Goal: Information Seeking & Learning: Learn about a topic

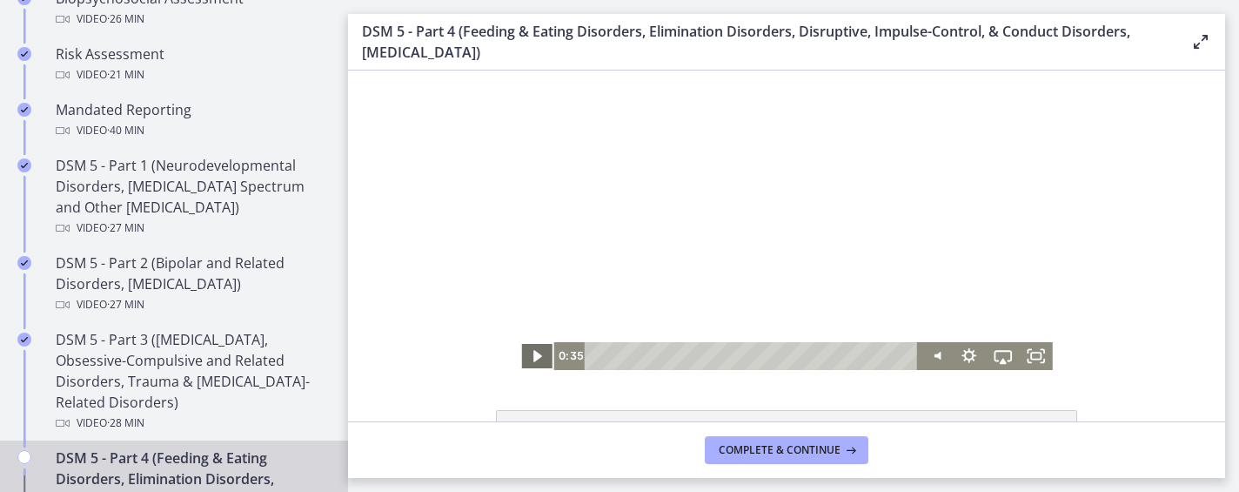
click at [535, 359] on icon "Play Video" at bounding box center [538, 355] width 9 height 11
drag, startPoint x: 605, startPoint y: 355, endPoint x: 577, endPoint y: 354, distance: 28.7
click at [577, 354] on div "0:00 0:00" at bounding box center [735, 356] width 365 height 28
click at [1040, 358] on icon "Fullscreen" at bounding box center [1036, 355] width 40 height 33
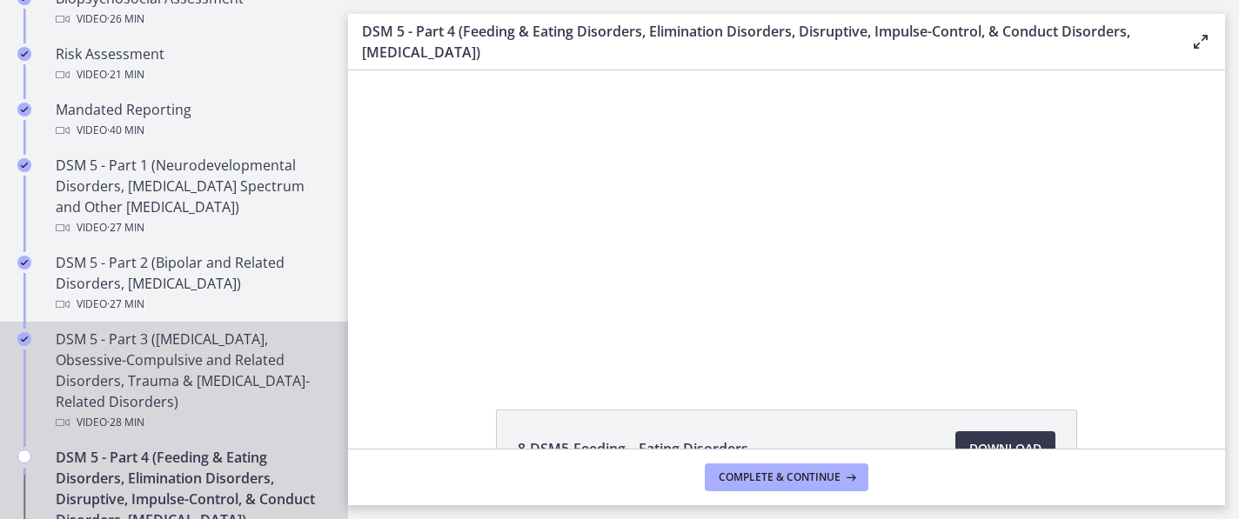
click at [177, 403] on div "DSM 5 - Part 3 (Anxiety Disorders, Obsessive-Compulsive and Related Disorders, …" at bounding box center [191, 381] width 271 height 104
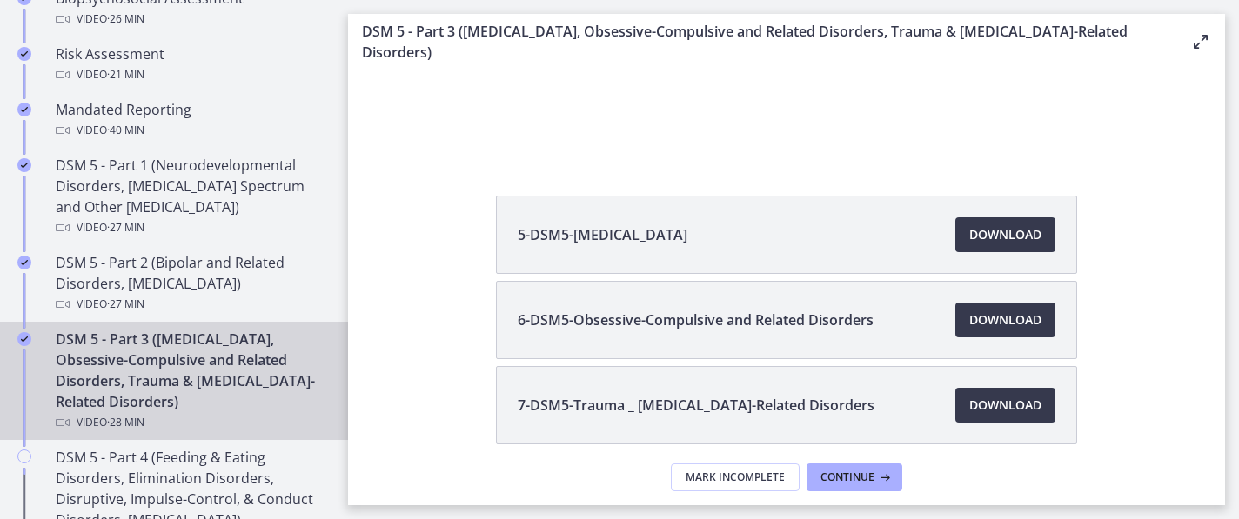
scroll to position [198, 0]
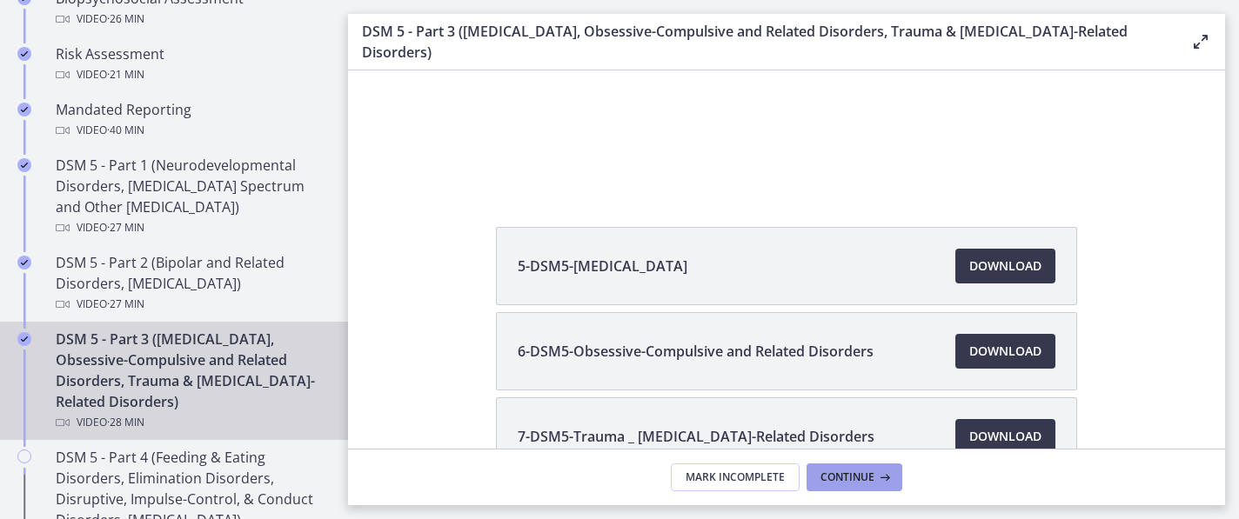
click at [864, 478] on span "Continue" at bounding box center [847, 478] width 54 height 14
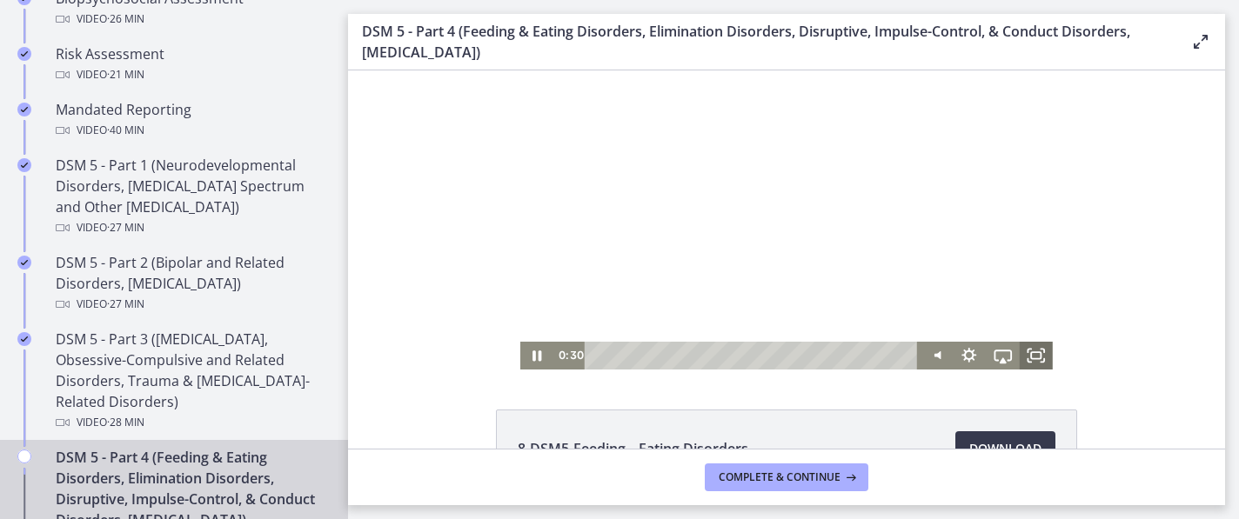
click at [1031, 355] on rect "Fullscreen" at bounding box center [1036, 355] width 10 height 7
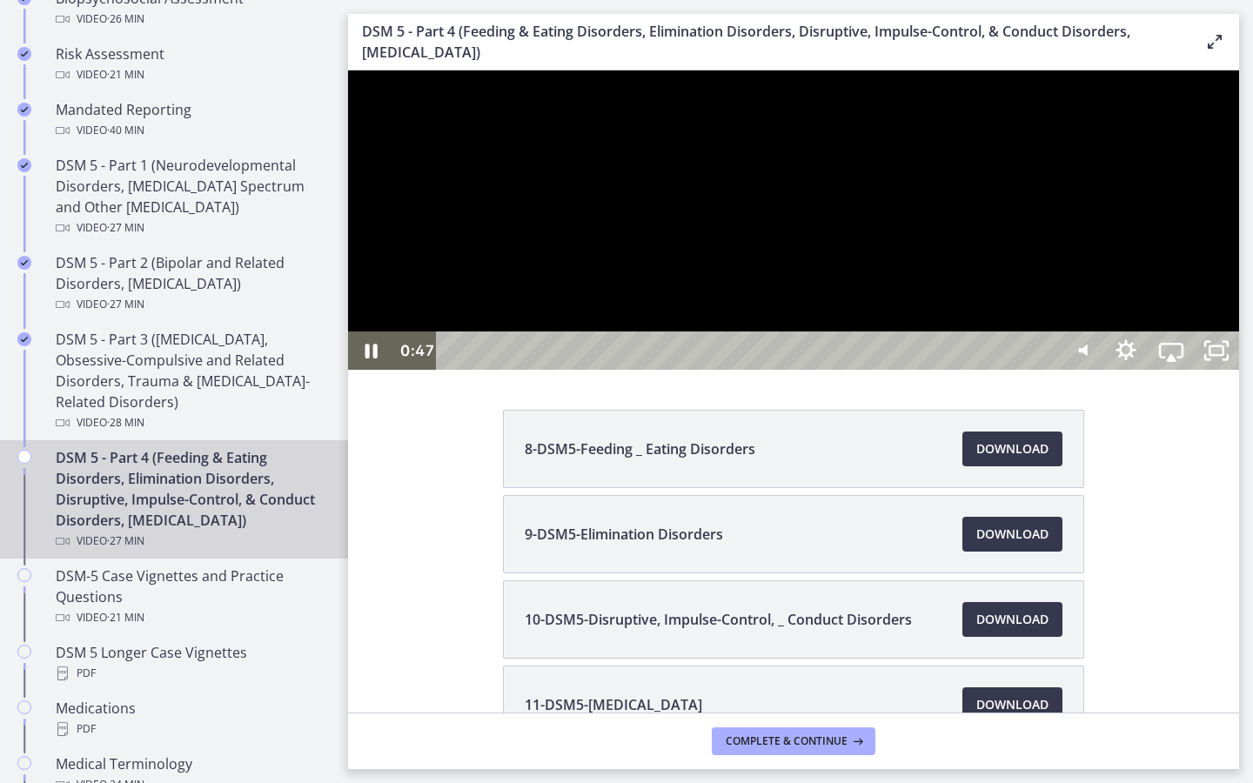
click at [1239, 370] on div at bounding box center [793, 219] width 891 height 299
click at [368, 360] on icon "Play Video" at bounding box center [373, 350] width 14 height 19
drag, startPoint x: 488, startPoint y: 839, endPoint x: 426, endPoint y: 839, distance: 61.8
click at [426, 370] on div "0:00 0:00" at bounding box center [725, 350] width 665 height 38
click at [1153, 374] on icon "Show settings menu" at bounding box center [1126, 351] width 54 height 46
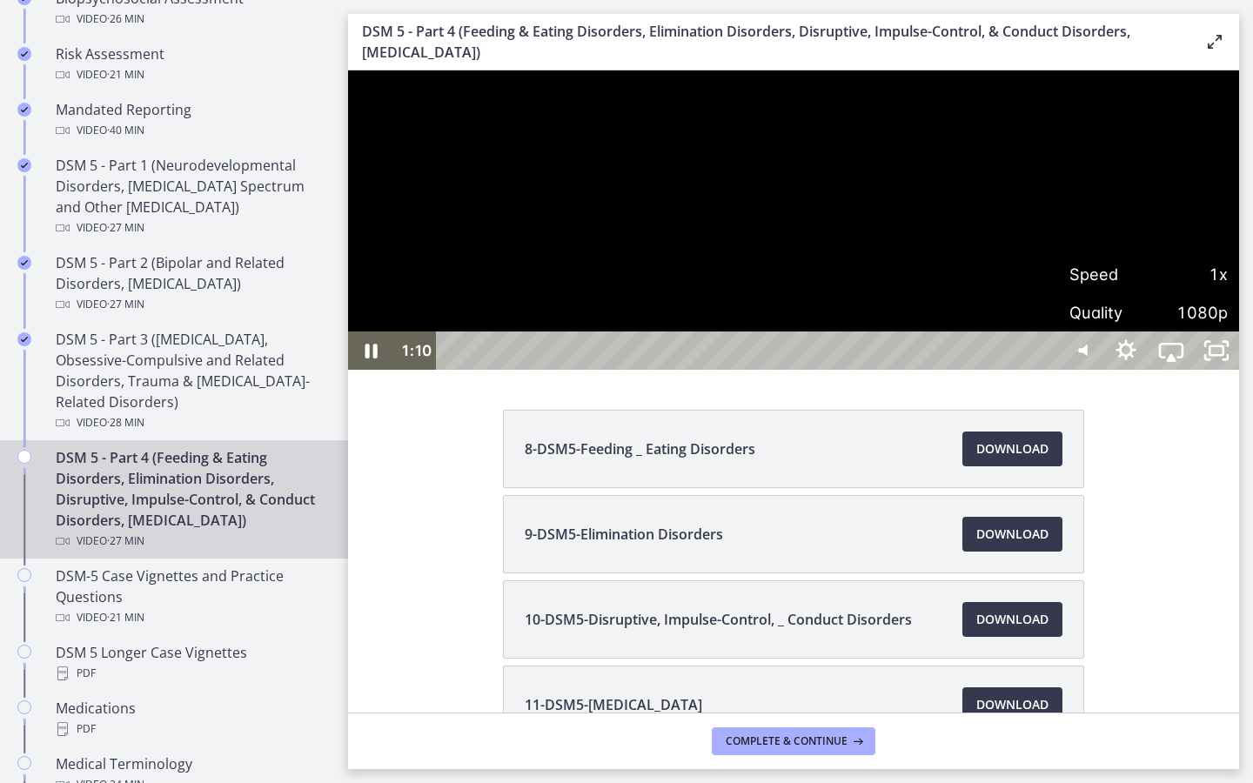
click at [1166, 370] on div at bounding box center [793, 219] width 891 height 299
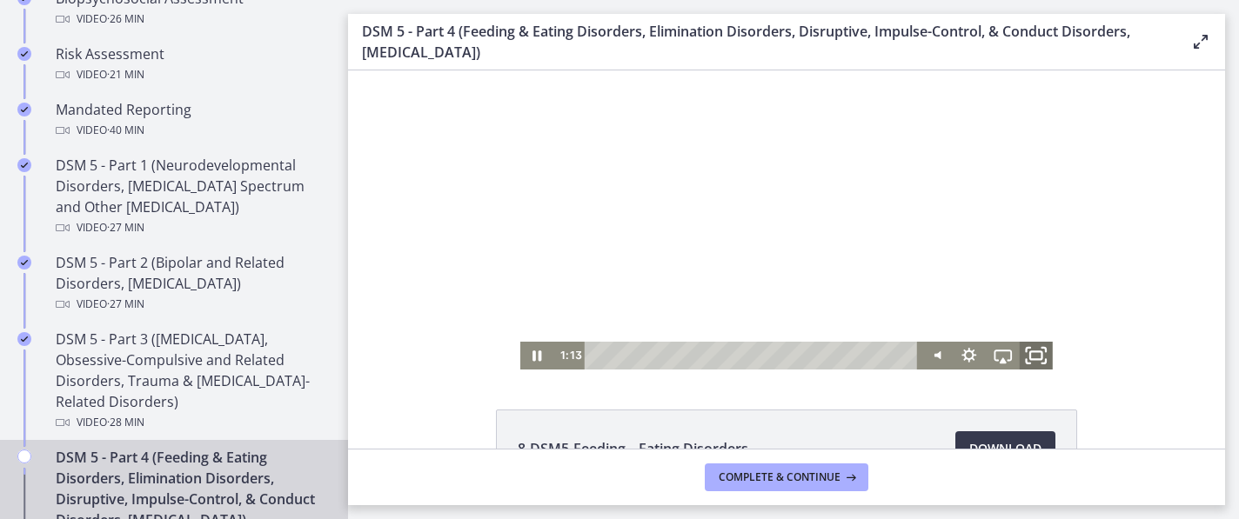
click at [1034, 355] on icon "Fullscreen" at bounding box center [1036, 355] width 40 height 33
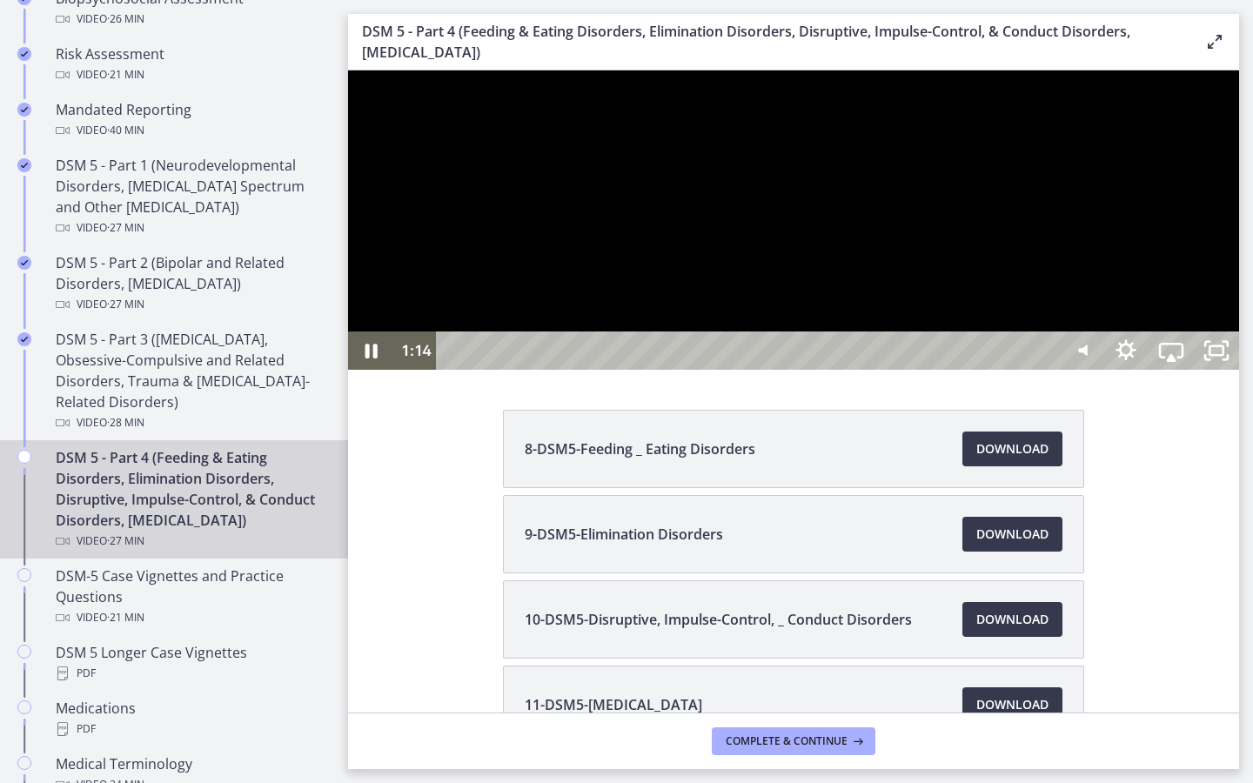
click at [936, 370] on div at bounding box center [793, 219] width 891 height 299
click at [935, 370] on div at bounding box center [793, 219] width 891 height 299
click at [1153, 374] on icon "Show settings menu" at bounding box center [1126, 351] width 54 height 46
click at [1148, 293] on span "Speed" at bounding box center [1108, 274] width 79 height 38
click at [1239, 179] on label "1.25x" at bounding box center [1148, 159] width 181 height 40
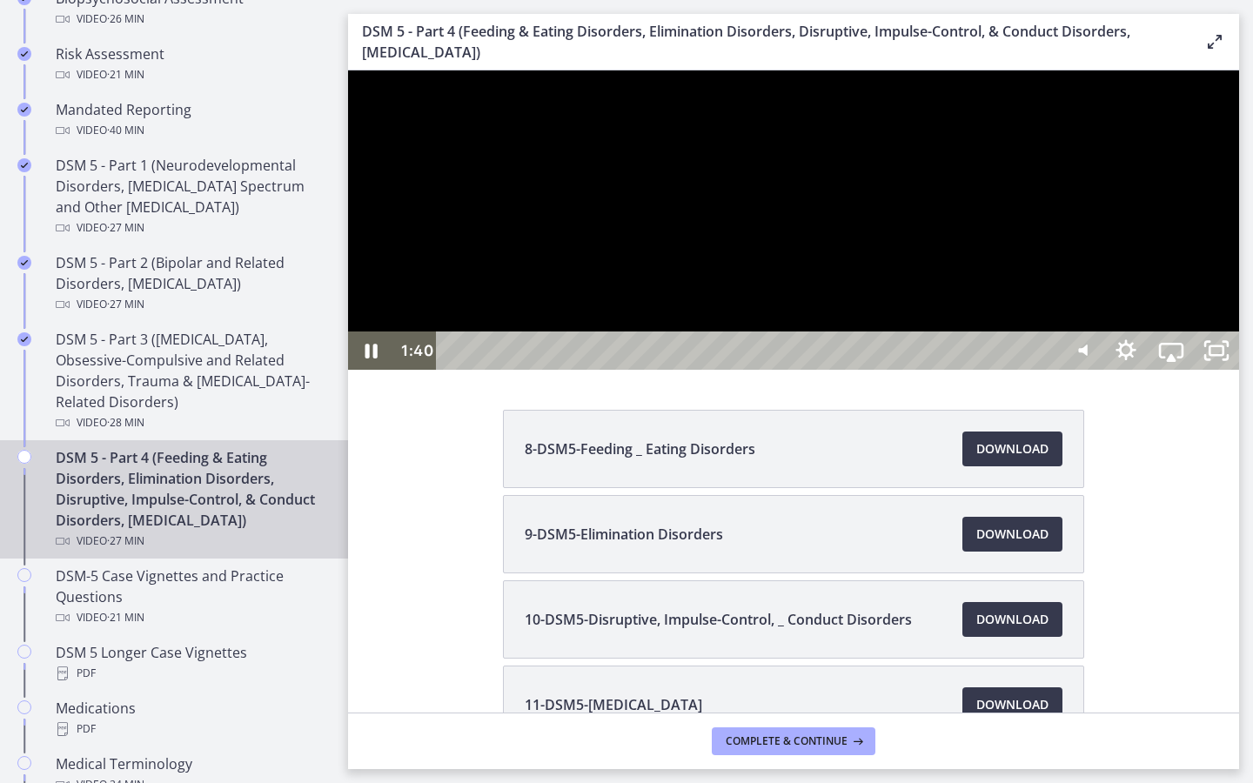
click at [1239, 370] on div at bounding box center [793, 219] width 891 height 299
click at [372, 370] on icon "Play Video" at bounding box center [372, 350] width 45 height 38
click at [626, 370] on div at bounding box center [793, 219] width 891 height 299
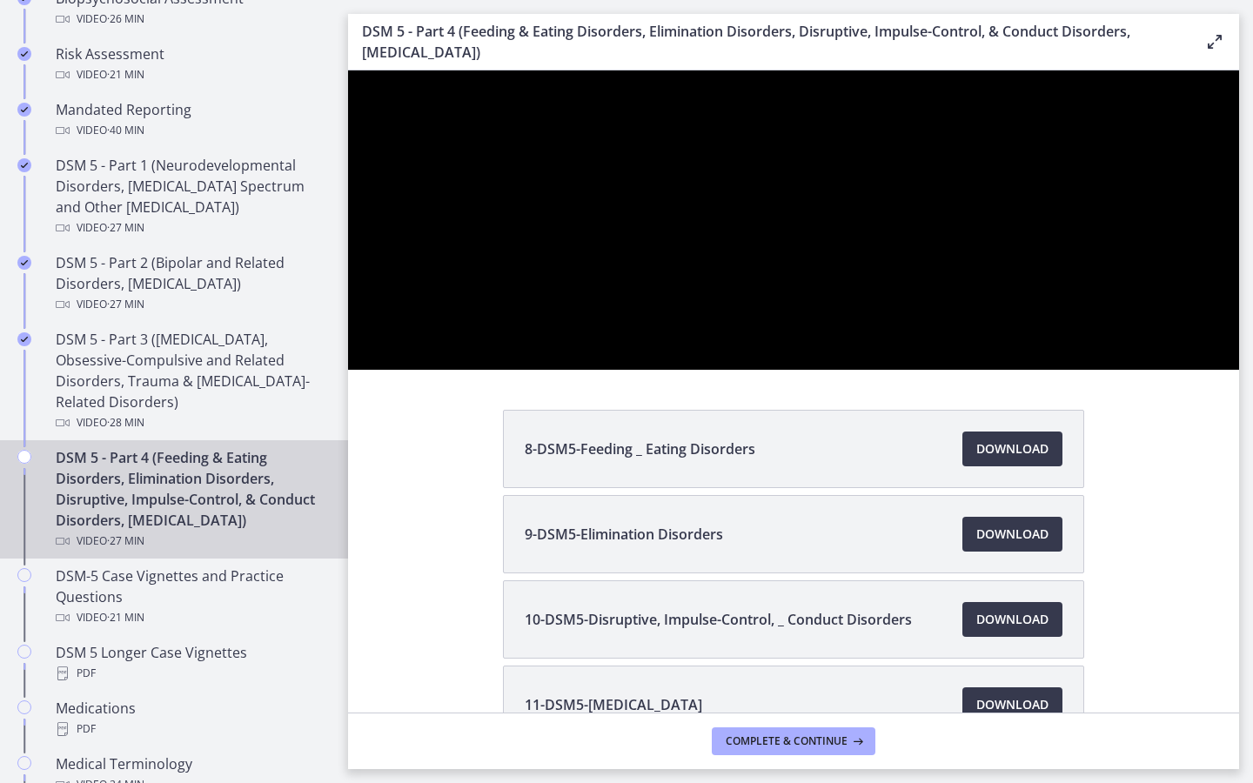
click at [1162, 370] on div at bounding box center [793, 219] width 891 height 299
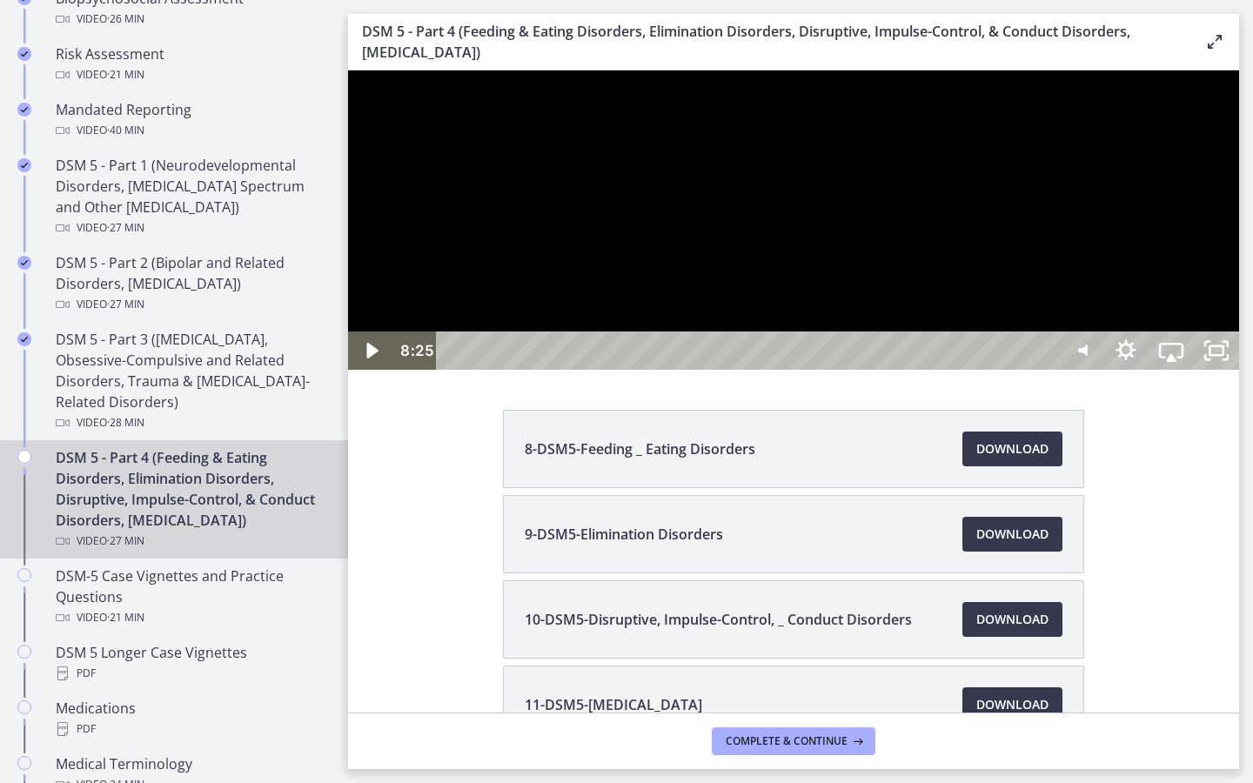
click at [1160, 370] on div at bounding box center [793, 219] width 891 height 299
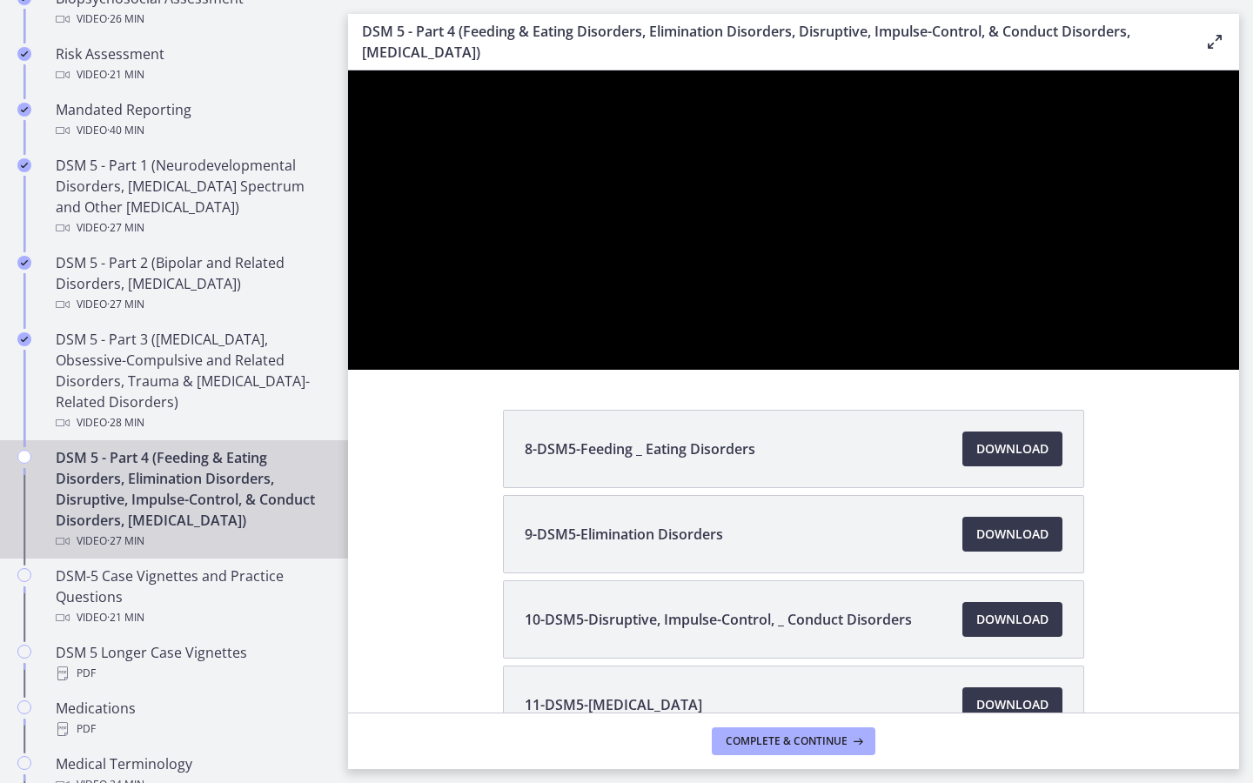
click at [1160, 370] on div at bounding box center [793, 219] width 891 height 299
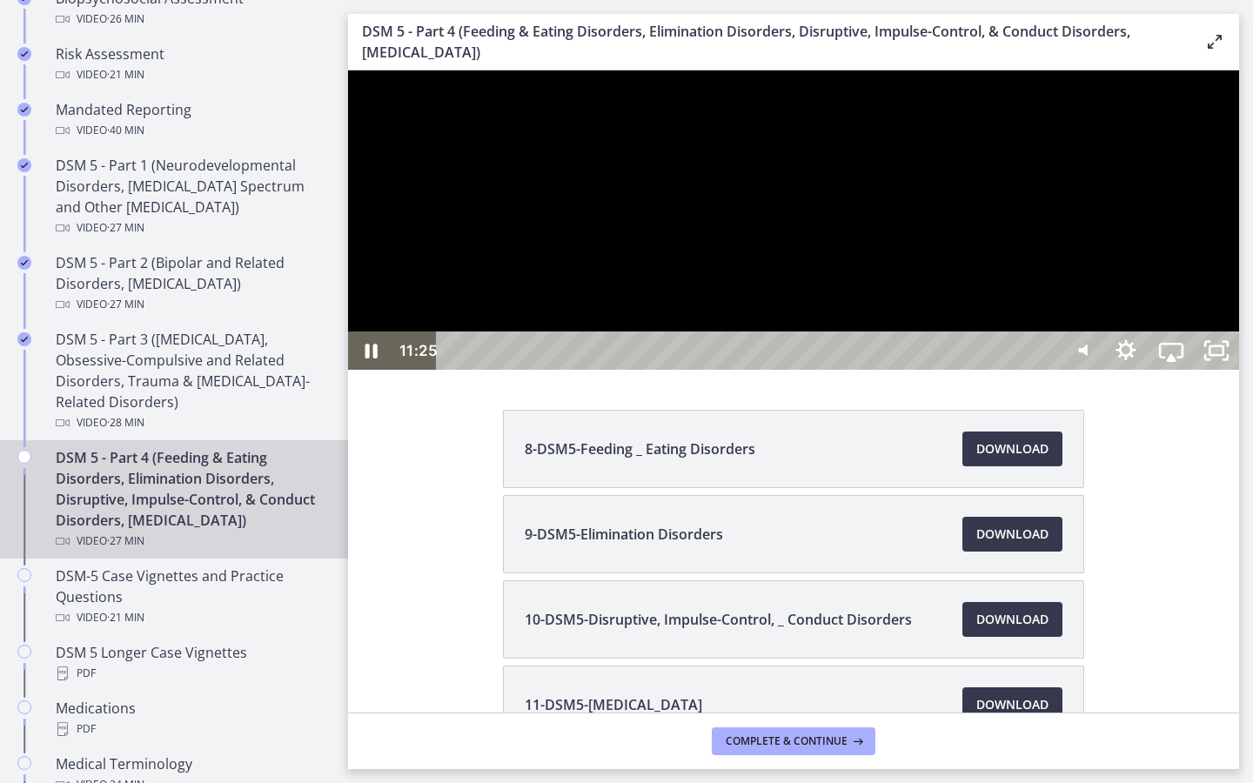
click at [1163, 370] on div at bounding box center [793, 219] width 891 height 299
click at [699, 370] on div at bounding box center [793, 219] width 891 height 299
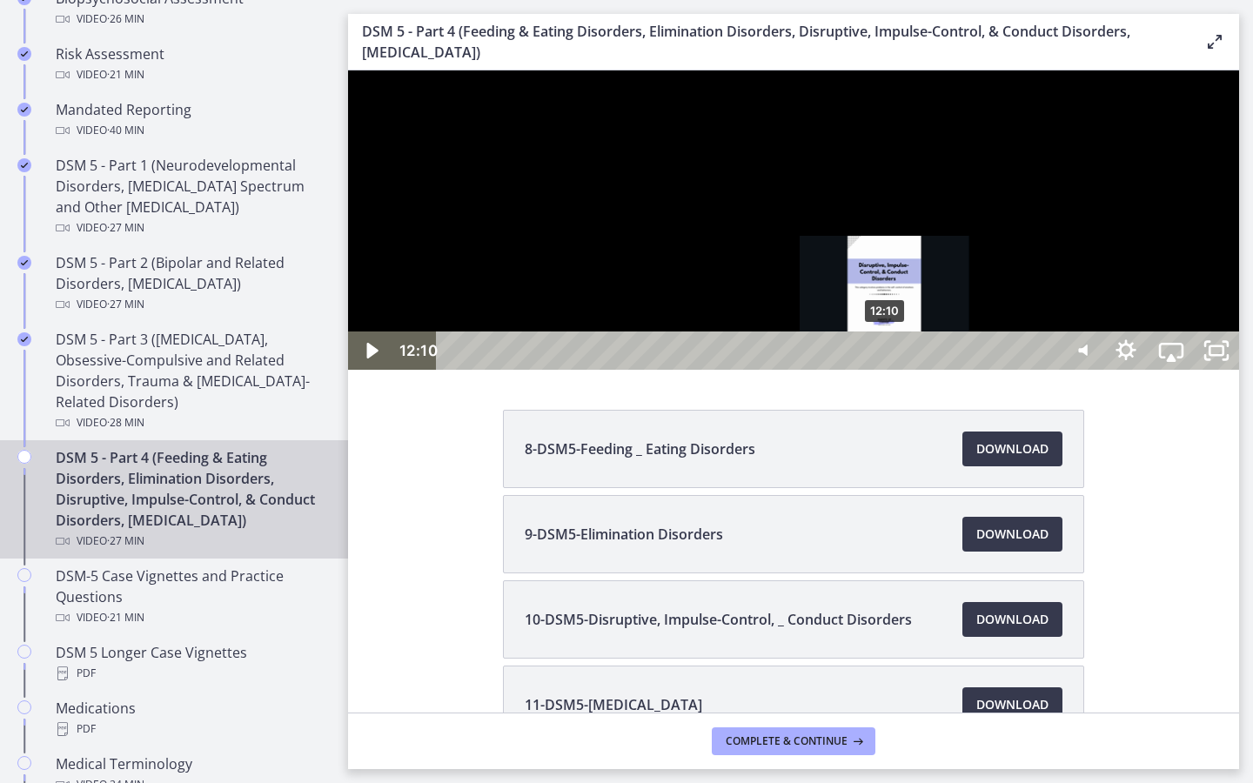
click at [886, 370] on div "12:10" at bounding box center [749, 350] width 593 height 38
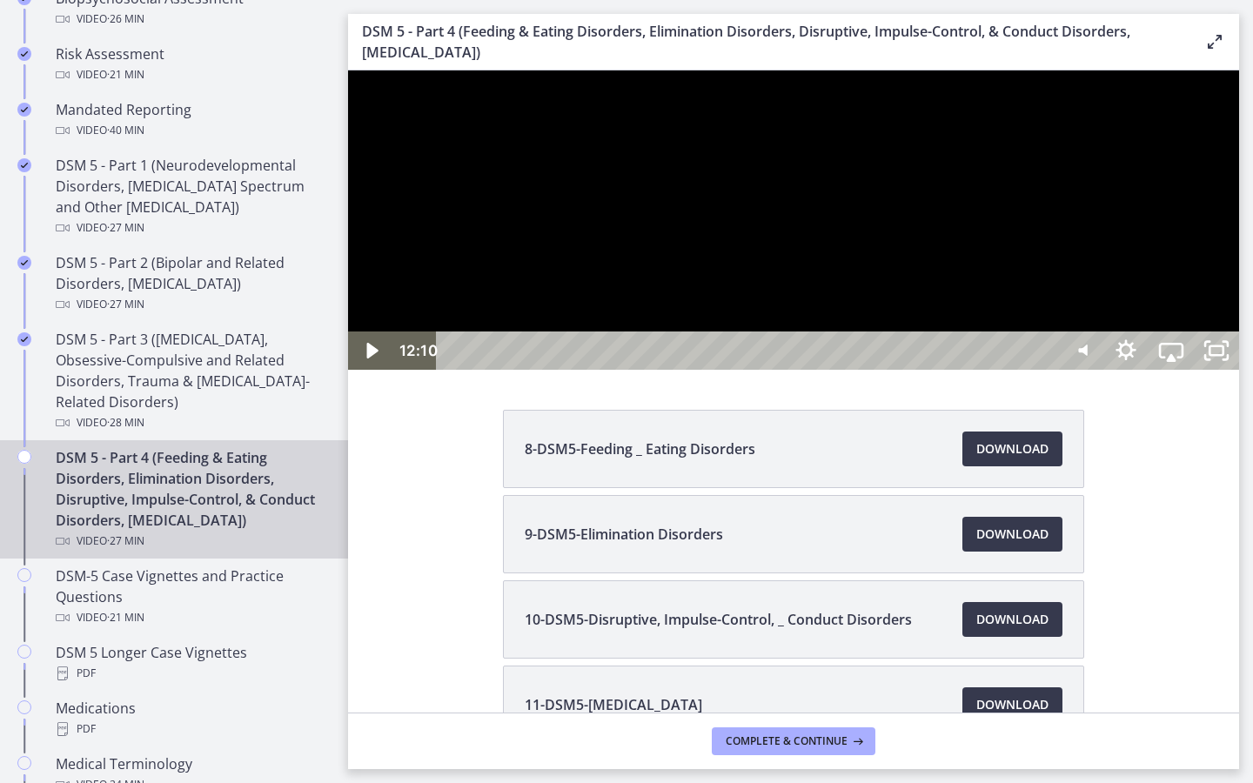
click at [826, 370] on div at bounding box center [793, 219] width 891 height 299
click at [1148, 370] on icon "Show settings menu" at bounding box center [1125, 350] width 45 height 38
click at [1239, 370] on div at bounding box center [793, 219] width 891 height 299
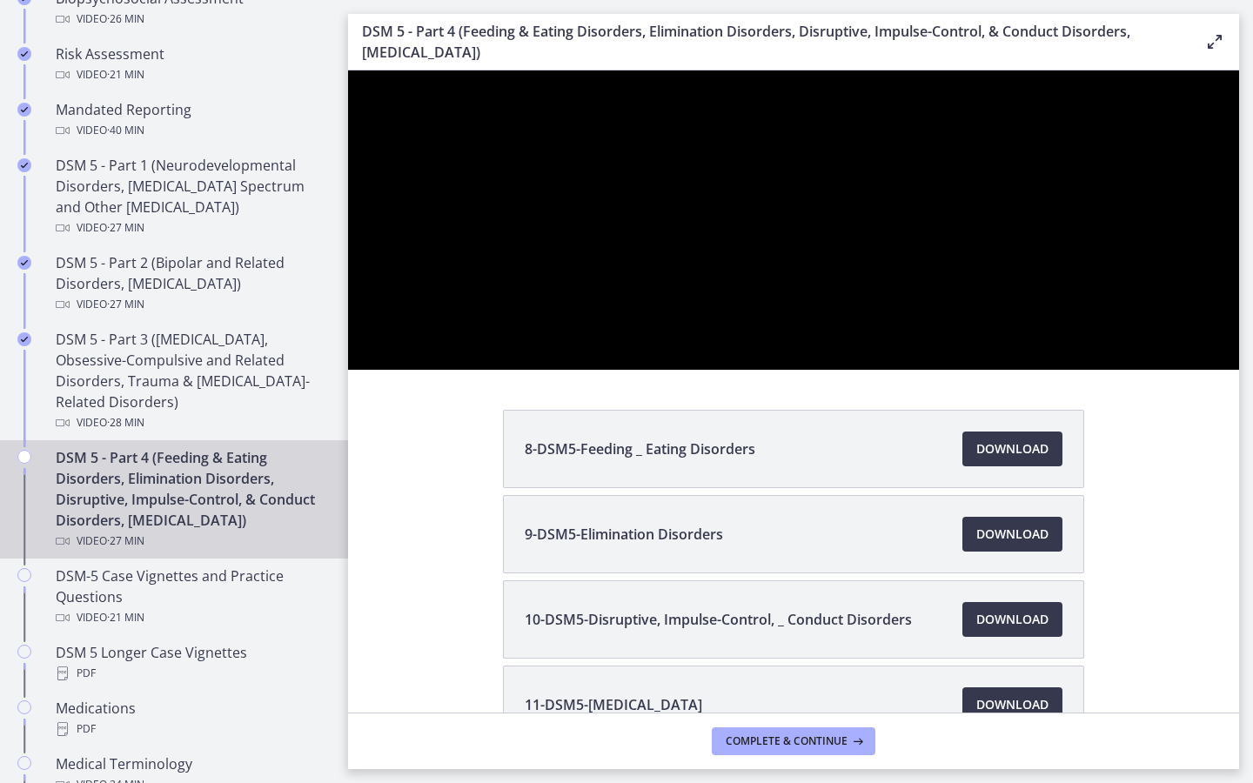
click at [1239, 370] on div at bounding box center [793, 219] width 891 height 299
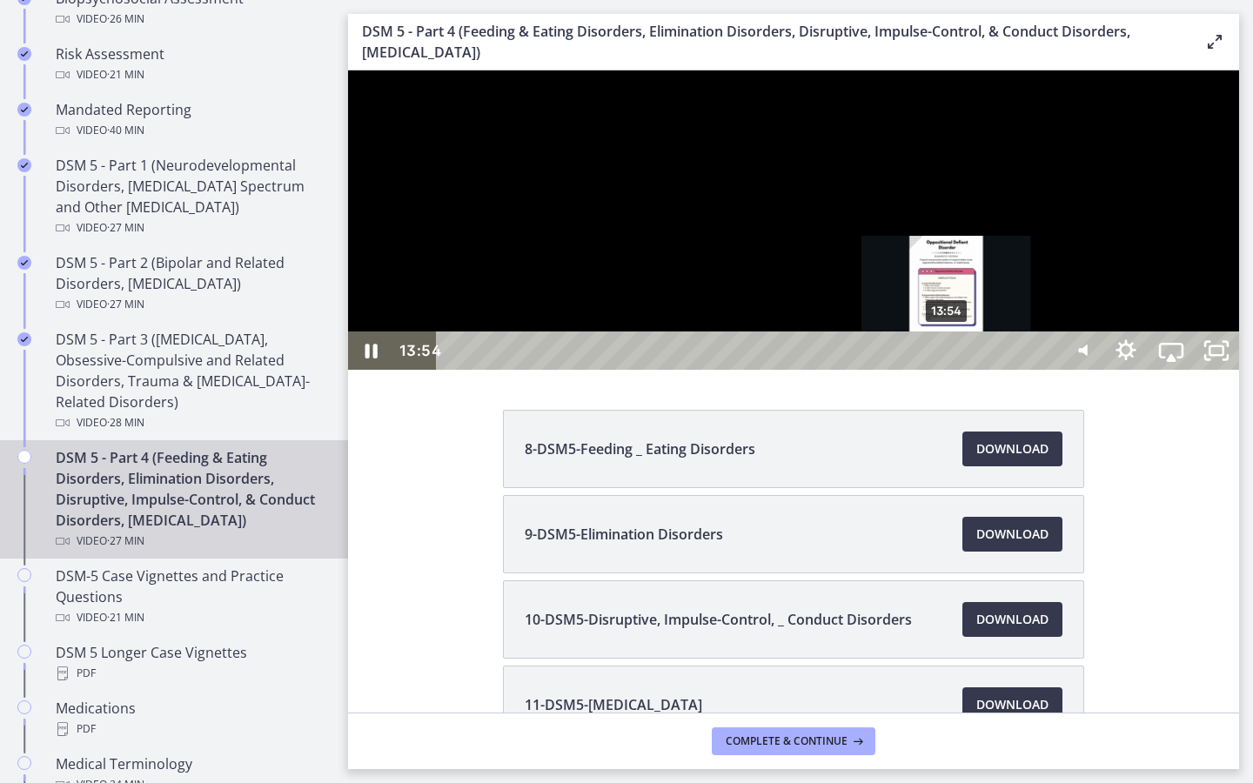
click at [947, 370] on div "13:54" at bounding box center [749, 350] width 593 height 38
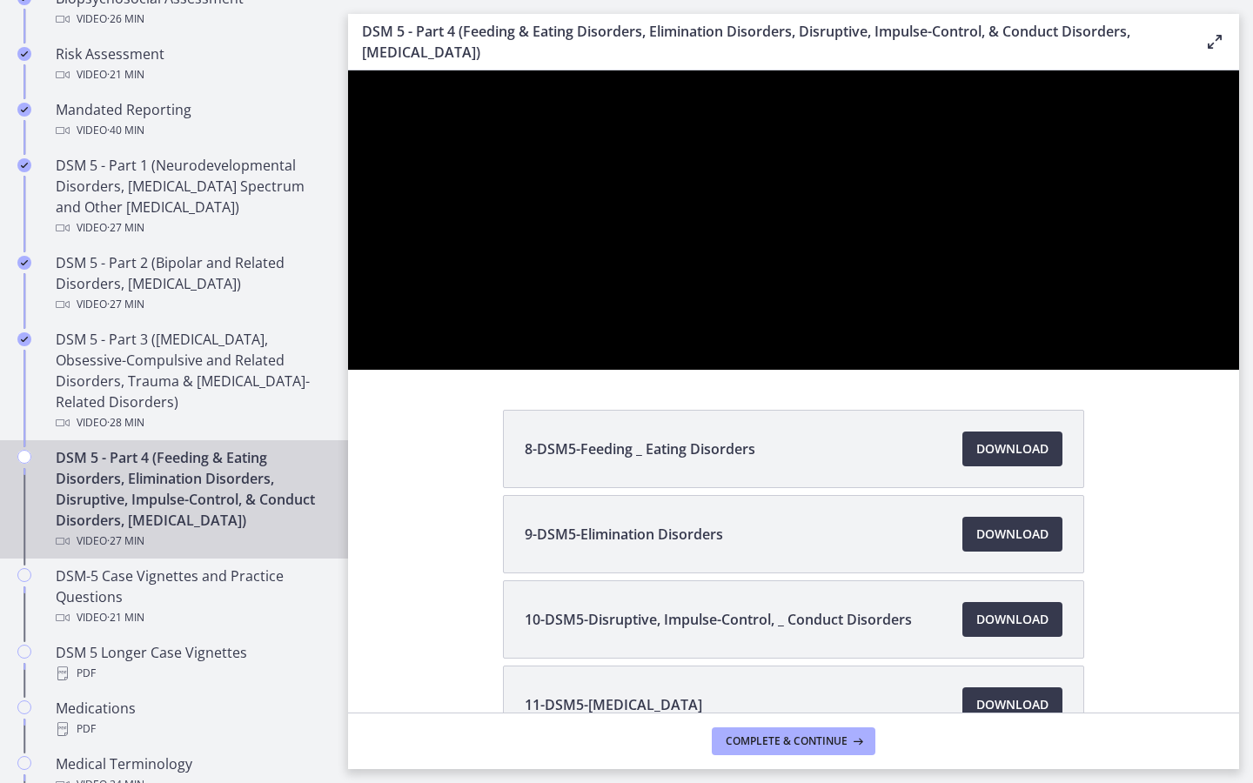
click at [971, 370] on div at bounding box center [793, 219] width 891 height 299
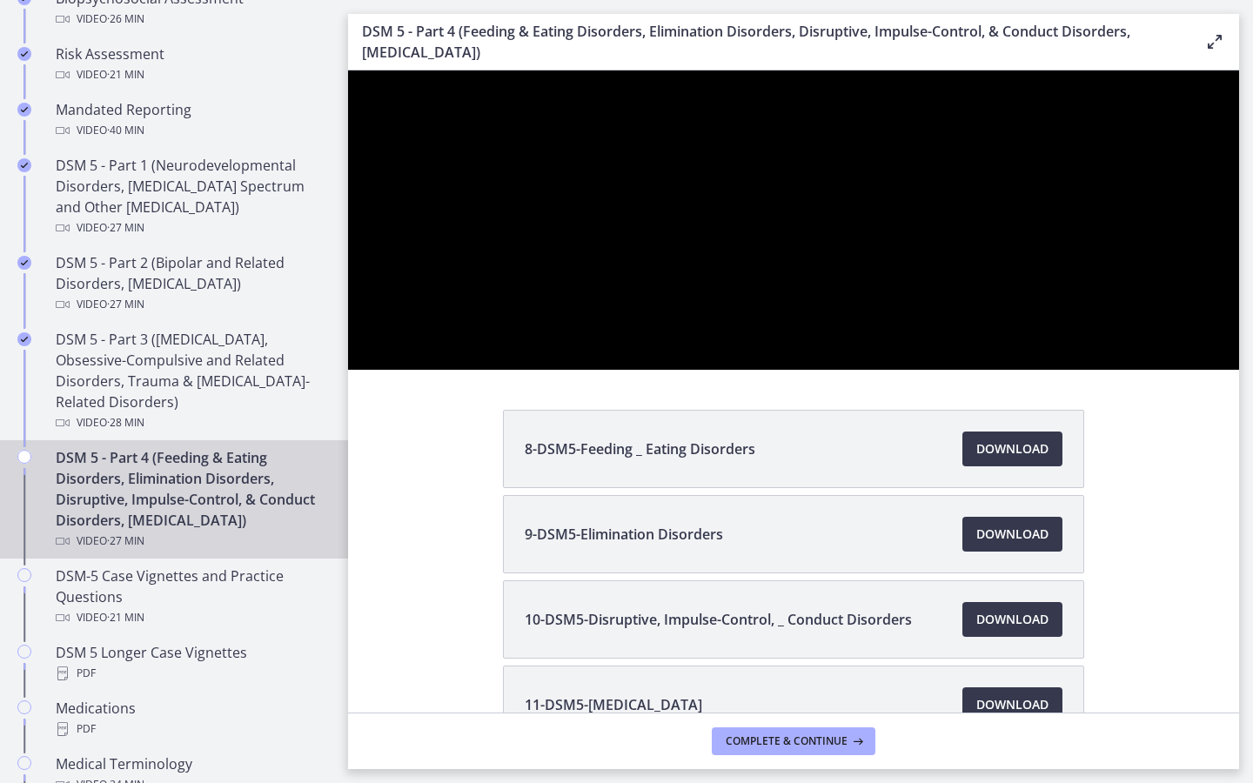
click at [971, 370] on div at bounding box center [793, 219] width 891 height 299
click at [1204, 370] on div at bounding box center [793, 219] width 891 height 299
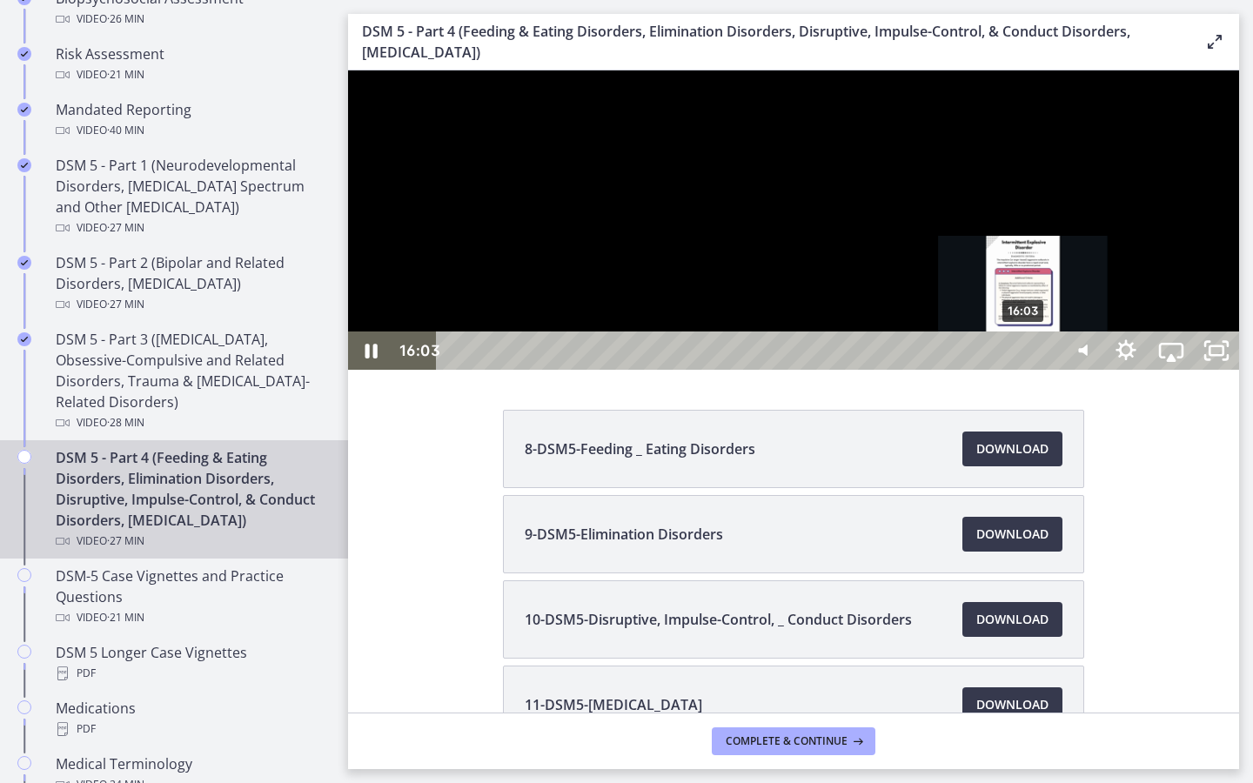
click at [1024, 358] on div "Playbar" at bounding box center [1022, 350] width 13 height 13
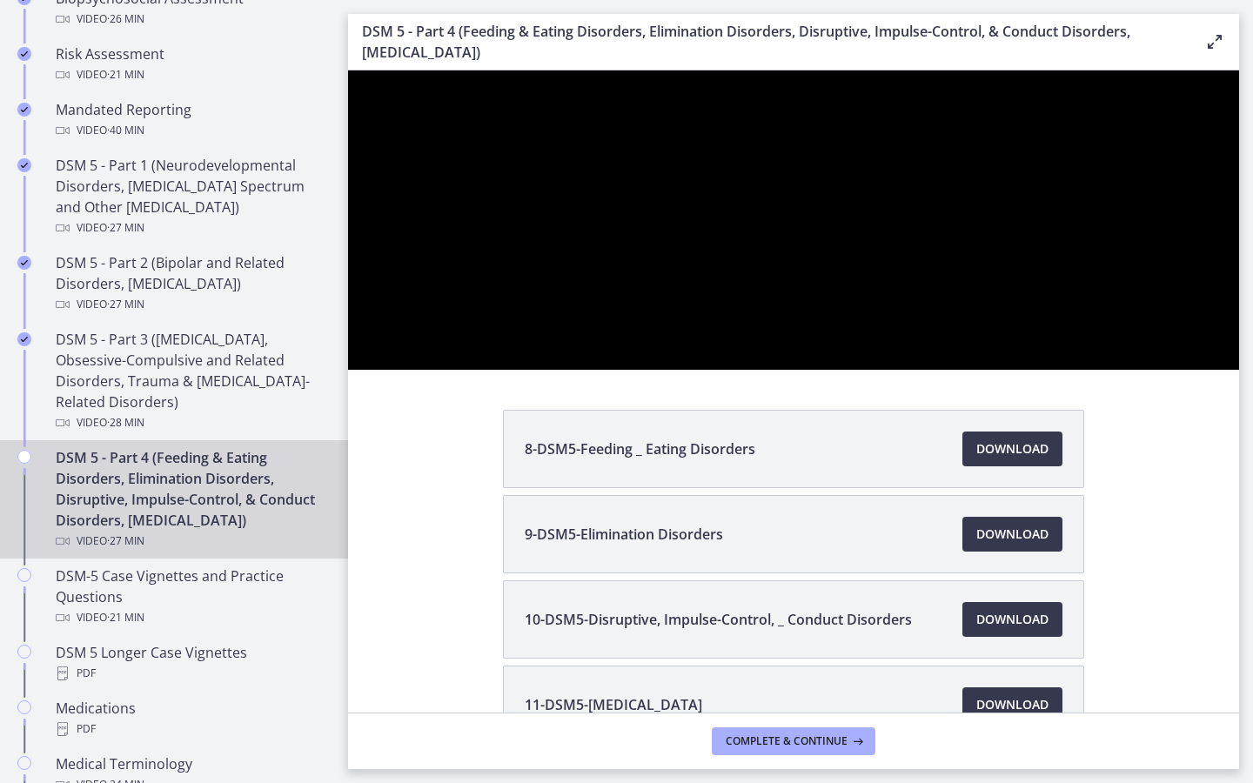
click at [992, 370] on div at bounding box center [793, 219] width 891 height 299
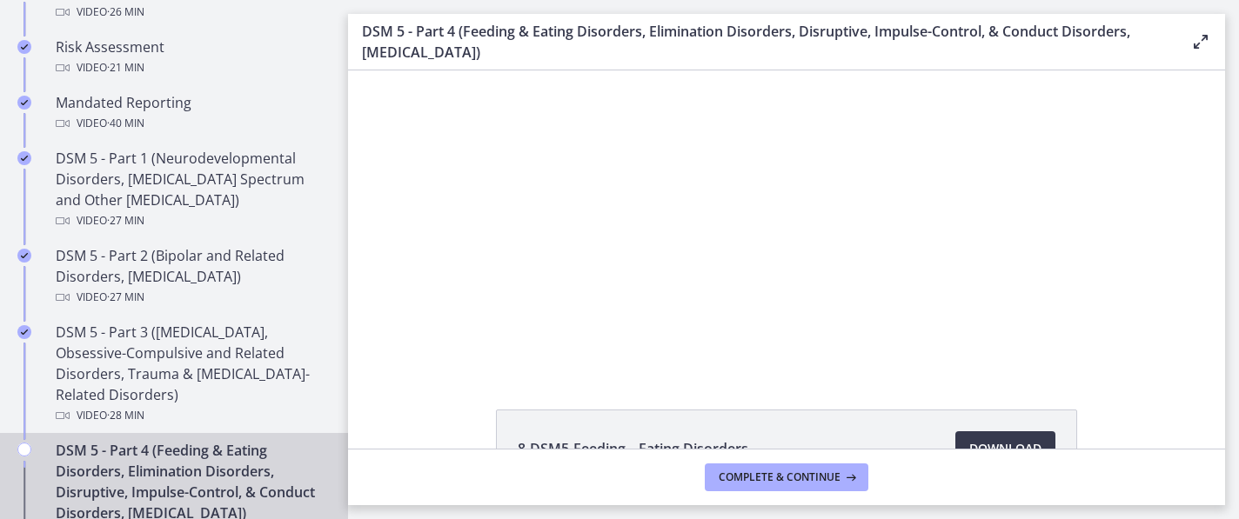
scroll to position [694, 0]
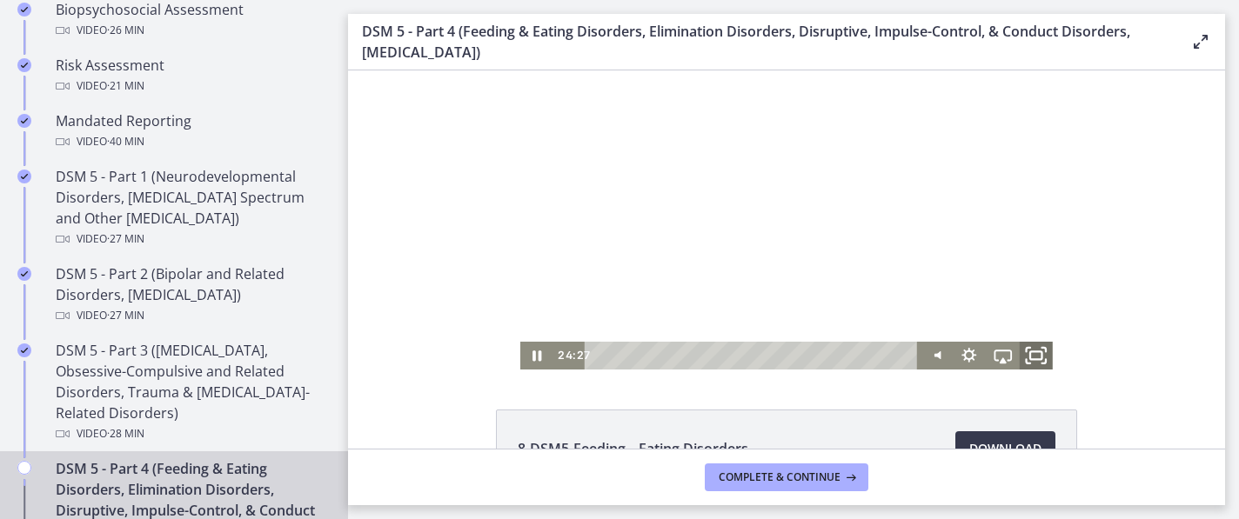
click at [1040, 357] on icon "Fullscreen" at bounding box center [1036, 355] width 40 height 33
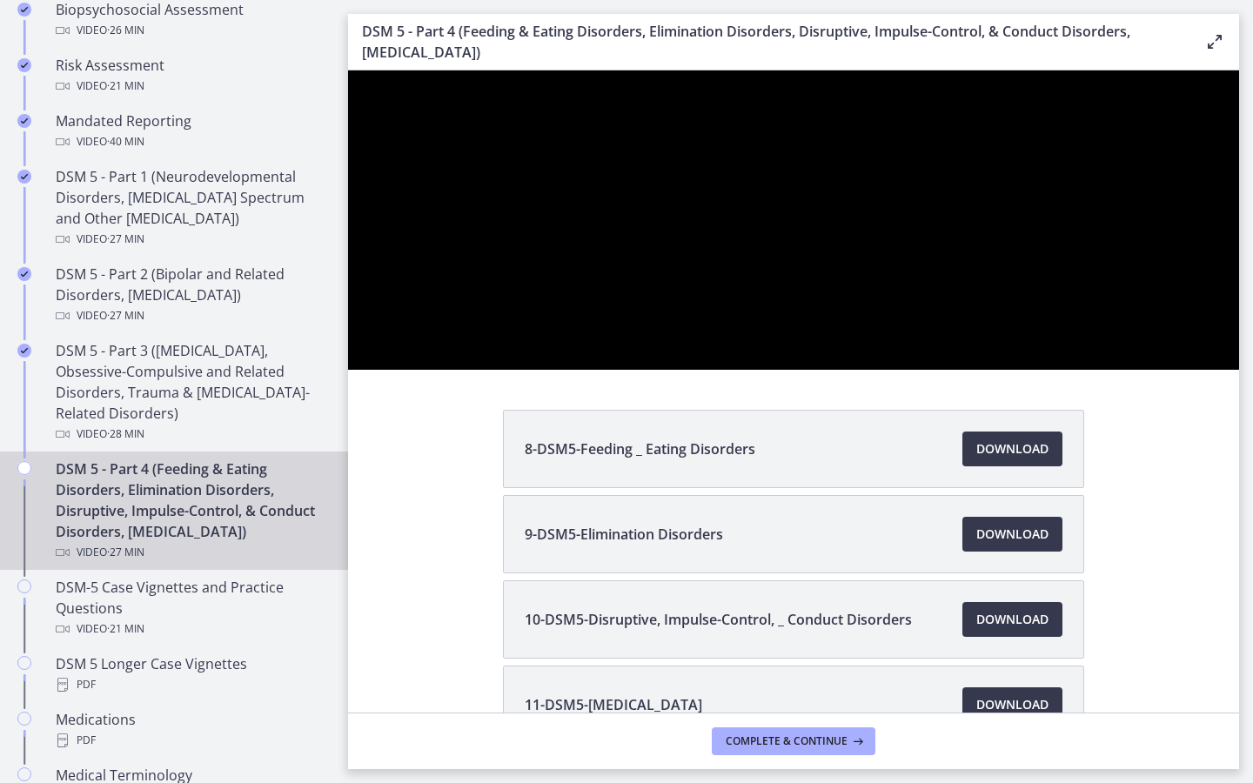
click at [1239, 370] on div at bounding box center [793, 219] width 891 height 299
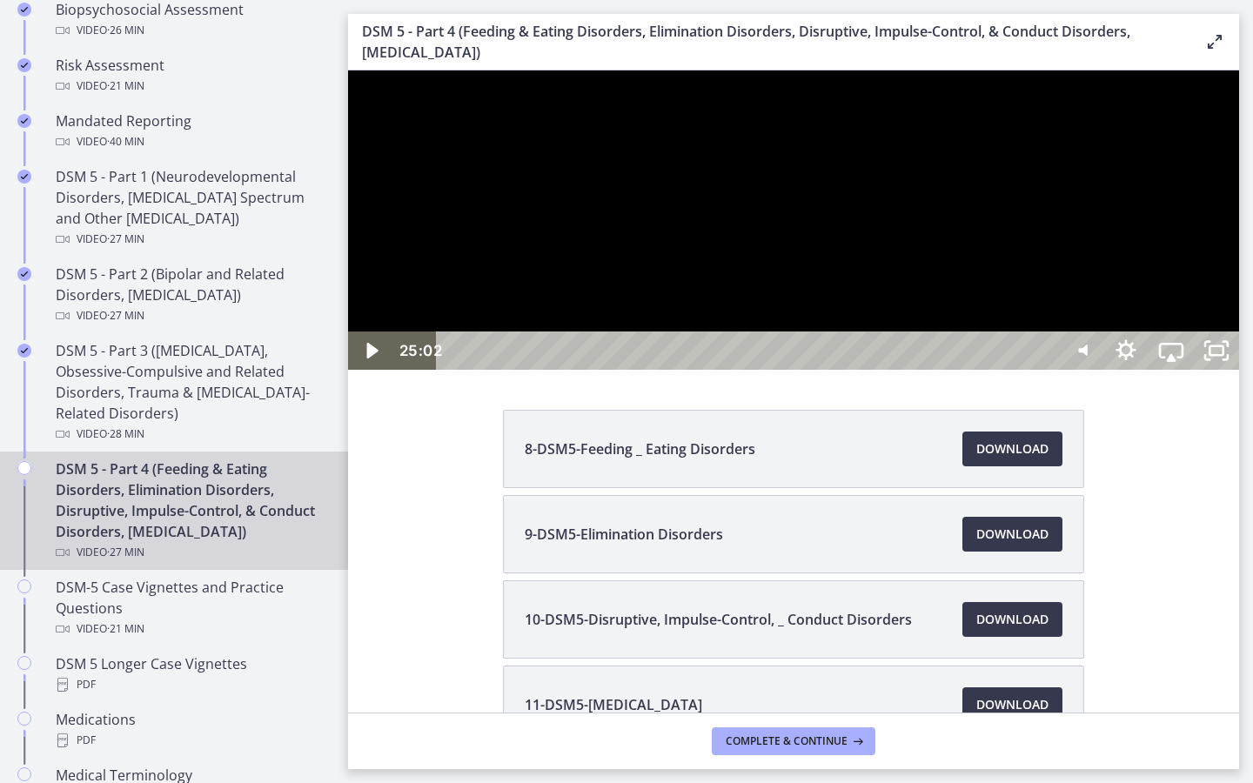
click at [1239, 370] on div at bounding box center [793, 219] width 891 height 299
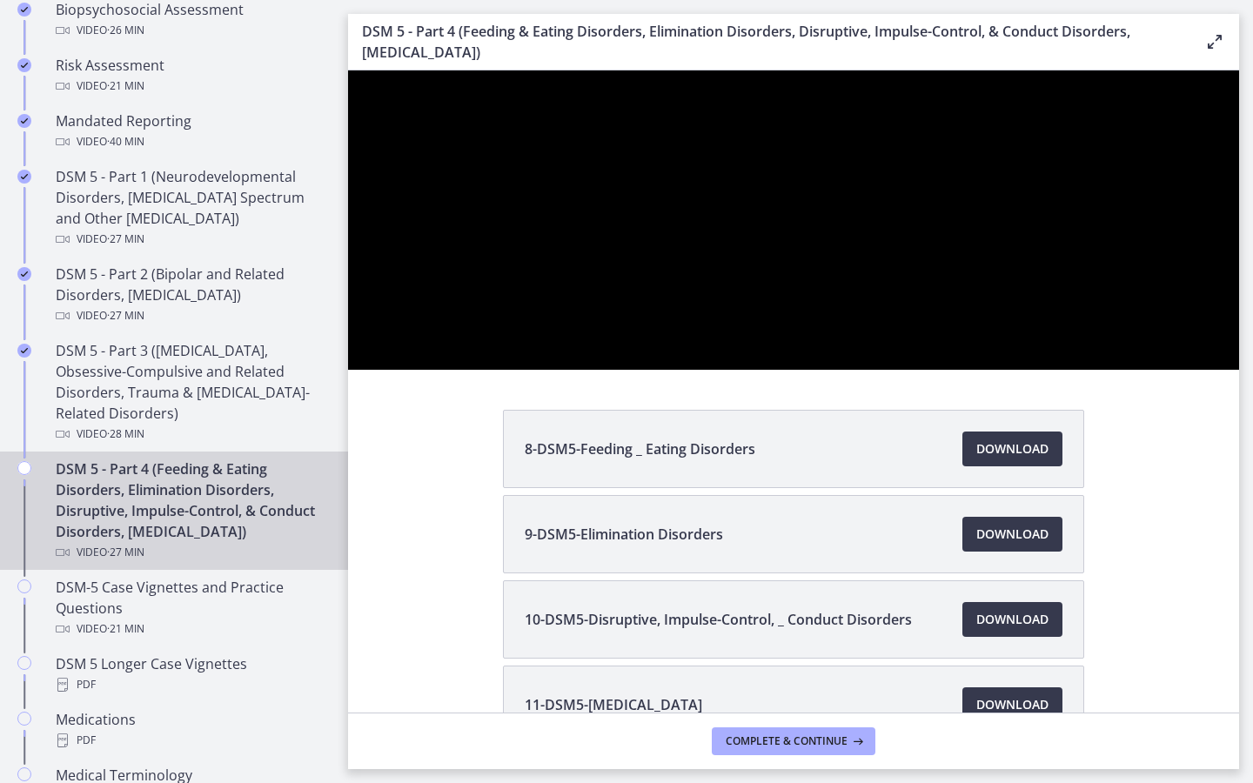
click at [1239, 370] on div at bounding box center [793, 219] width 891 height 299
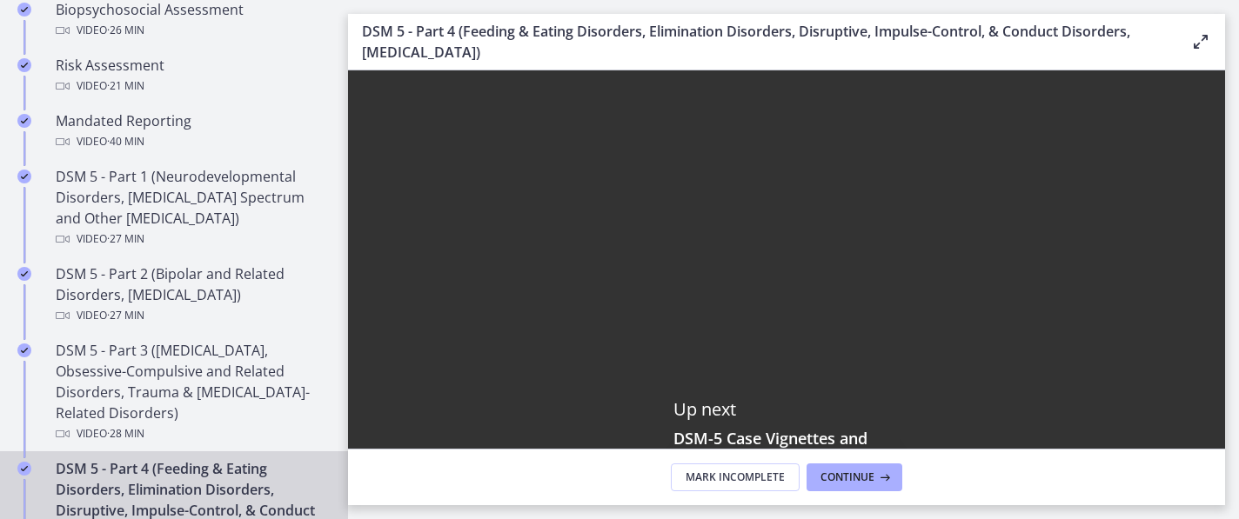
scroll to position [0, 0]
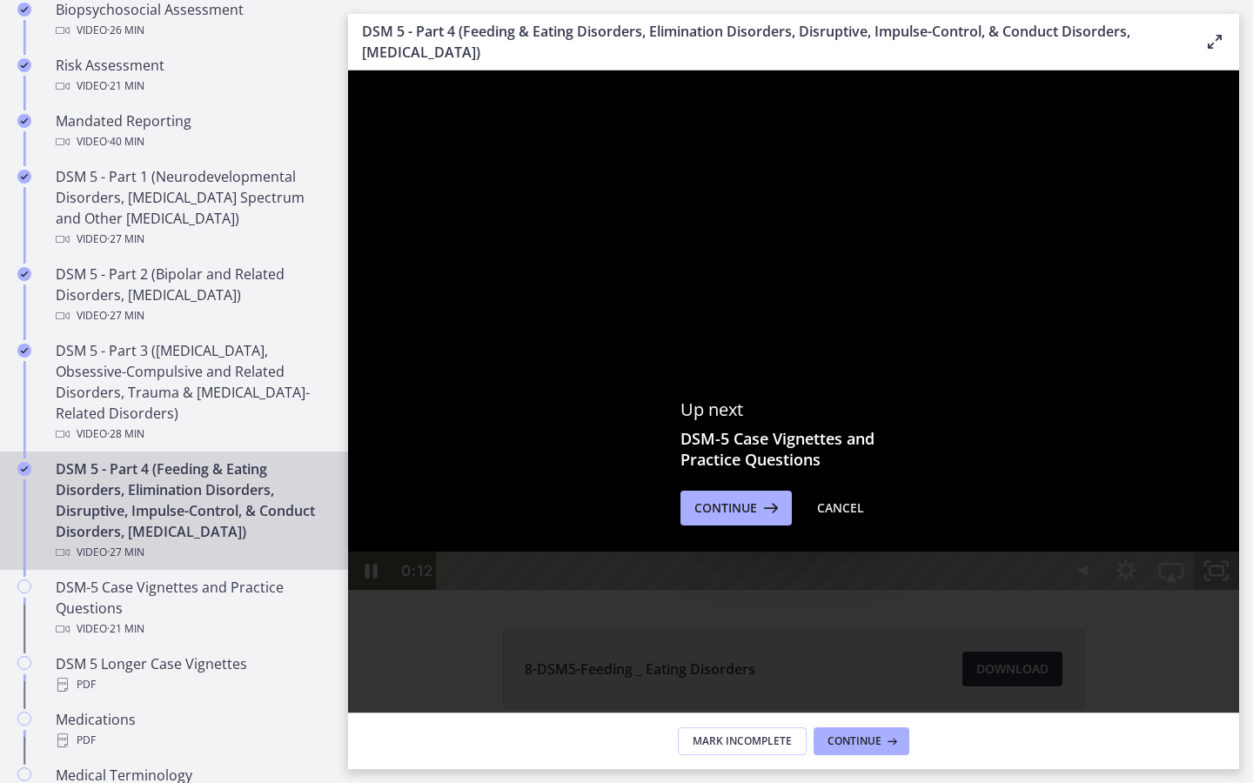
click at [1239, 590] on icon "Unfullscreen" at bounding box center [1216, 571] width 45 height 38
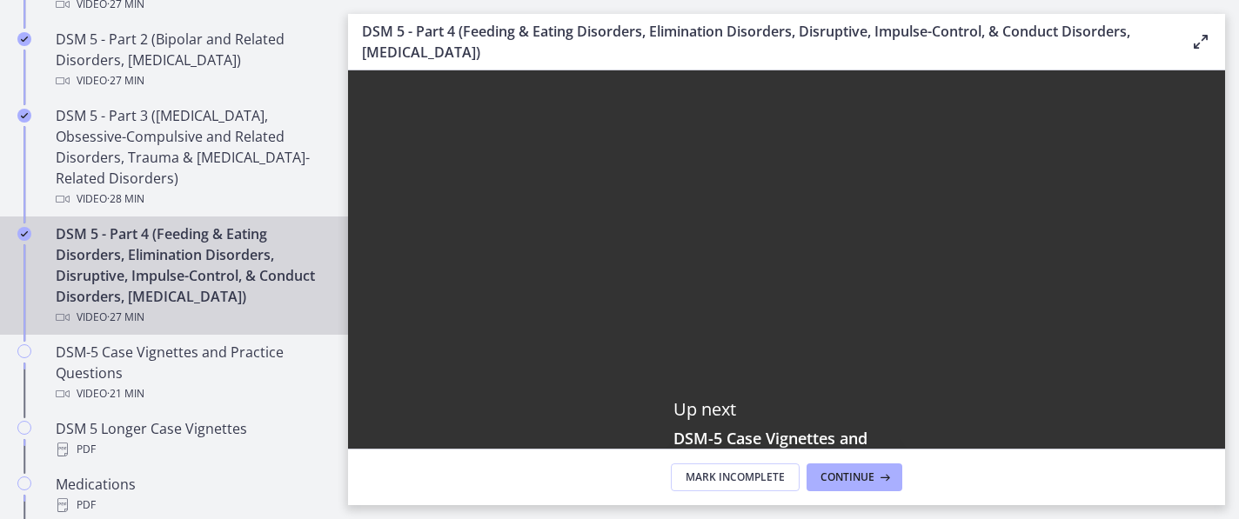
scroll to position [941, 0]
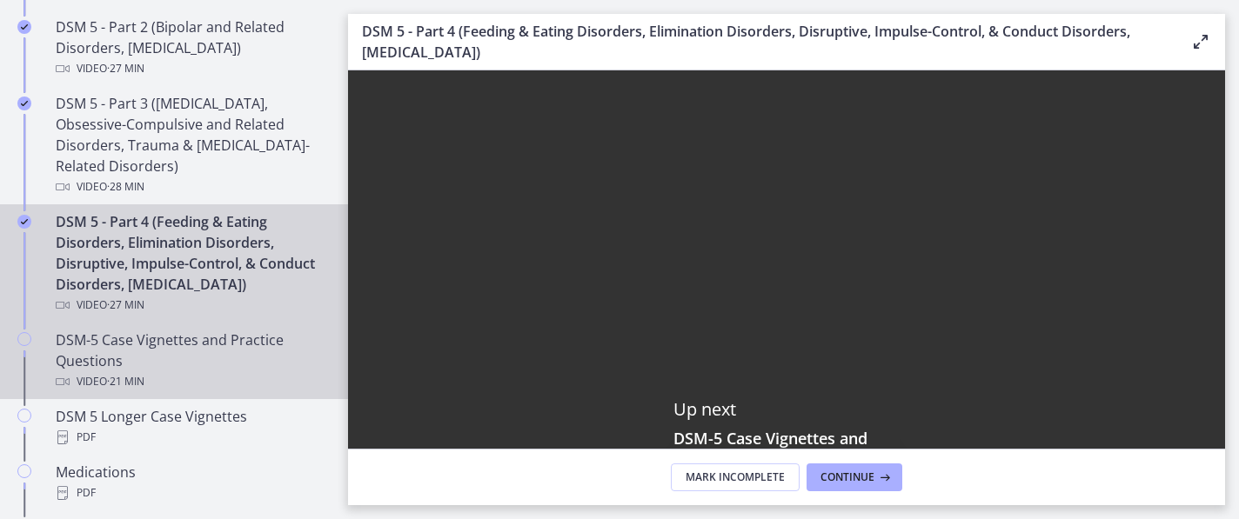
click at [128, 363] on div "DSM-5 Case Vignettes and Practice Questions Video · 21 min" at bounding box center [191, 361] width 271 height 63
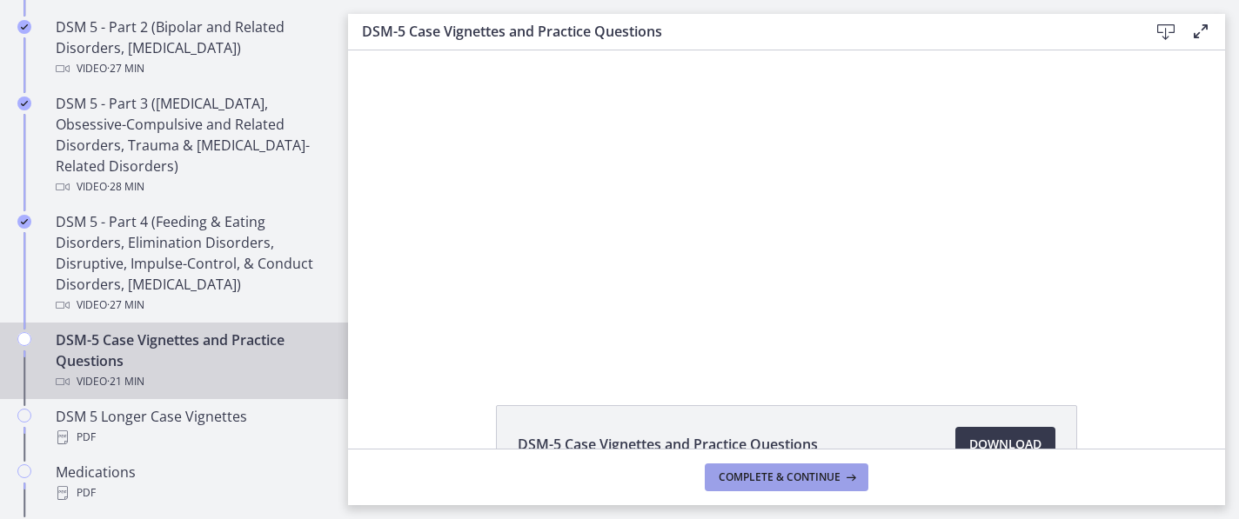
click at [801, 479] on span "Complete & continue" at bounding box center [780, 478] width 122 height 14
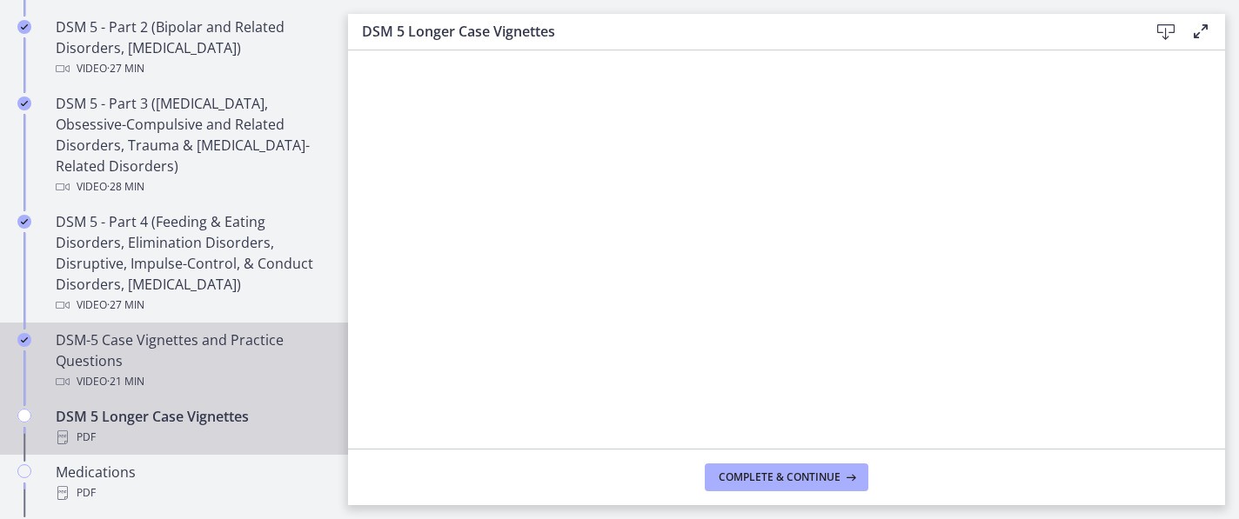
click at [220, 381] on div "Video · 21 min" at bounding box center [191, 381] width 271 height 21
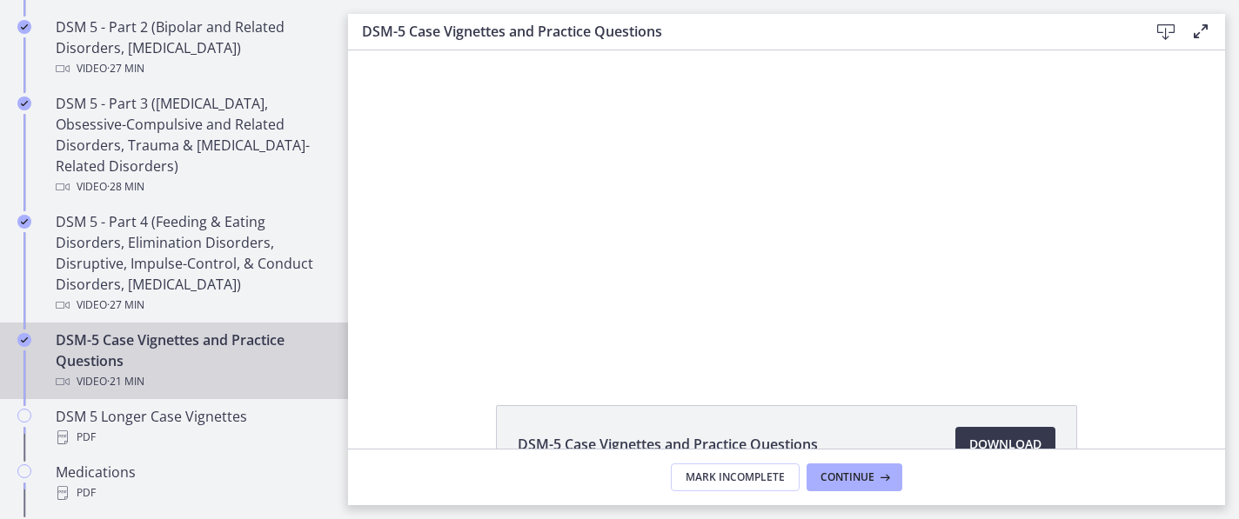
click at [1193, 430] on div "DSM-5 Case Vignettes and Practice Questions Download Opens in a new window" at bounding box center [786, 486] width 877 height 162
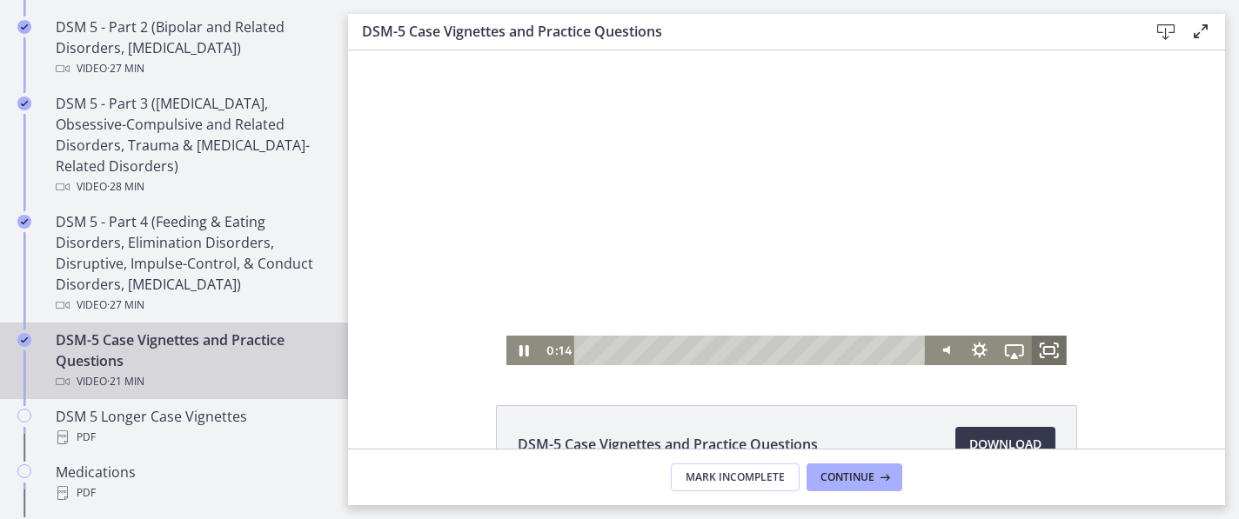
click at [1043, 344] on icon "Fullscreen" at bounding box center [1049, 351] width 35 height 30
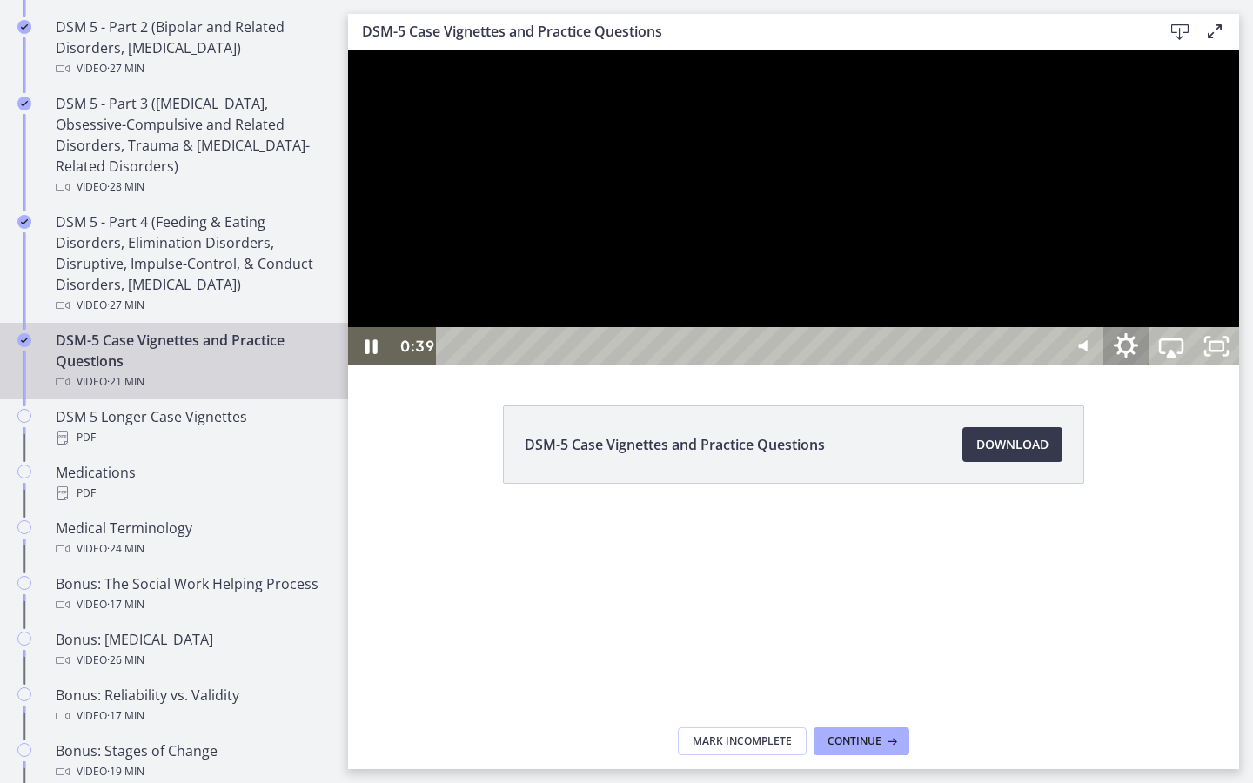
click at [1153, 370] on icon "Show settings menu" at bounding box center [1126, 347] width 54 height 46
click at [1148, 289] on span "Speed" at bounding box center [1108, 270] width 79 height 38
click at [1239, 175] on label "1.25x" at bounding box center [1148, 155] width 181 height 40
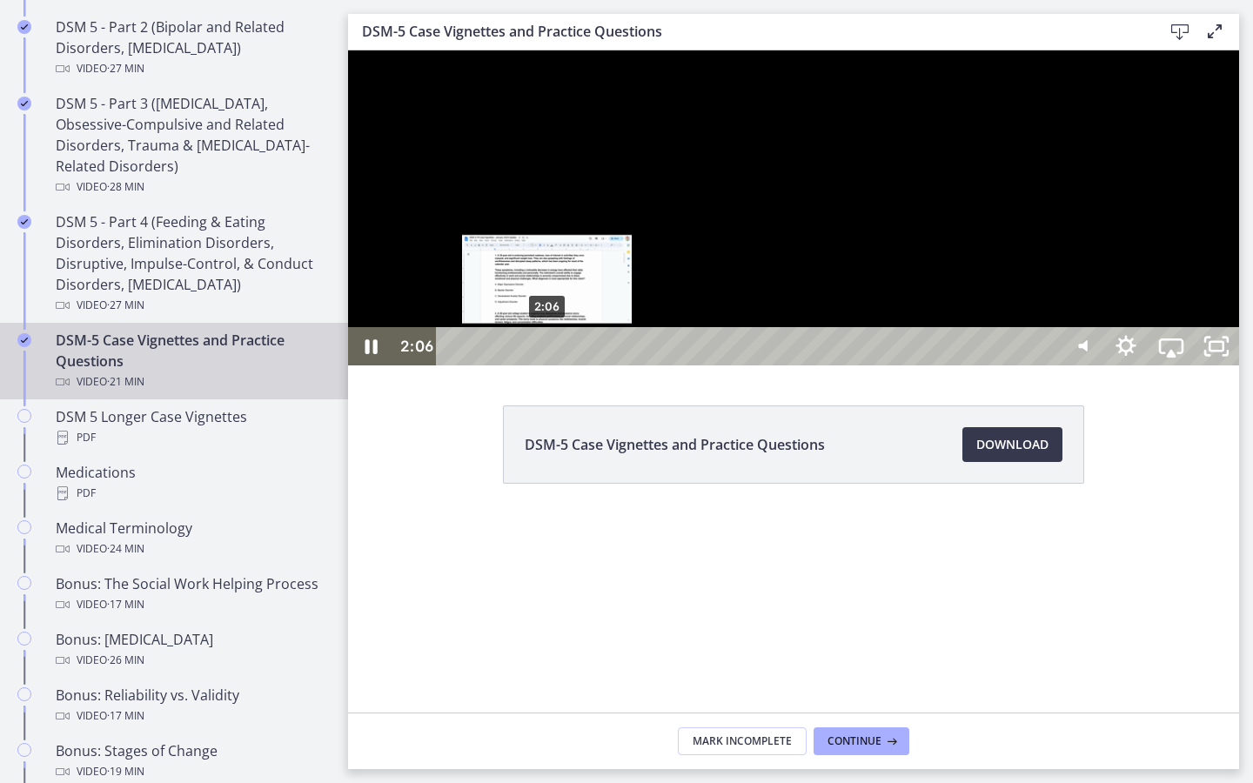
click at [548, 365] on div "2:06" at bounding box center [749, 346] width 593 height 38
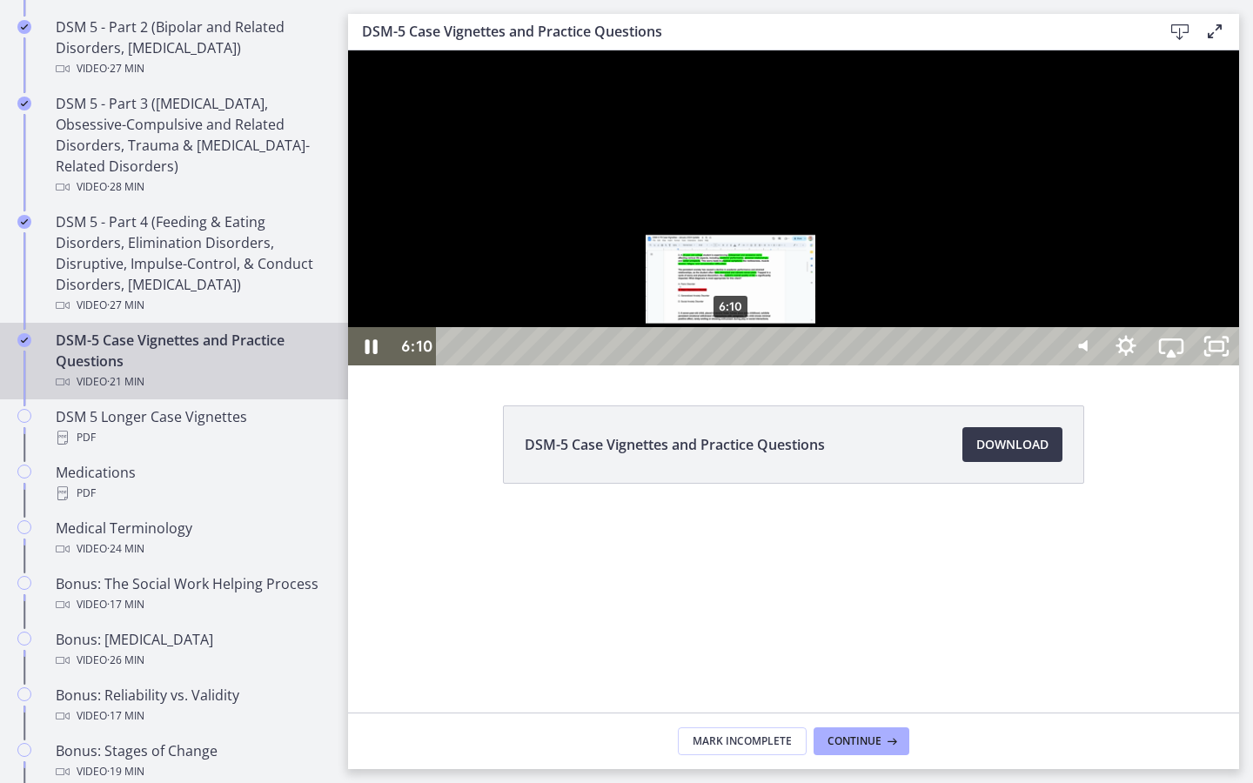
click at [732, 365] on div "6:10" at bounding box center [749, 346] width 593 height 38
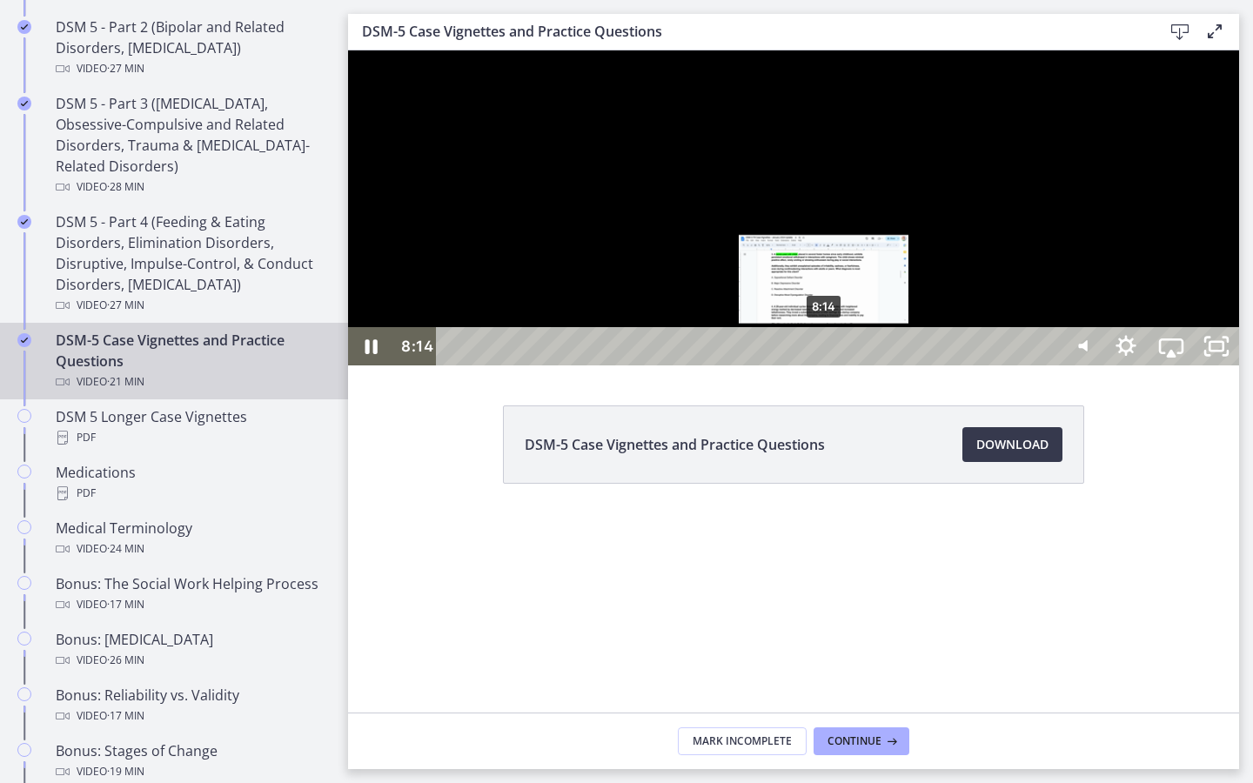
click at [825, 365] on div "8:14" at bounding box center [749, 346] width 593 height 38
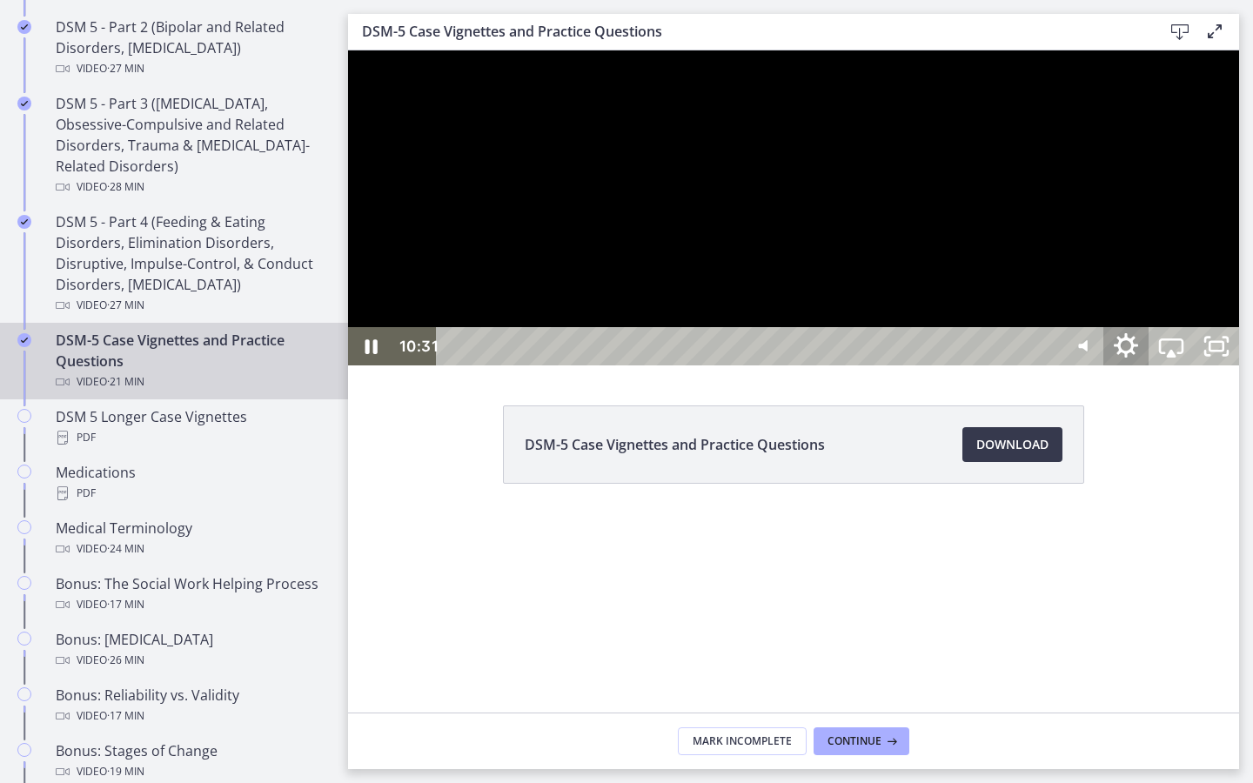
click at [1138, 358] on icon "Show settings menu" at bounding box center [1126, 345] width 24 height 24
click at [1171, 289] on span "Speed" at bounding box center [1142, 270] width 57 height 38
click at [1239, 213] on label "1.5x" at bounding box center [1171, 193] width 136 height 40
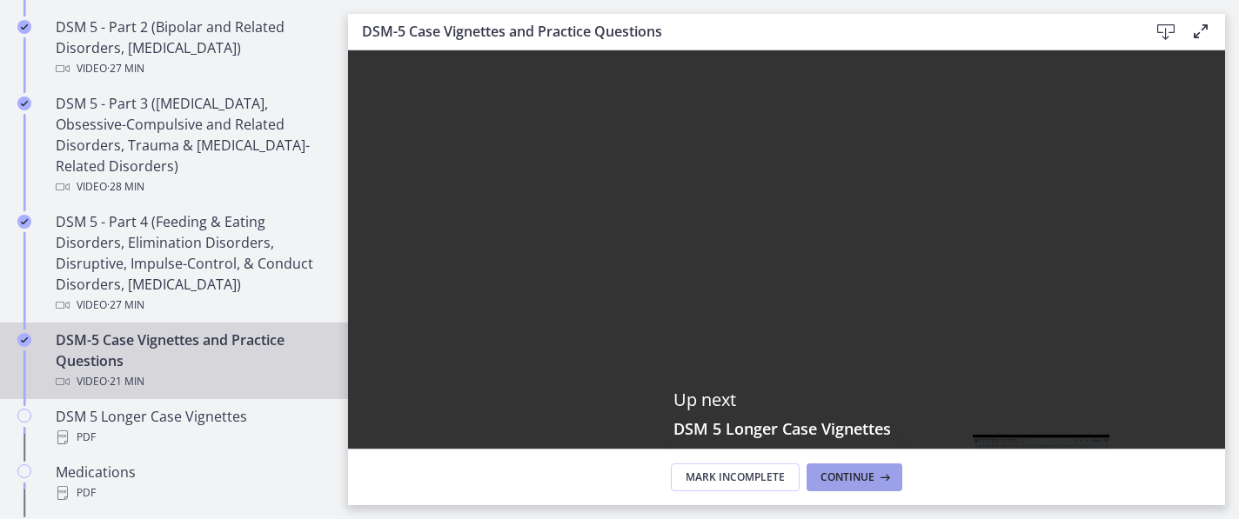
click at [887, 471] on div "Continue" at bounding box center [855, 478] width 71 height 14
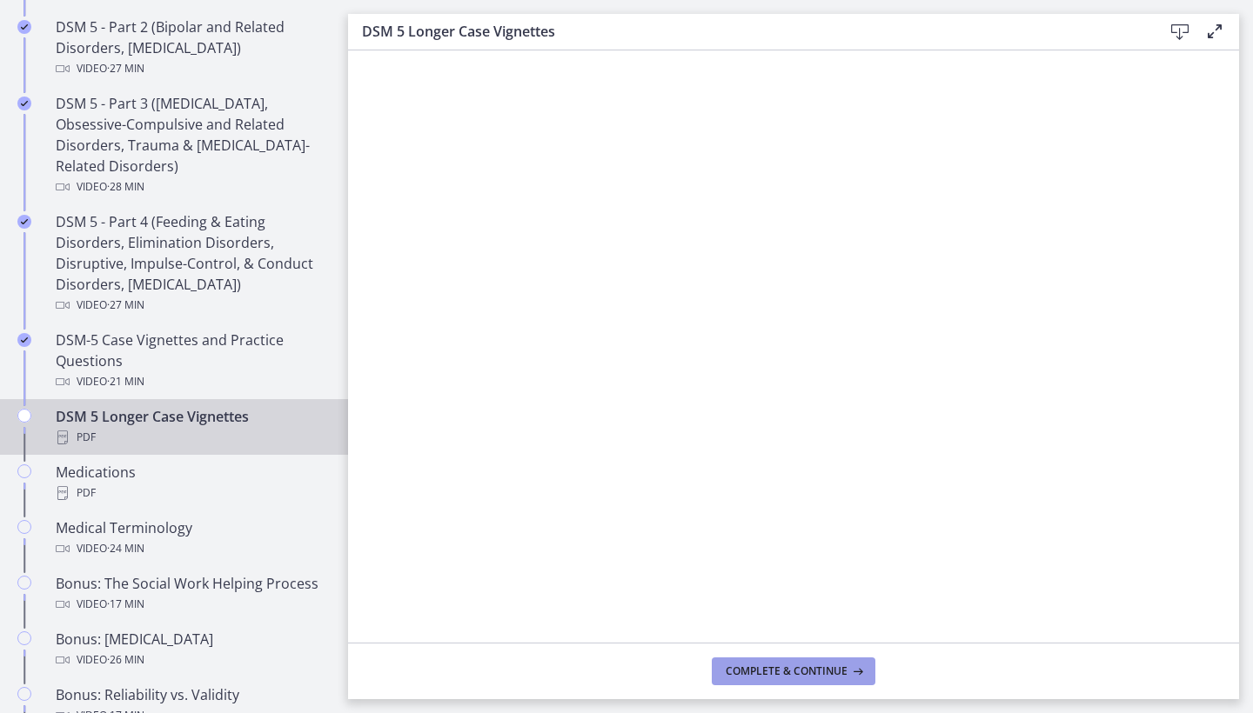
click at [783, 665] on span "Complete & continue" at bounding box center [787, 672] width 122 height 14
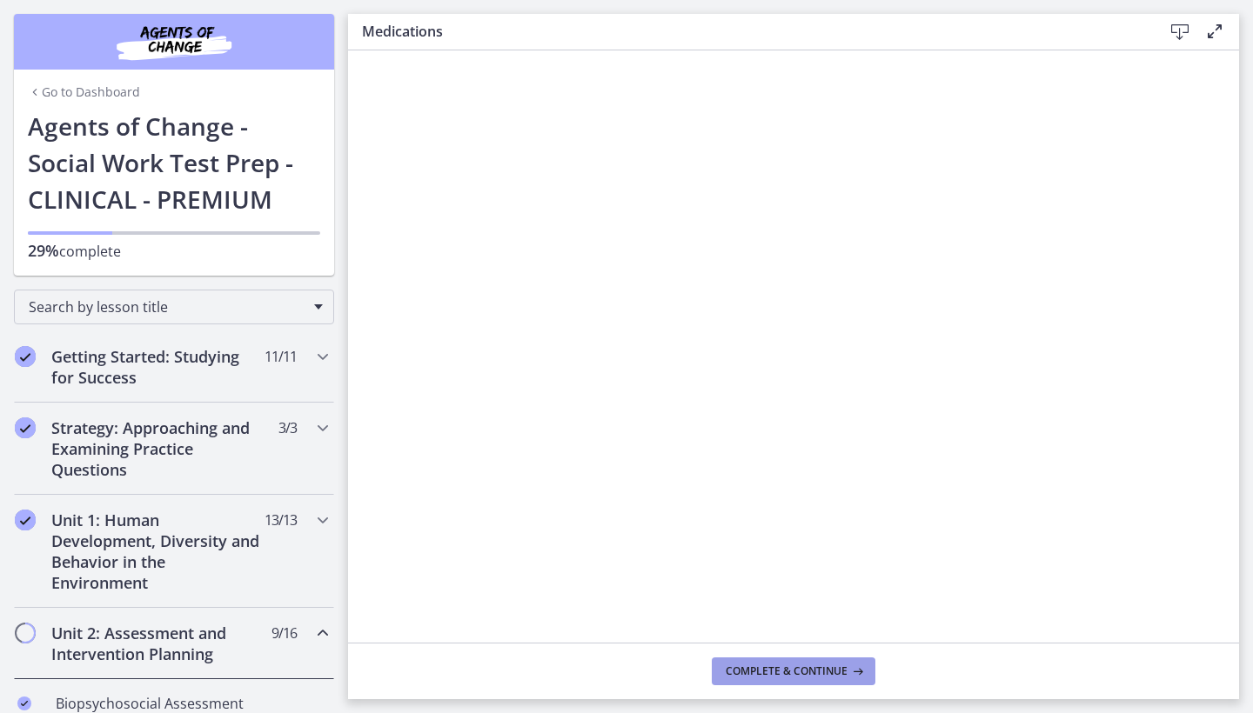
click at [785, 678] on span "Complete & continue" at bounding box center [787, 672] width 122 height 14
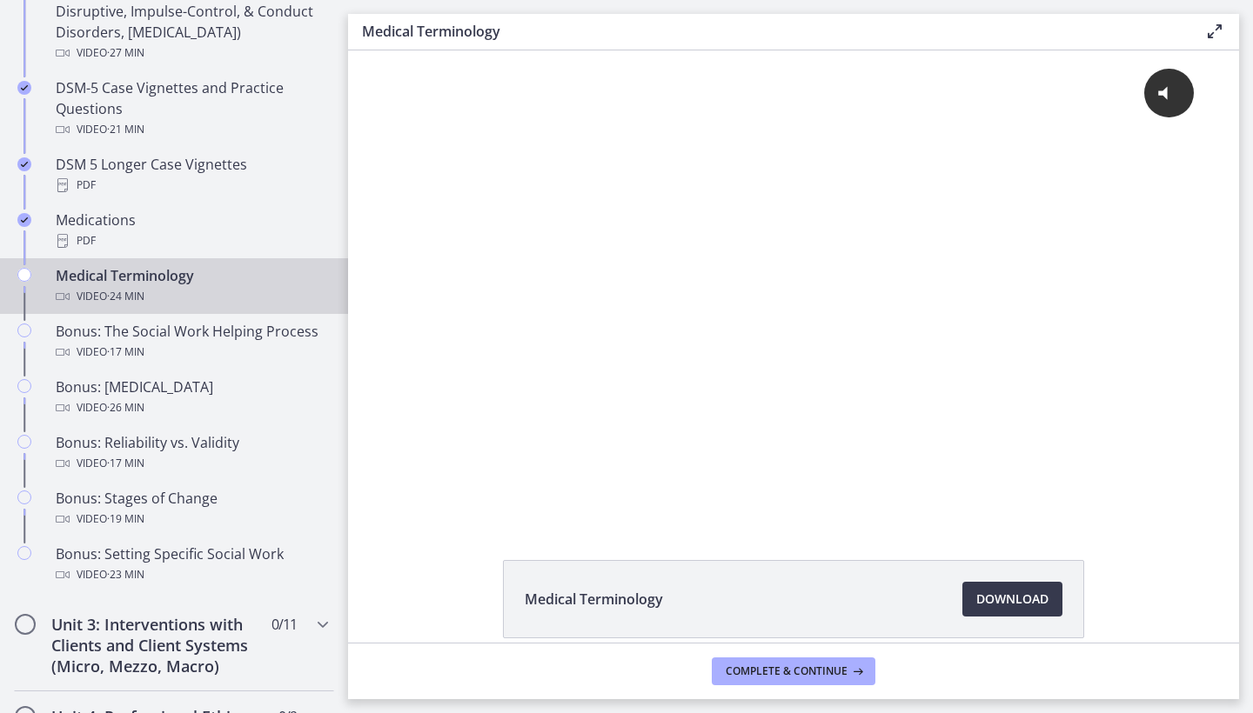
scroll to position [1187, 0]
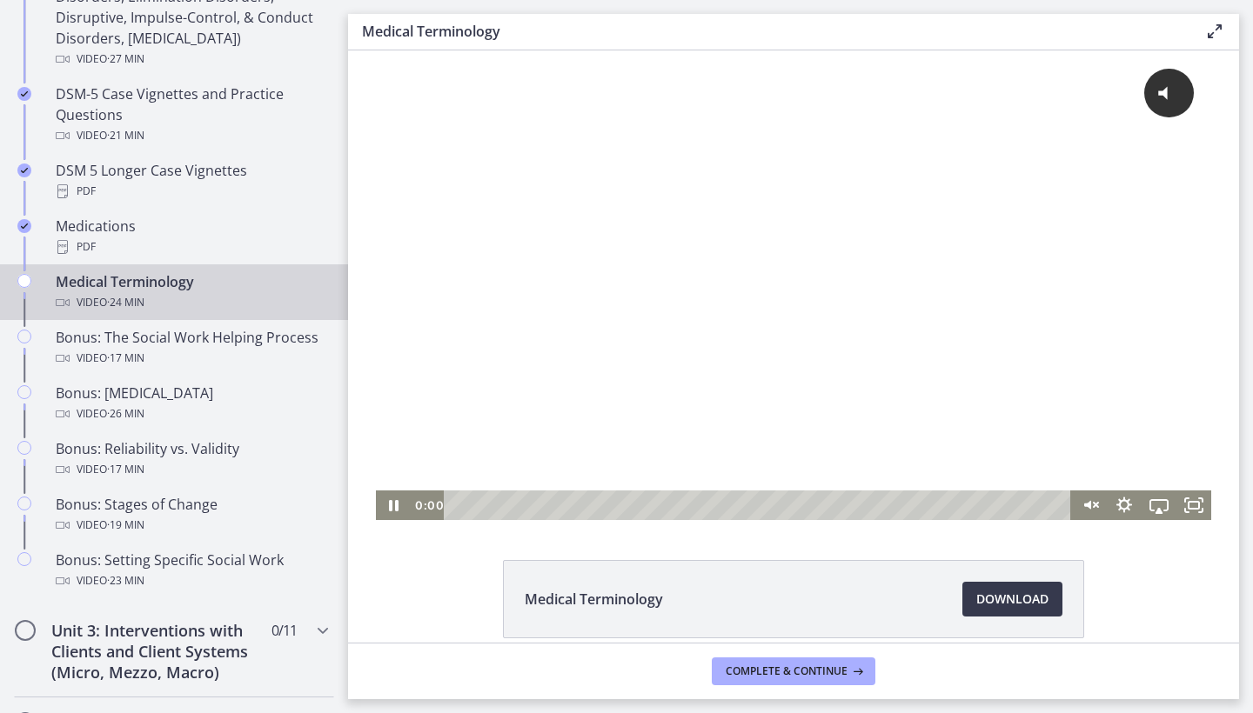
drag, startPoint x: 711, startPoint y: 507, endPoint x: 429, endPoint y: 506, distance: 281.9
click at [428, 505] on div "0:00 0:00" at bounding box center [741, 506] width 661 height 30
click at [1091, 118] on div "Click for sound @keyframes VOLUME_SMALL_WAVE_FLASH { 0% { opacity: 0; } 33% { o…" at bounding box center [793, 270] width 835 height 440
click at [1189, 510] on icon "Fullscreen" at bounding box center [1194, 506] width 42 height 36
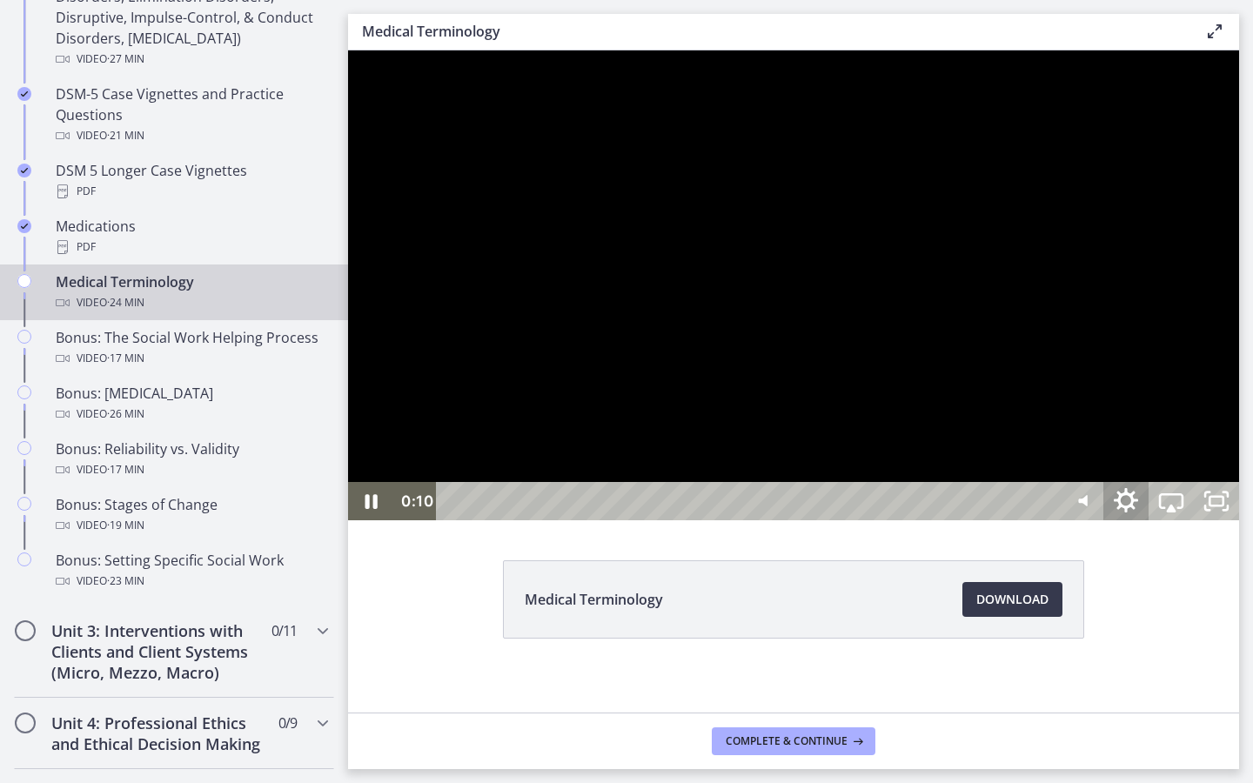
click at [1138, 512] on icon "Show settings menu" at bounding box center [1126, 500] width 24 height 24
click at [1239, 504] on div at bounding box center [793, 285] width 891 height 470
click at [1153, 525] on icon "Show settings menu" at bounding box center [1126, 501] width 54 height 46
click at [1148, 444] on span "Speed" at bounding box center [1108, 424] width 79 height 38
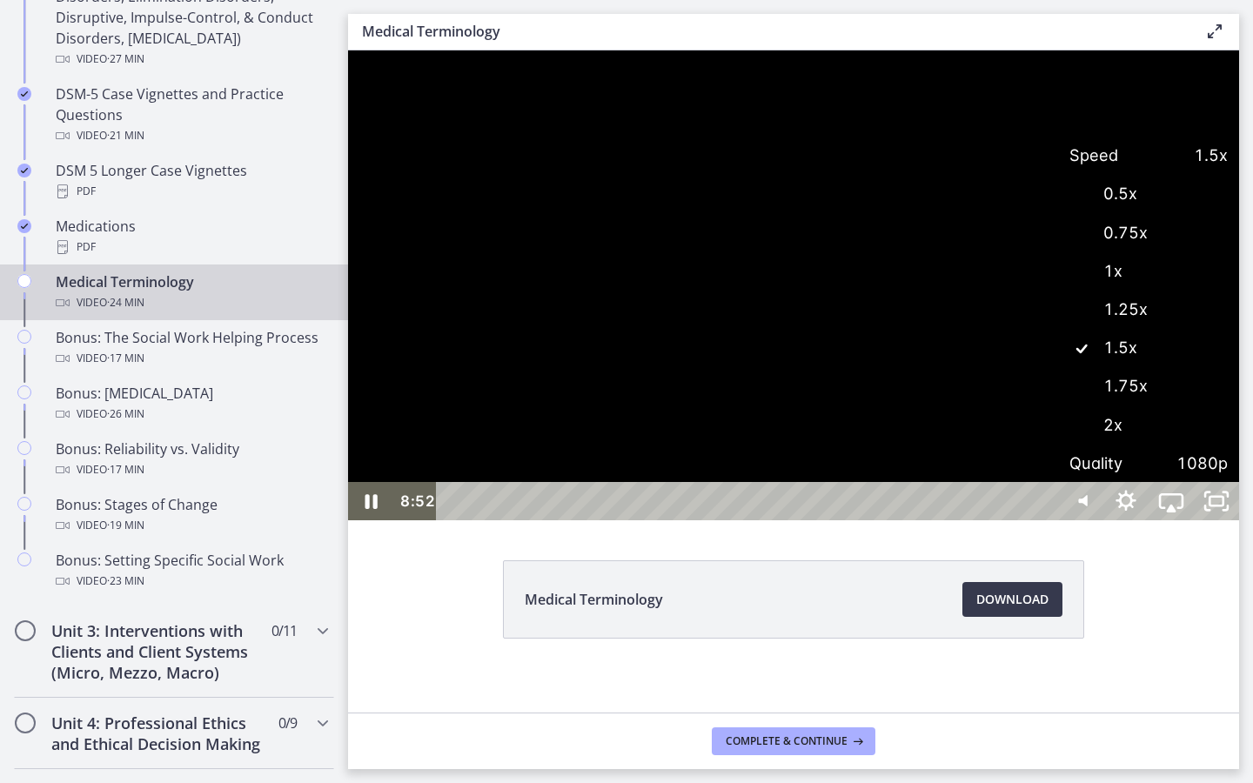
click at [1239, 406] on label "1.75x" at bounding box center [1148, 386] width 181 height 40
click at [1138, 512] on icon "Show settings menu" at bounding box center [1126, 500] width 24 height 24
click at [1171, 444] on span "Speed" at bounding box center [1142, 424] width 57 height 38
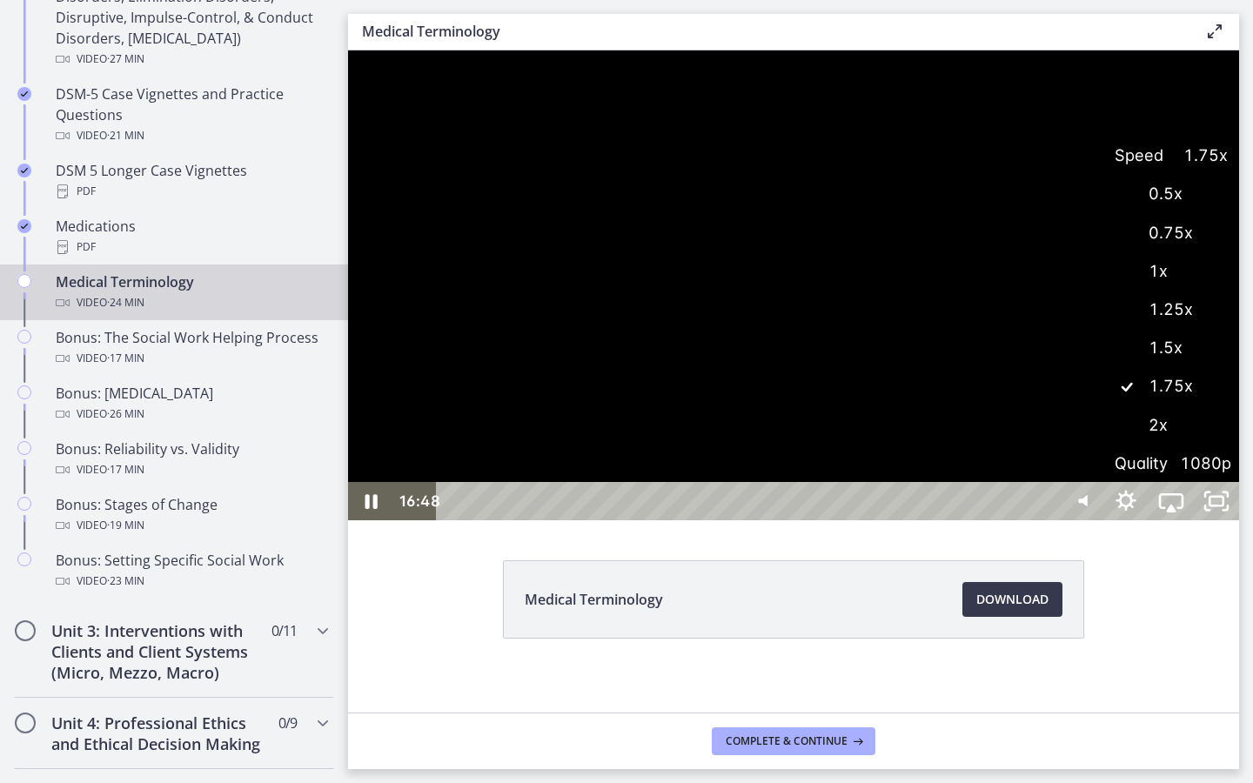
click at [1239, 445] on label "2x" at bounding box center [1171, 425] width 136 height 40
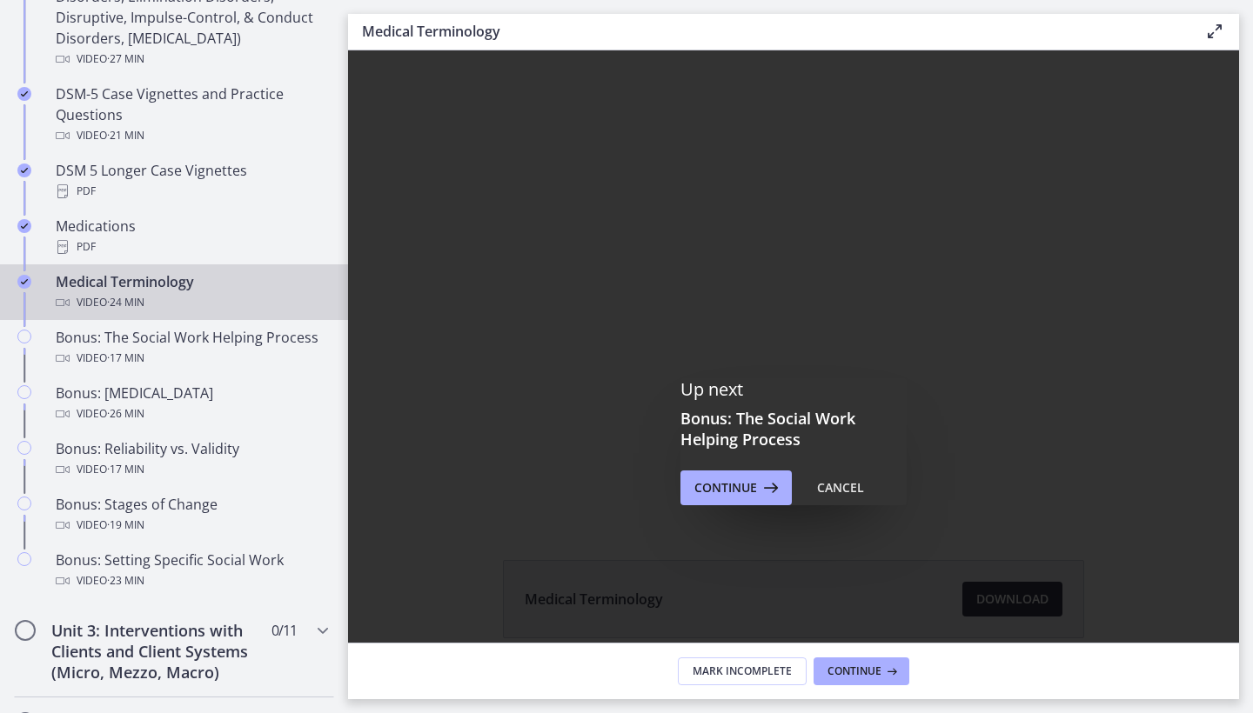
scroll to position [0, 0]
click at [763, 493] on icon at bounding box center [769, 488] width 24 height 21
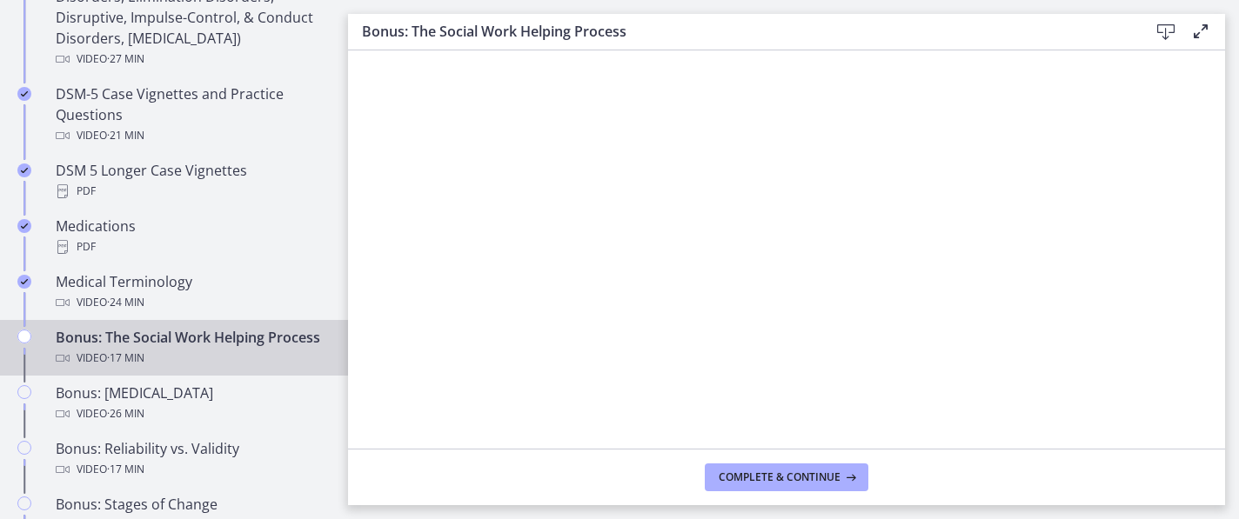
click at [1201, 422] on div at bounding box center [786, 267] width 877 height 427
click at [793, 327] on div at bounding box center [786, 267] width 877 height 427
click at [1170, 405] on div at bounding box center [786, 267] width 877 height 427
click at [1183, 438] on div at bounding box center [786, 267] width 877 height 427
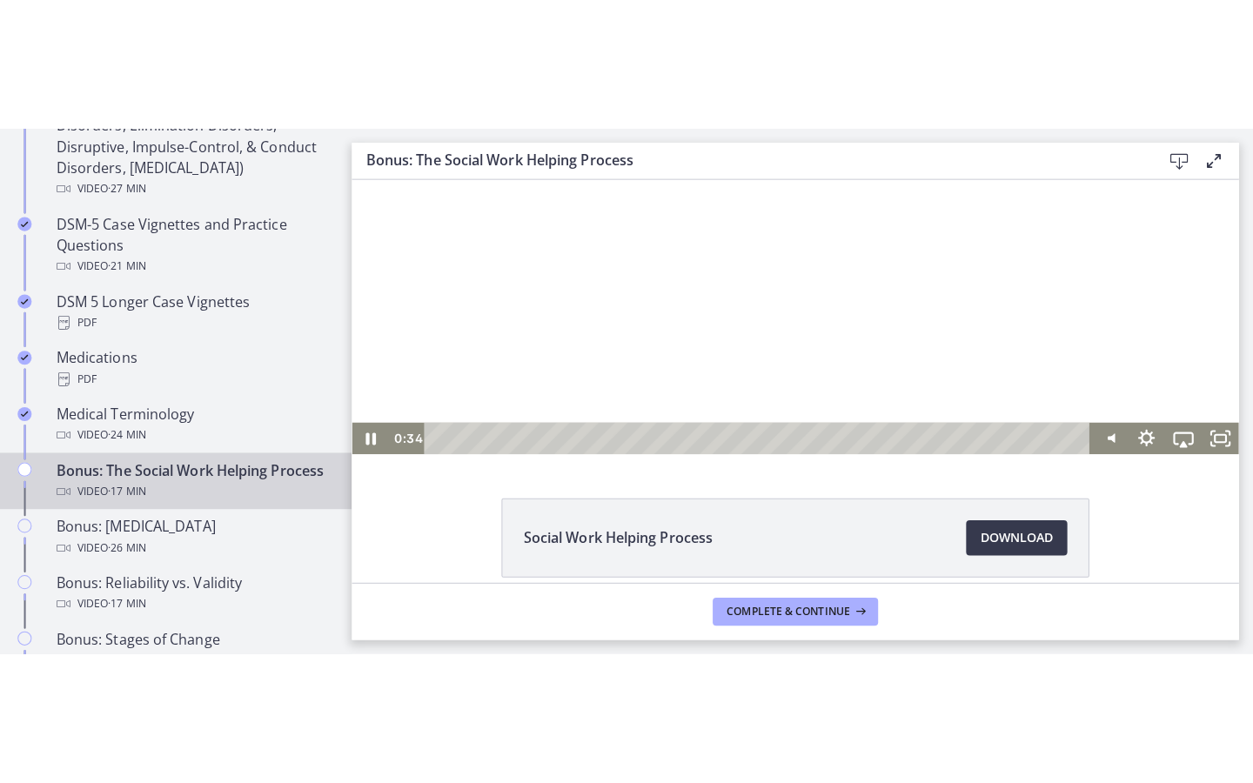
scroll to position [219, 0]
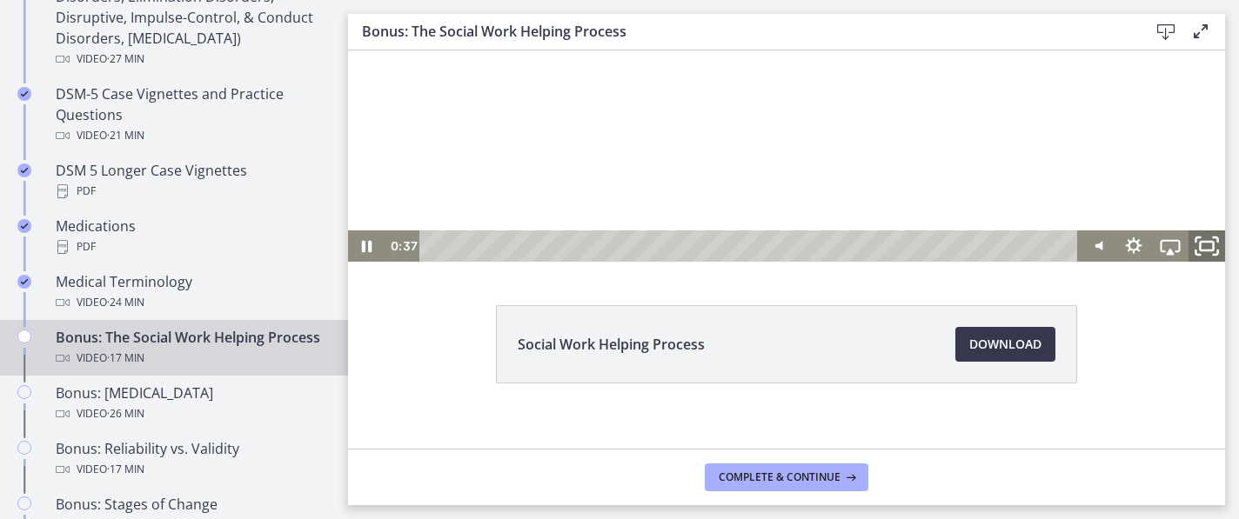
click at [1202, 251] on rect "Fullscreen" at bounding box center [1206, 246] width 13 height 9
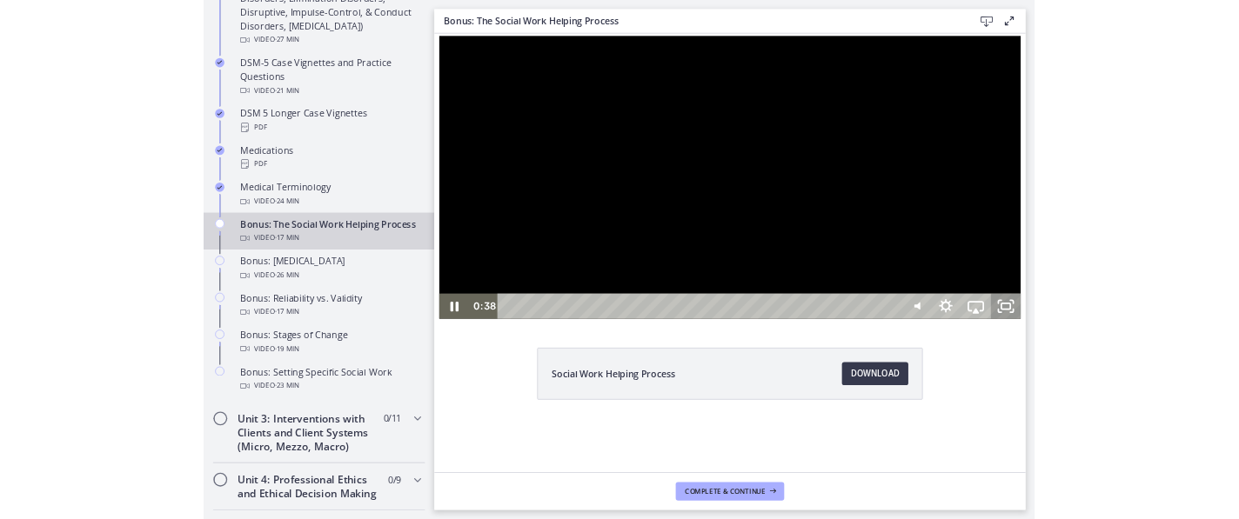
scroll to position [0, 0]
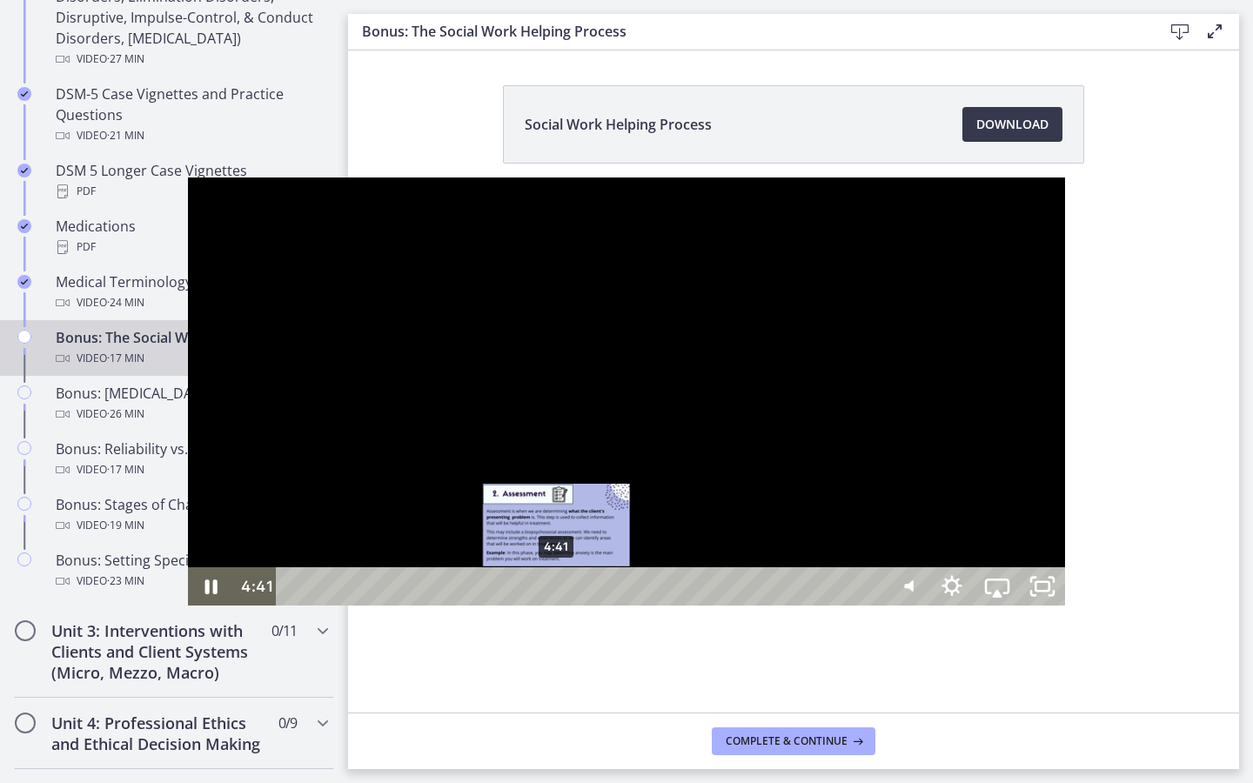
click at [370, 605] on div "4:41" at bounding box center [582, 586] width 579 height 38
click at [364, 605] on div "4:34" at bounding box center [582, 586] width 579 height 38
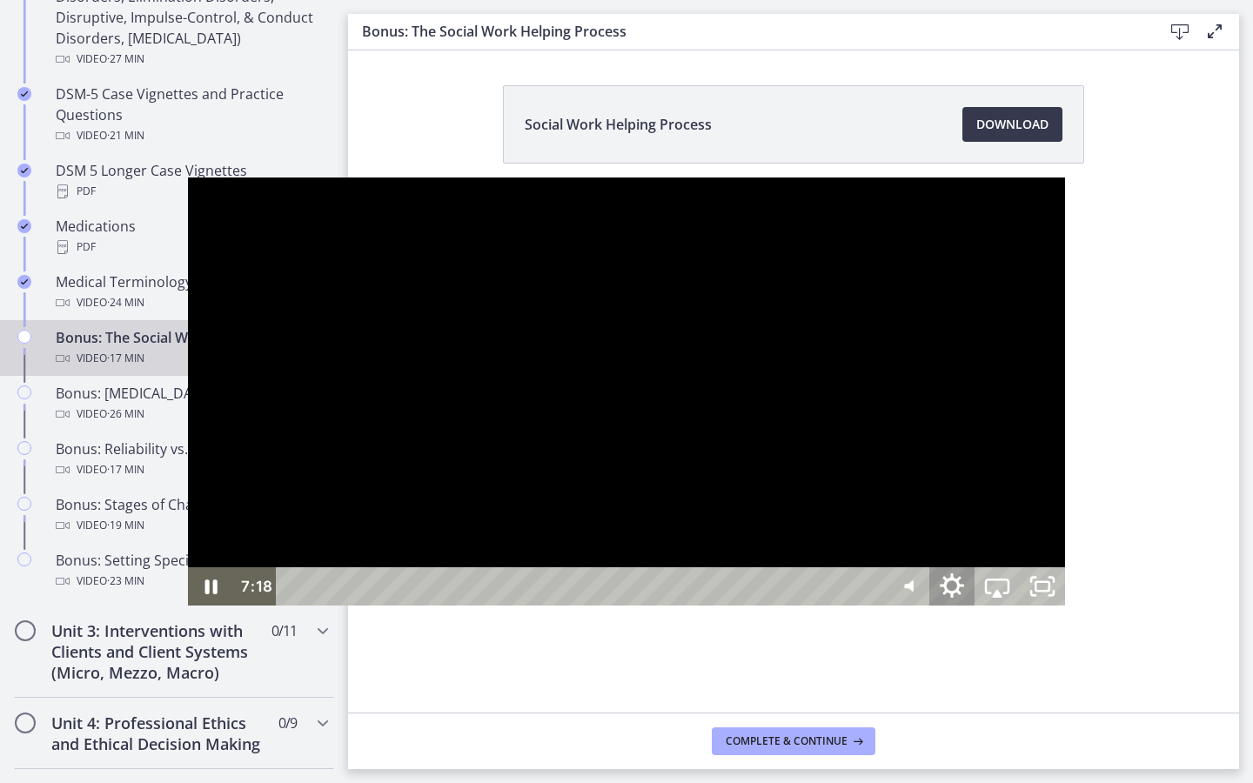
click at [979, 609] on icon "Show settings menu" at bounding box center [952, 586] width 54 height 46
click at [1035, 605] on div at bounding box center [626, 390] width 877 height 427
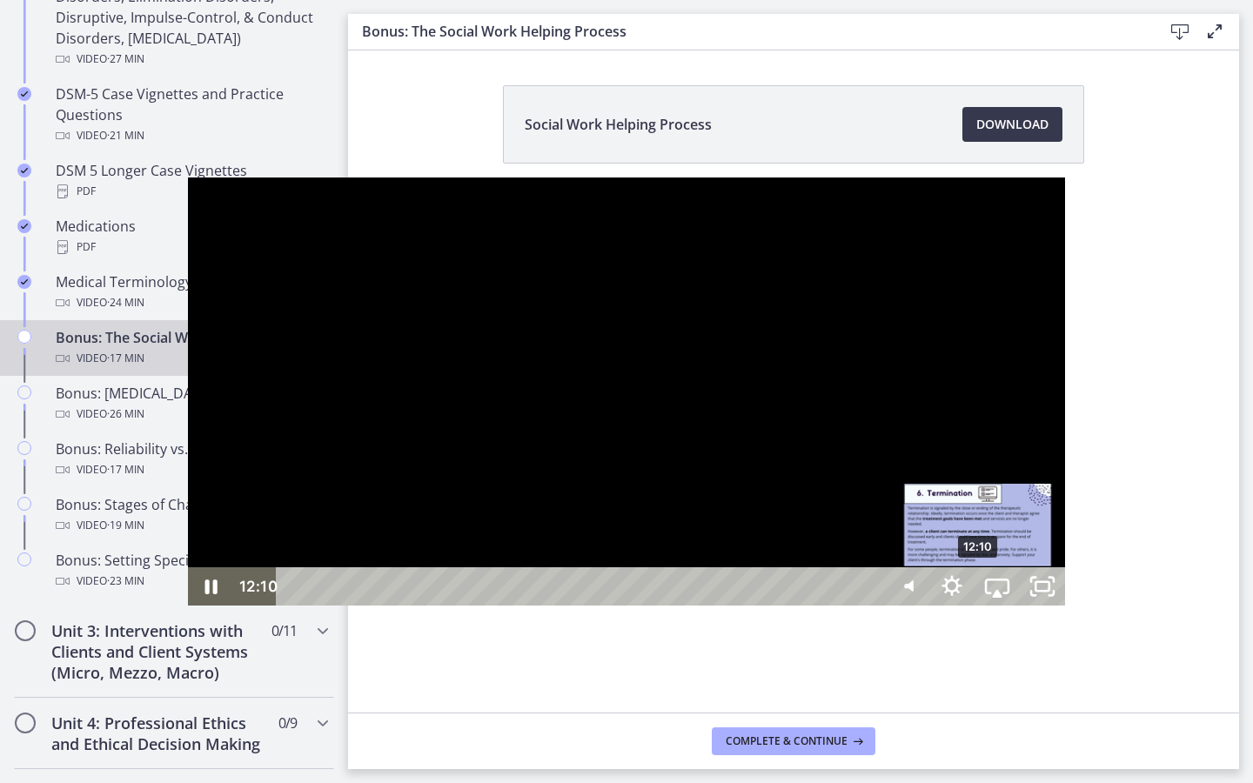
click at [792, 605] on div "12:10" at bounding box center [582, 586] width 579 height 38
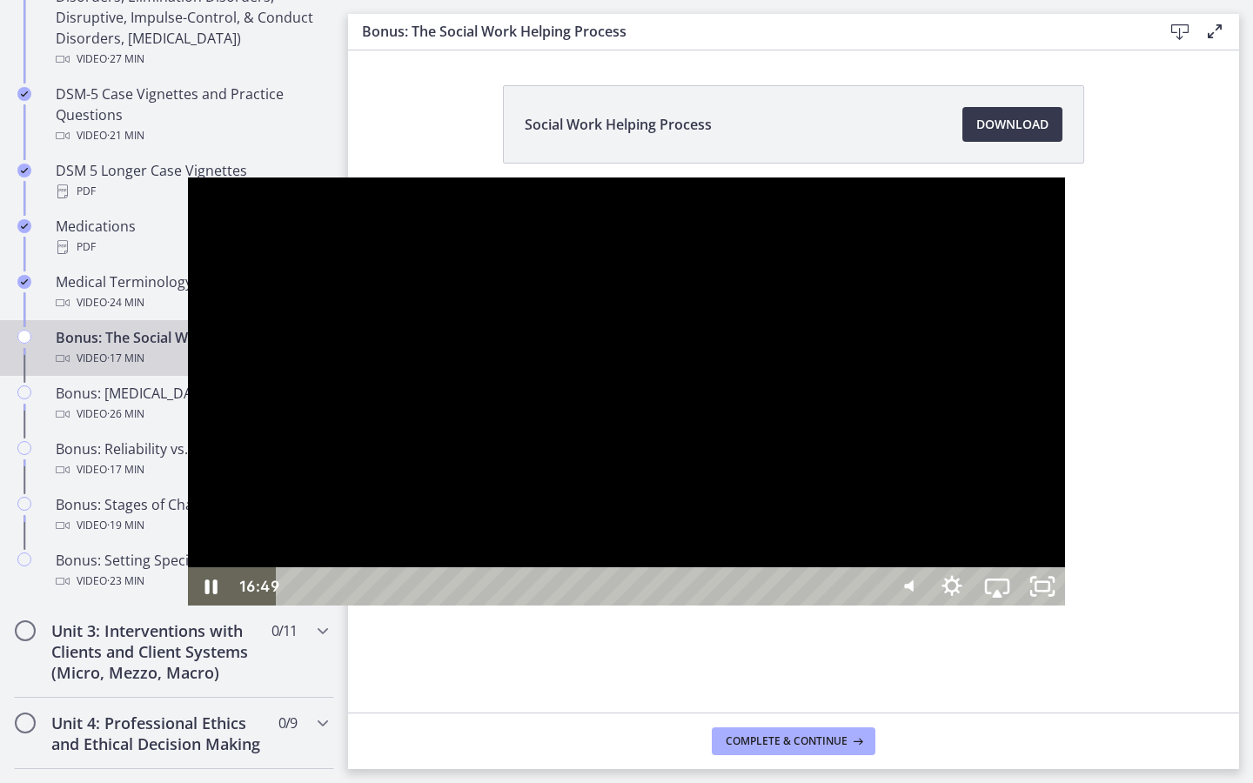
click at [873, 605] on div "16:49" at bounding box center [582, 586] width 579 height 38
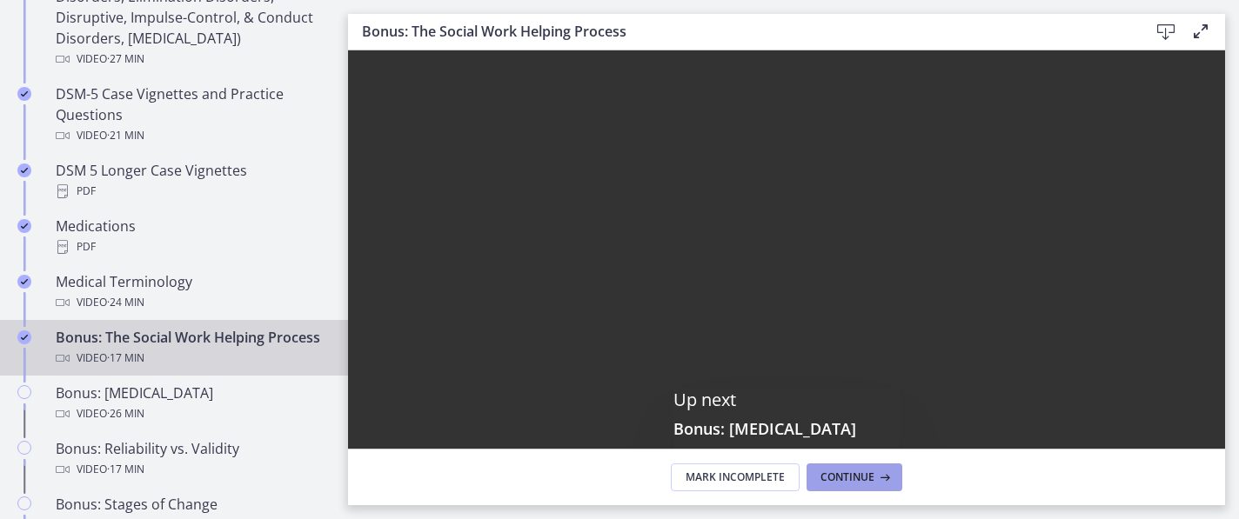
click at [829, 478] on span "Continue" at bounding box center [847, 478] width 54 height 14
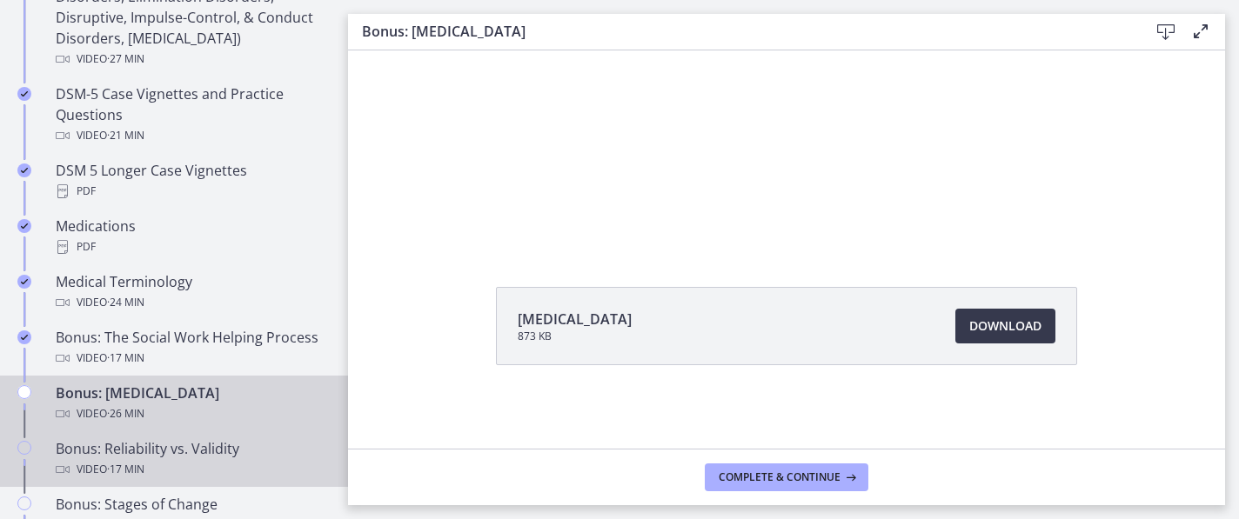
click at [206, 454] on div "Bonus: Reliability vs. Validity Video · 17 min" at bounding box center [191, 459] width 271 height 42
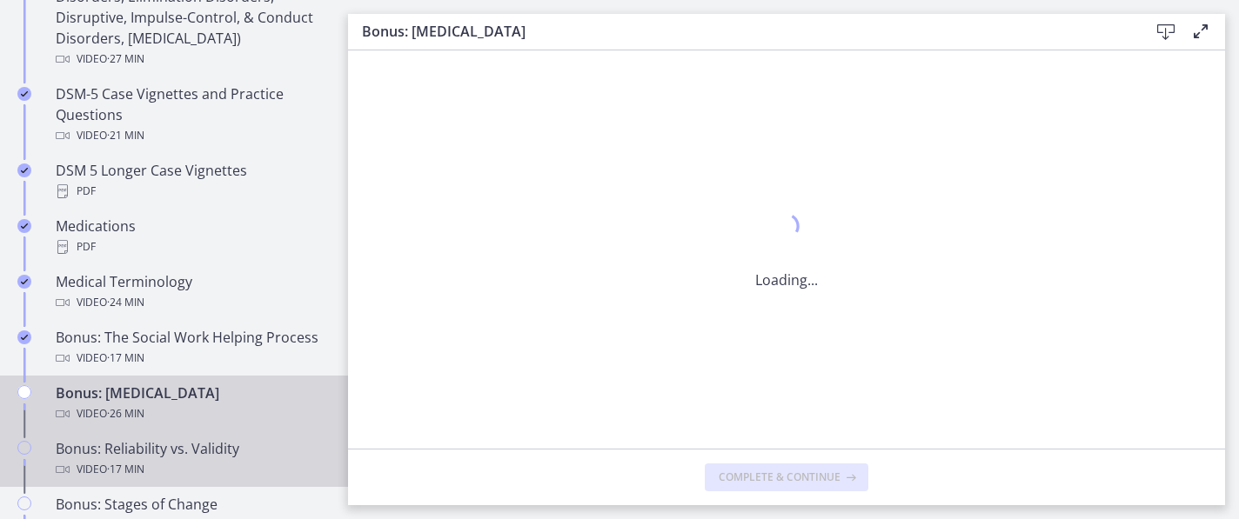
click at [206, 454] on div "Bonus: Reliability vs. Validity Video · 17 min" at bounding box center [191, 459] width 271 height 42
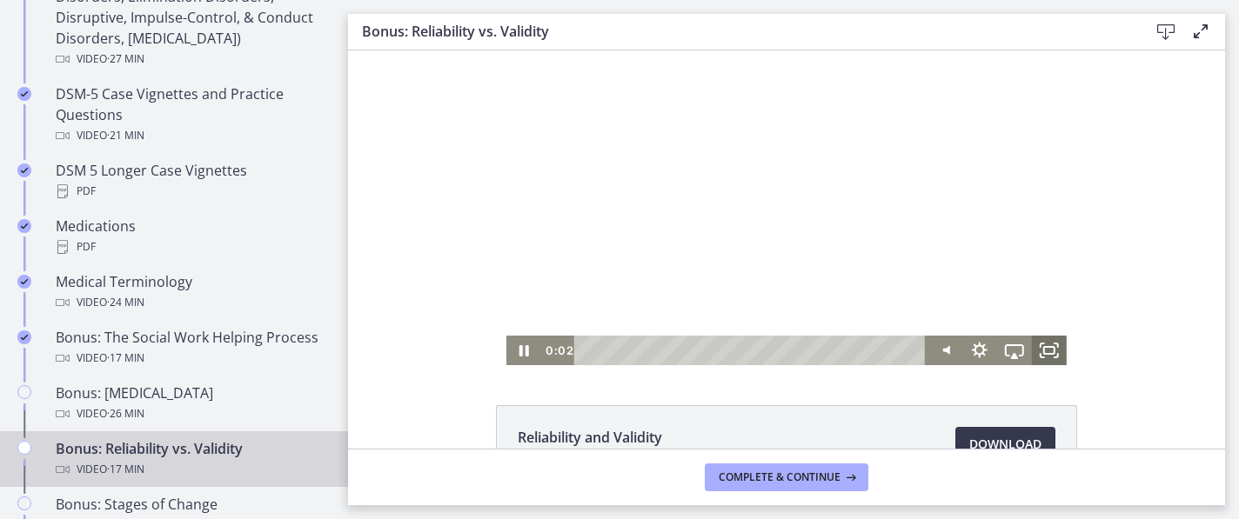
click at [1056, 352] on icon "Fullscreen" at bounding box center [1049, 351] width 35 height 30
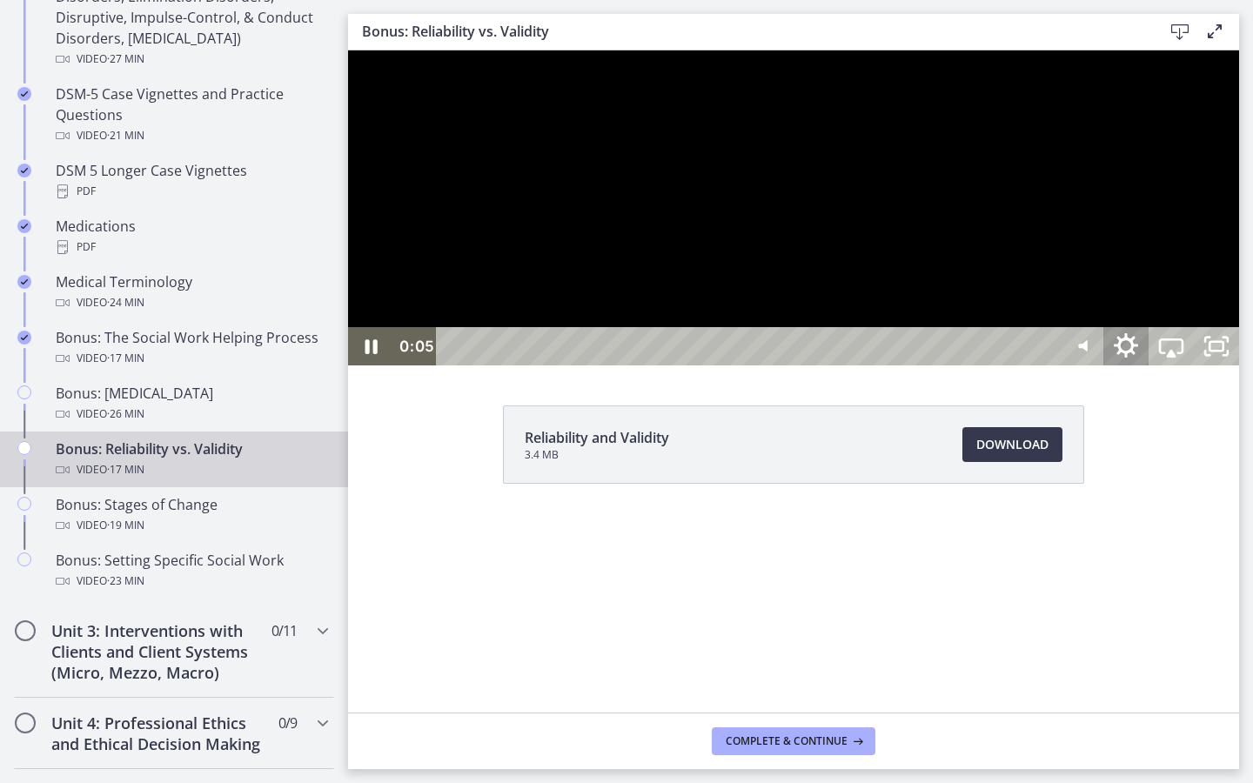
click at [1138, 358] on icon "Show settings menu" at bounding box center [1126, 345] width 24 height 24
click at [1171, 289] on span "Speed" at bounding box center [1142, 270] width 57 height 38
click at [1239, 291] on label "2x" at bounding box center [1171, 271] width 136 height 40
click at [1239, 161] on div at bounding box center [793, 207] width 891 height 315
click at [1239, 162] on div at bounding box center [793, 207] width 891 height 315
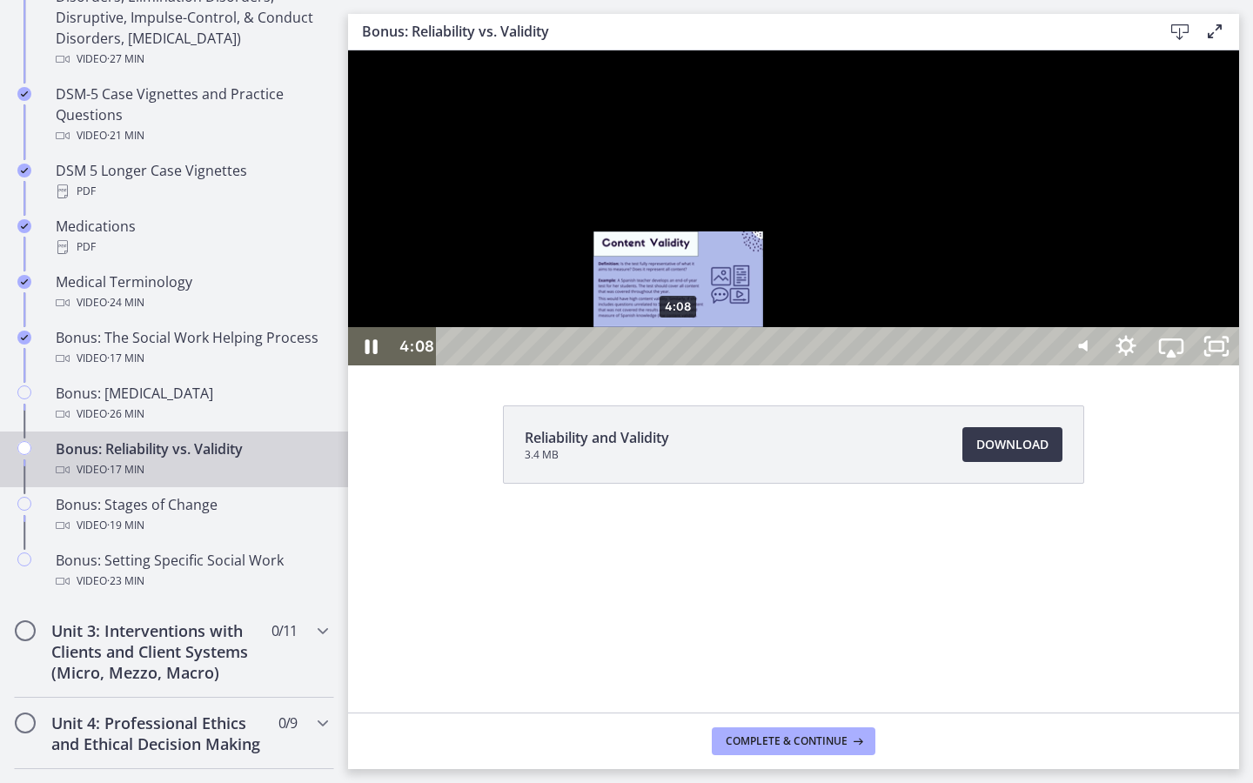
click at [679, 365] on div "4:08" at bounding box center [749, 346] width 593 height 38
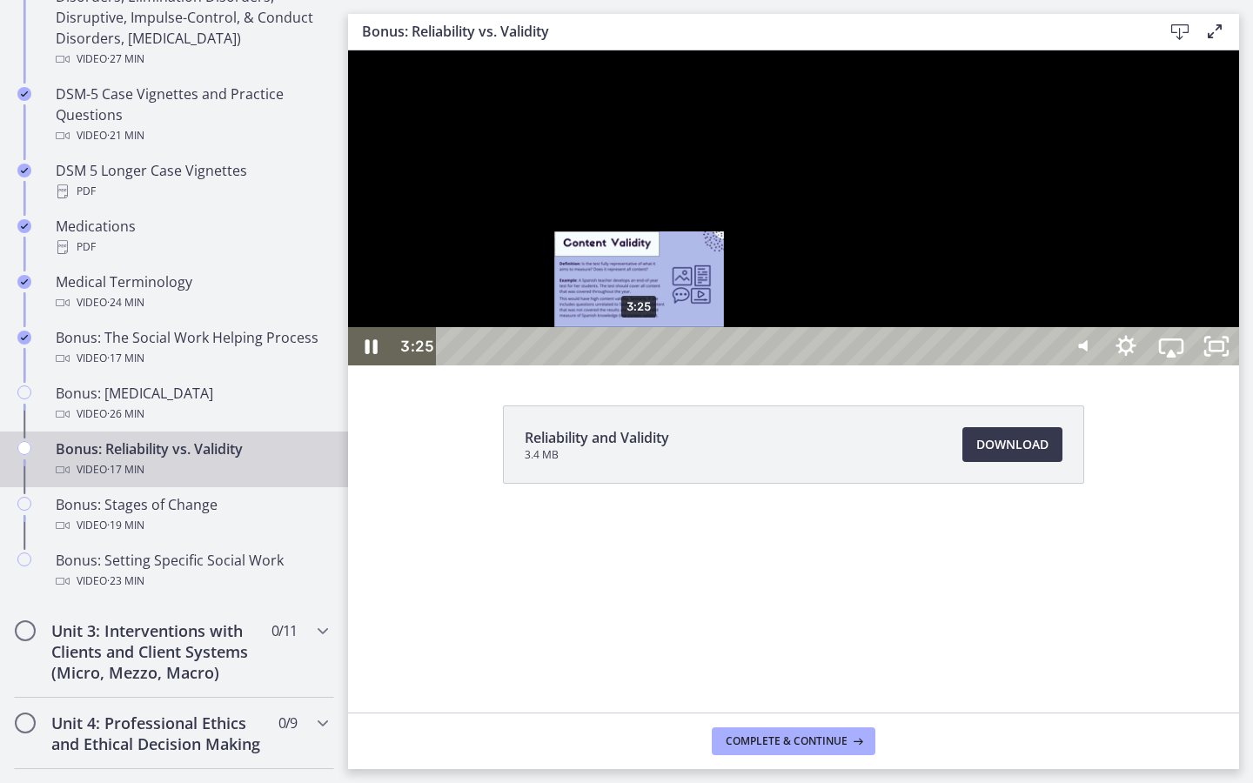
click at [640, 365] on div "3:25" at bounding box center [749, 346] width 593 height 38
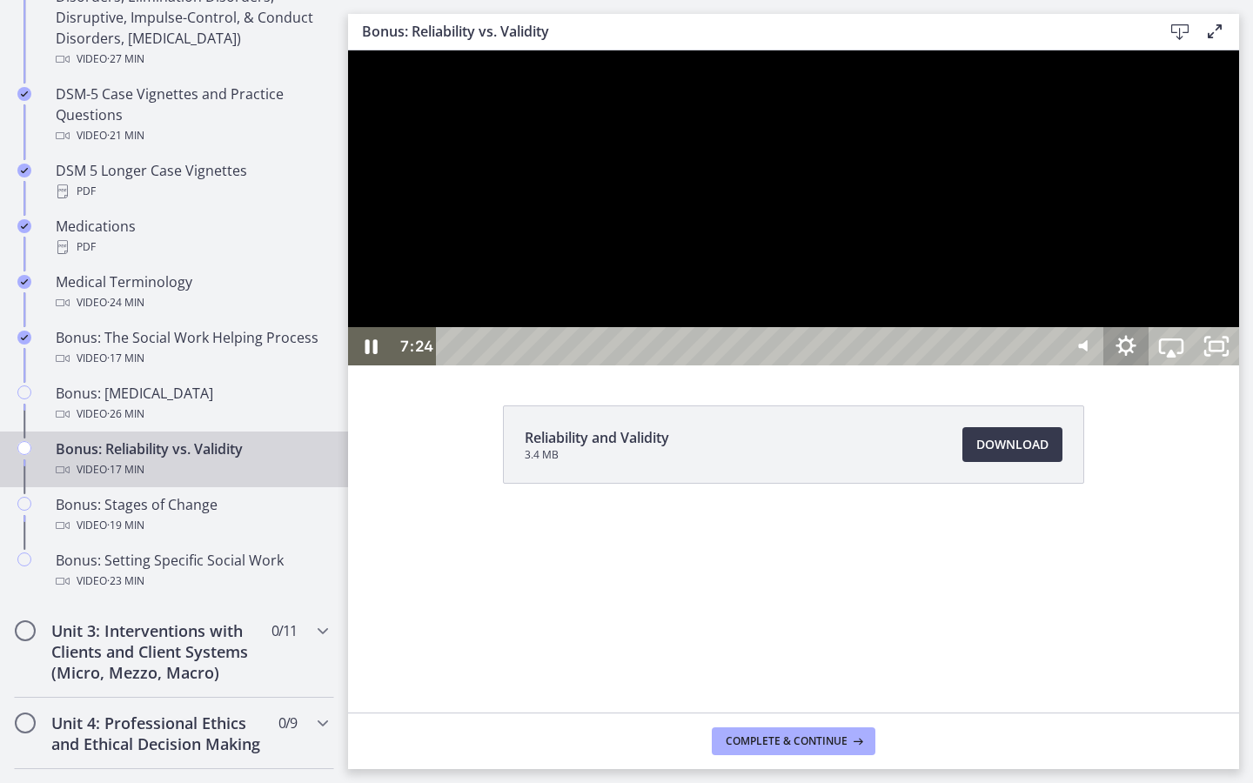
click at [1148, 365] on icon "Show settings menu" at bounding box center [1125, 346] width 45 height 38
click at [1171, 289] on span "Speed" at bounding box center [1142, 270] width 57 height 38
click at [1239, 175] on label "1.25x" at bounding box center [1171, 155] width 136 height 40
click at [1047, 365] on div "17:06" at bounding box center [749, 346] width 593 height 38
click at [1047, 365] on div "17:15" at bounding box center [749, 346] width 593 height 38
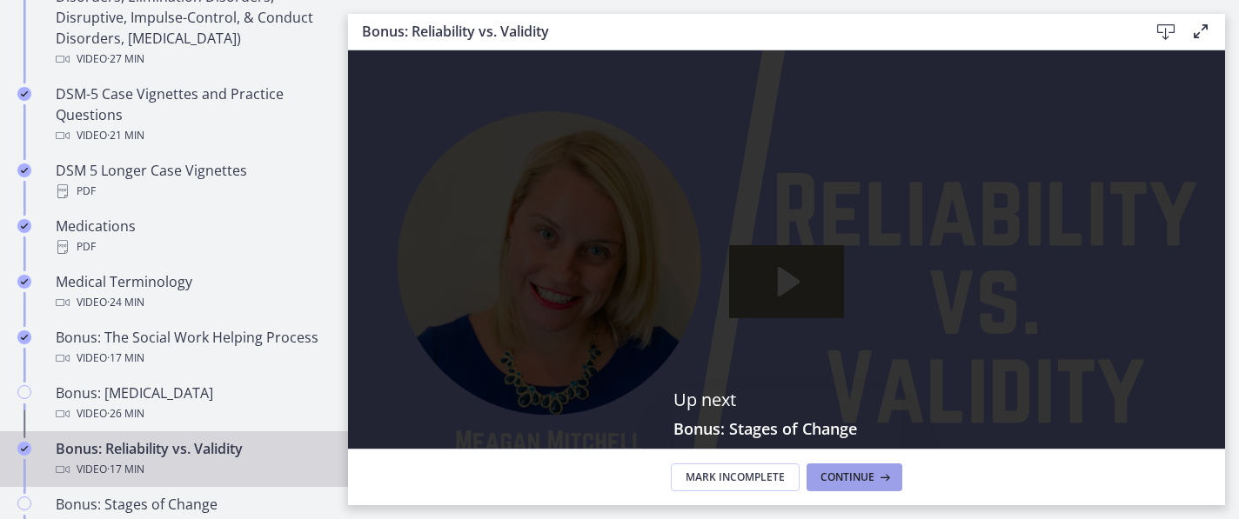
click at [859, 485] on button "Continue" at bounding box center [854, 478] width 96 height 28
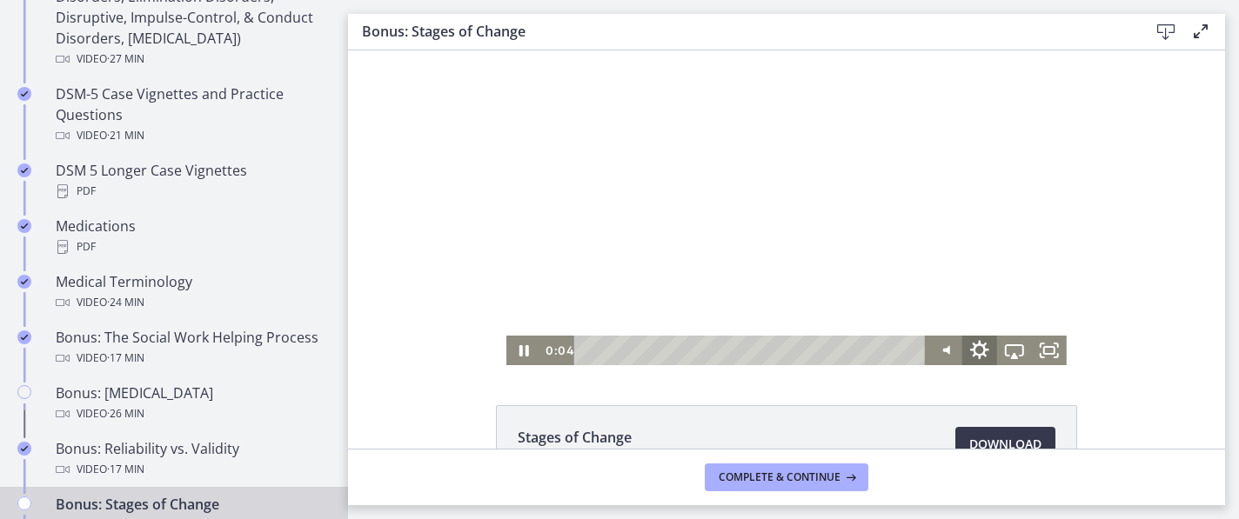
click at [974, 352] on icon "Show settings menu" at bounding box center [980, 351] width 42 height 36
click at [1051, 344] on icon "Fullscreen" at bounding box center [1049, 351] width 42 height 36
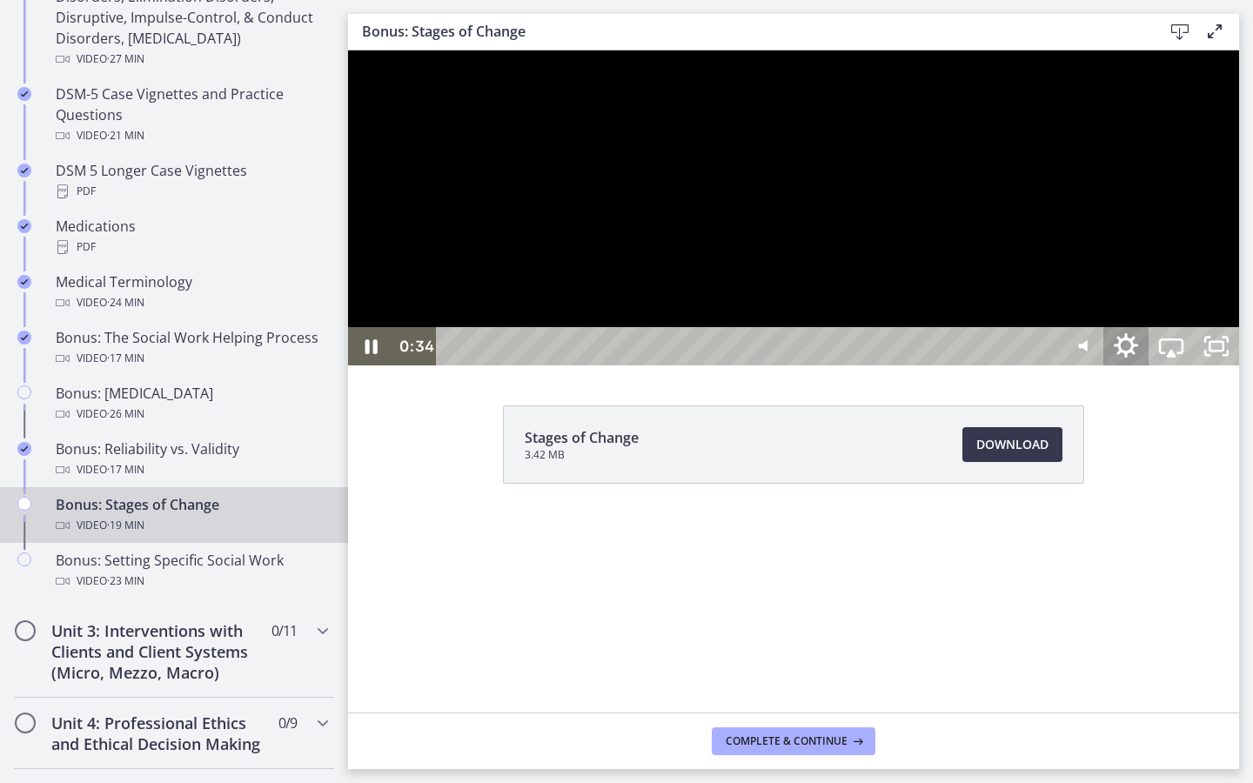
click at [1153, 370] on icon "Show settings menu" at bounding box center [1126, 347] width 54 height 46
click at [1171, 289] on span "Speed" at bounding box center [1142, 270] width 57 height 38
click at [1239, 213] on label "1.5x" at bounding box center [1171, 193] width 136 height 40
click at [1239, 365] on div at bounding box center [793, 207] width 891 height 315
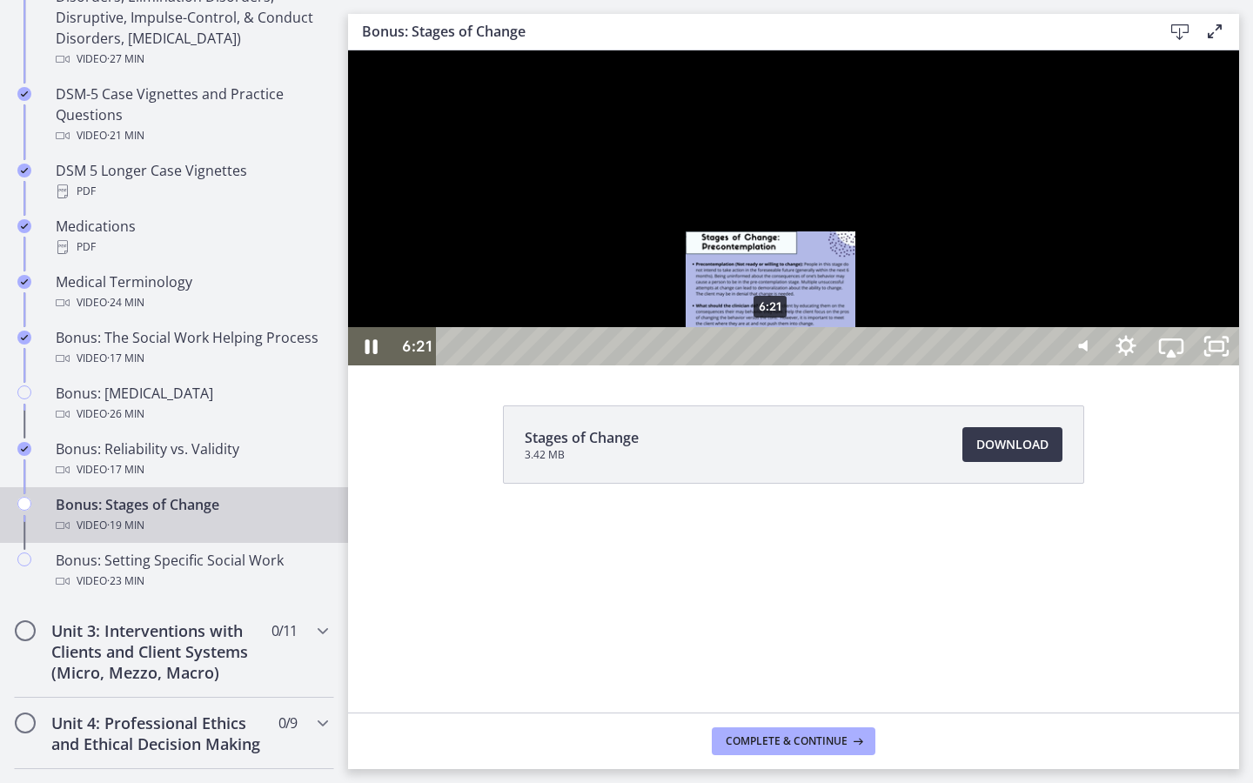
click at [772, 365] on div "6:21" at bounding box center [749, 346] width 593 height 38
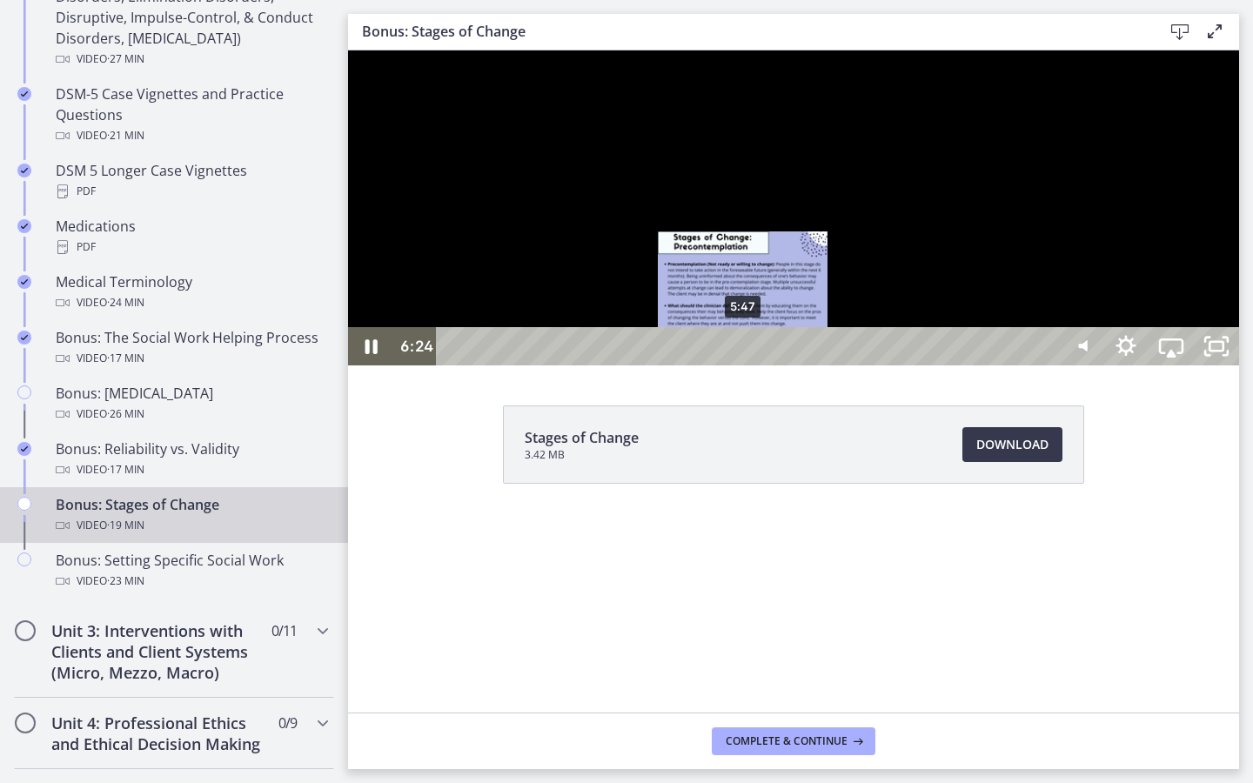
click at [744, 365] on div "5:47" at bounding box center [749, 346] width 593 height 38
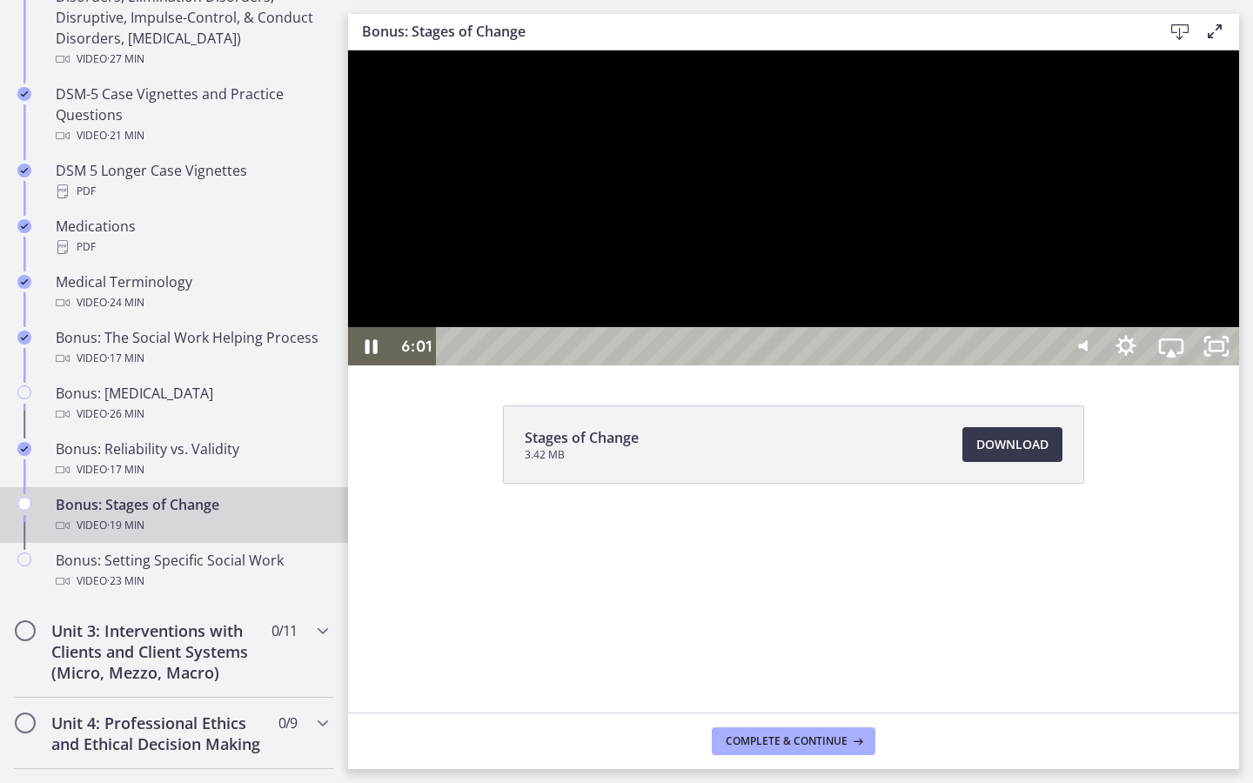
click at [996, 365] on div at bounding box center [793, 207] width 891 height 315
click at [369, 356] on icon "Play Video" at bounding box center [373, 346] width 14 height 19
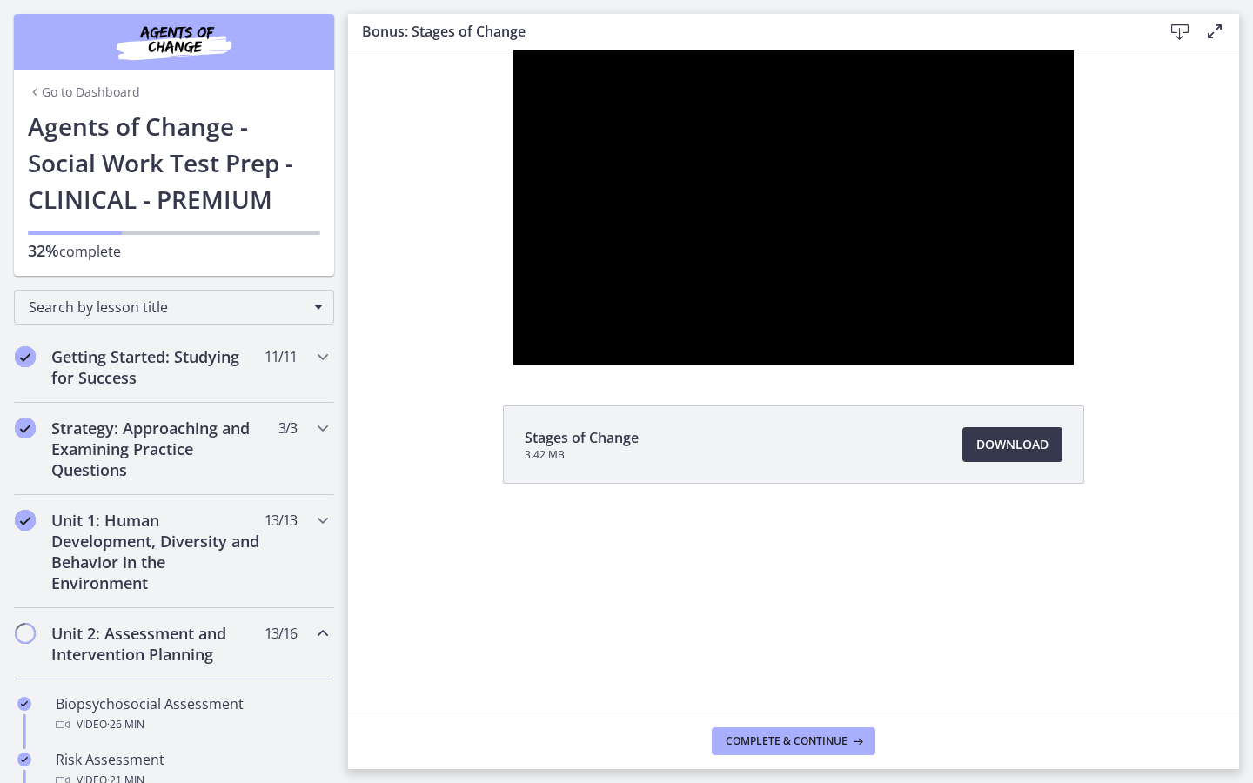
scroll to position [1187, 0]
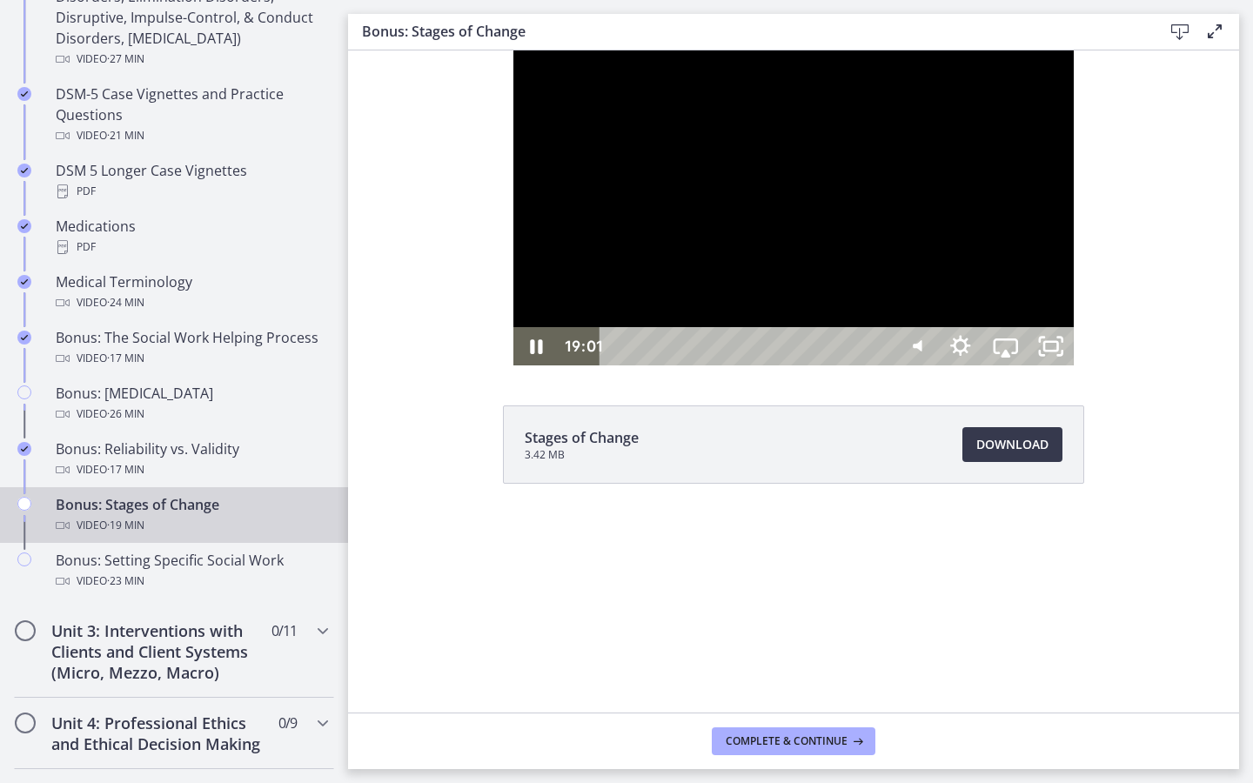
click at [881, 365] on div "19:01" at bounding box center [748, 346] width 265 height 38
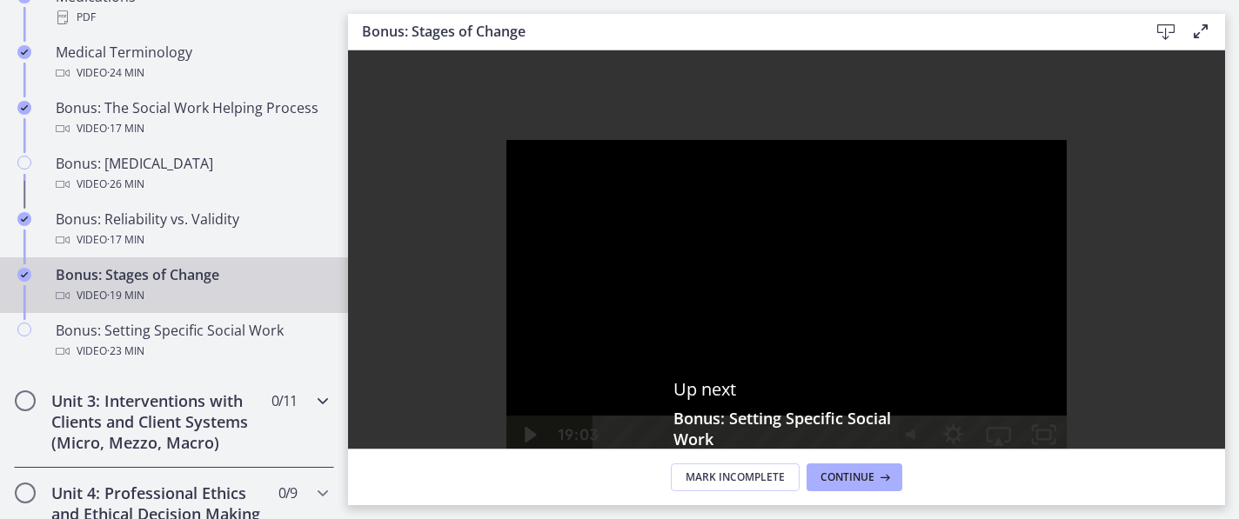
scroll to position [1422, 0]
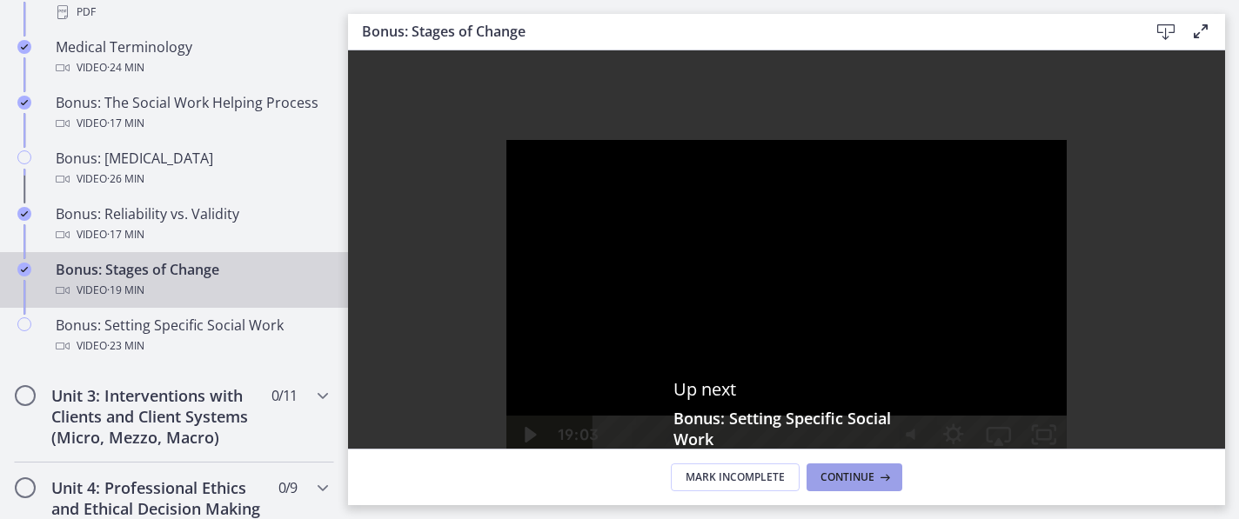
click at [861, 478] on span "Continue" at bounding box center [847, 478] width 54 height 14
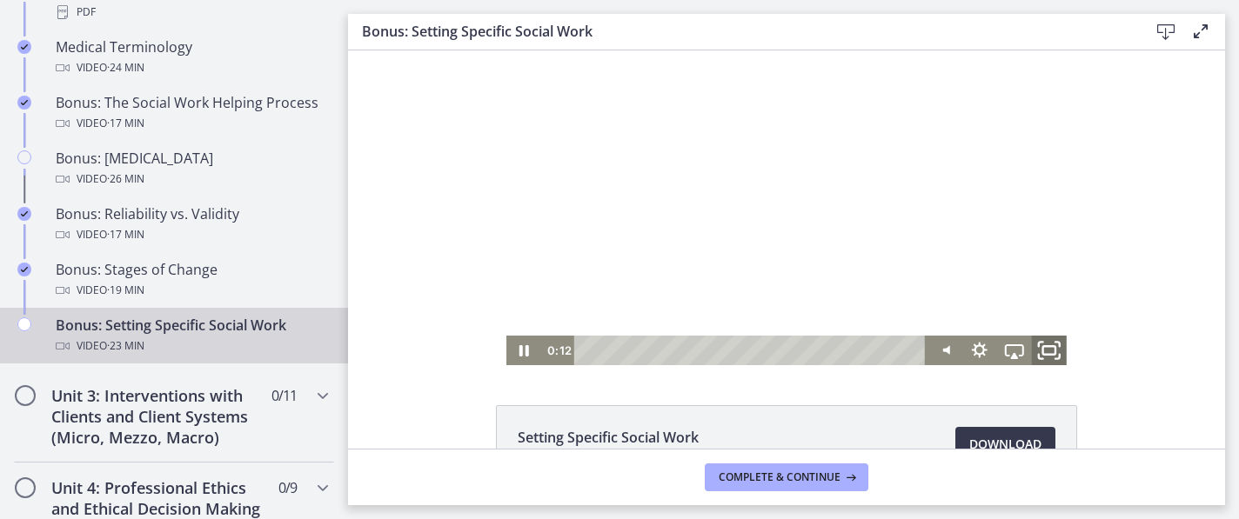
click at [1045, 353] on icon "Fullscreen" at bounding box center [1049, 351] width 42 height 36
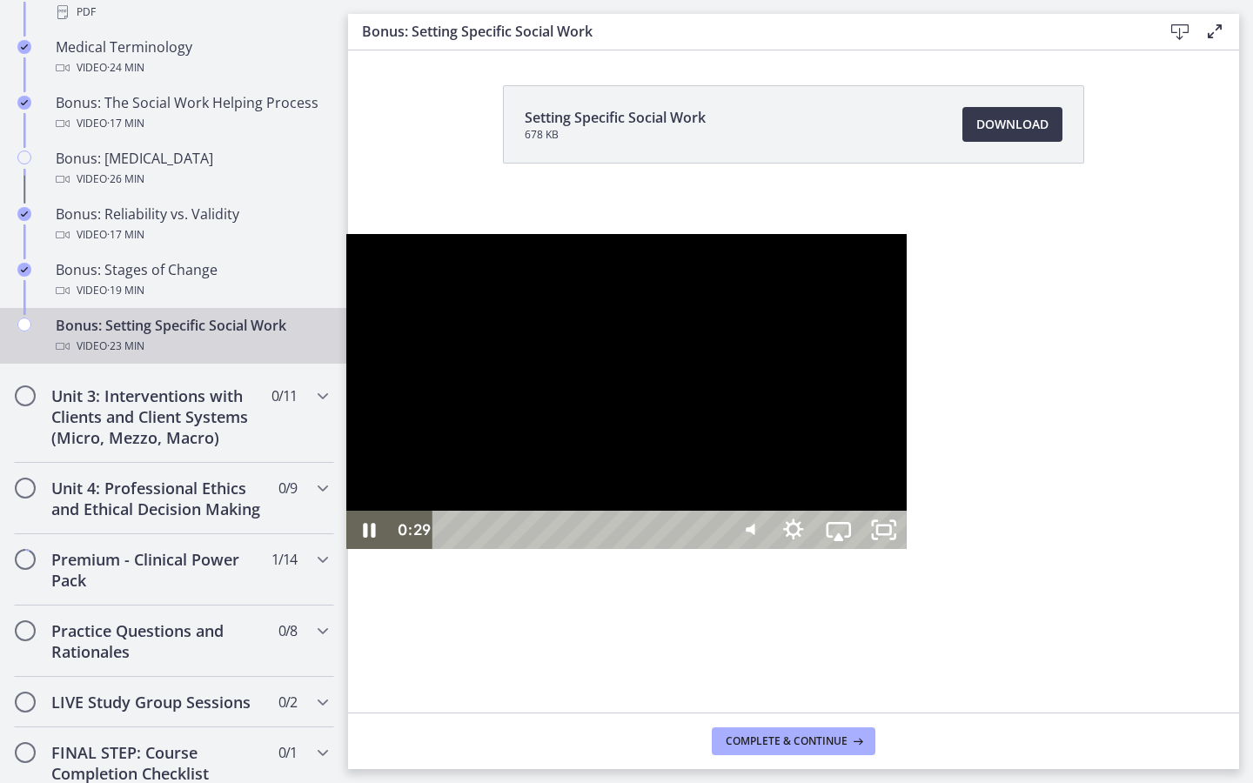
click at [519, 486] on div at bounding box center [626, 391] width 560 height 315
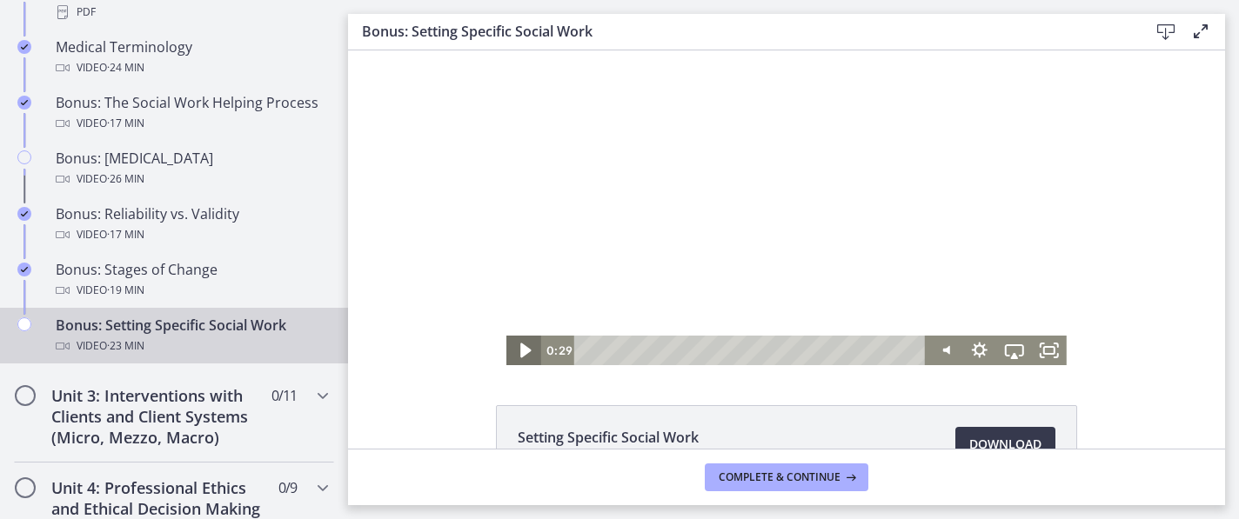
click at [521, 351] on icon "Play Video" at bounding box center [525, 351] width 10 height 15
click at [1046, 352] on icon "Fullscreen" at bounding box center [1049, 351] width 42 height 36
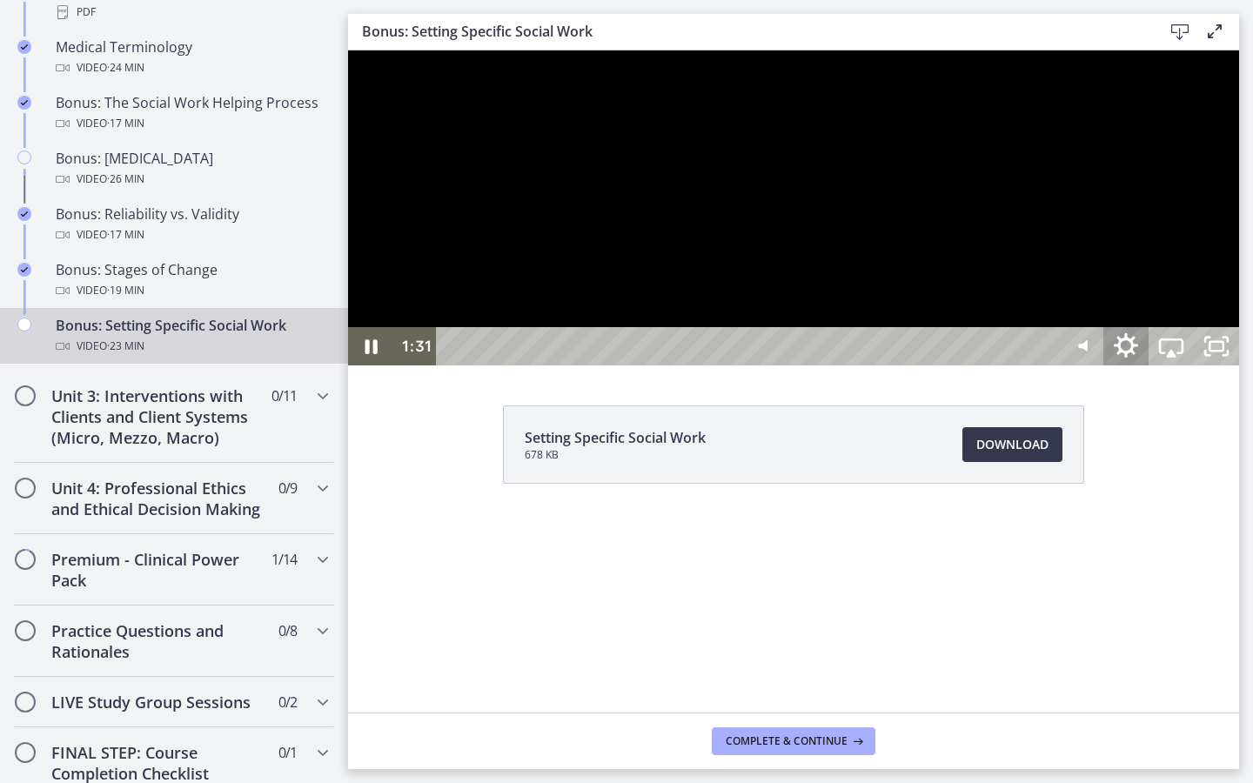
click at [1138, 358] on icon "Show settings menu" at bounding box center [1126, 345] width 24 height 24
click at [1171, 289] on span "Speed" at bounding box center [1142, 270] width 57 height 38
click at [1239, 251] on label "1.75x" at bounding box center [1171, 231] width 136 height 40
click at [1239, 365] on div at bounding box center [793, 207] width 891 height 315
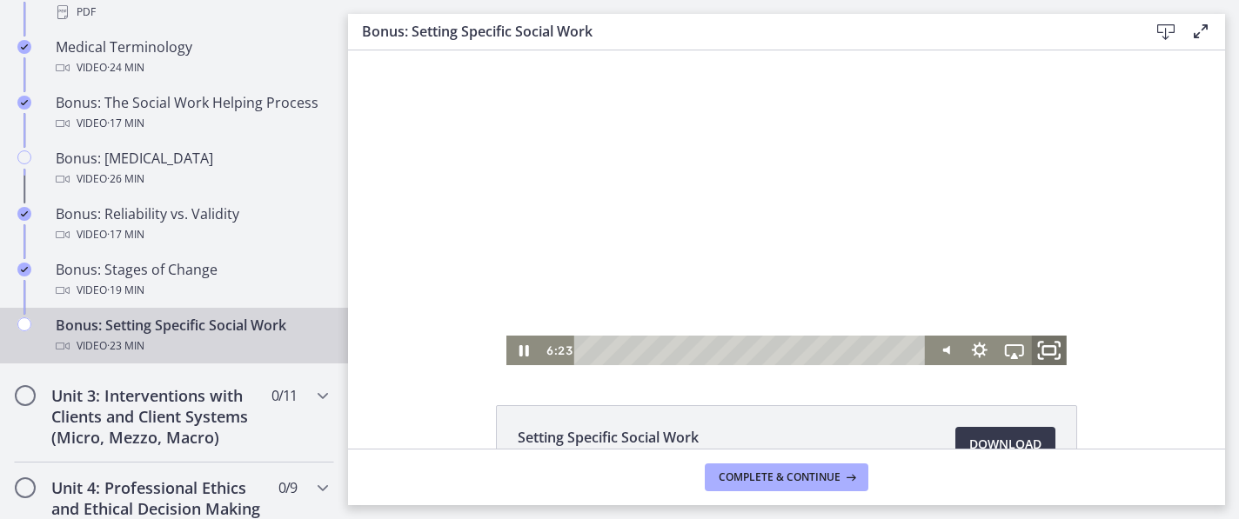
click at [1058, 346] on icon "Fullscreen" at bounding box center [1049, 351] width 42 height 36
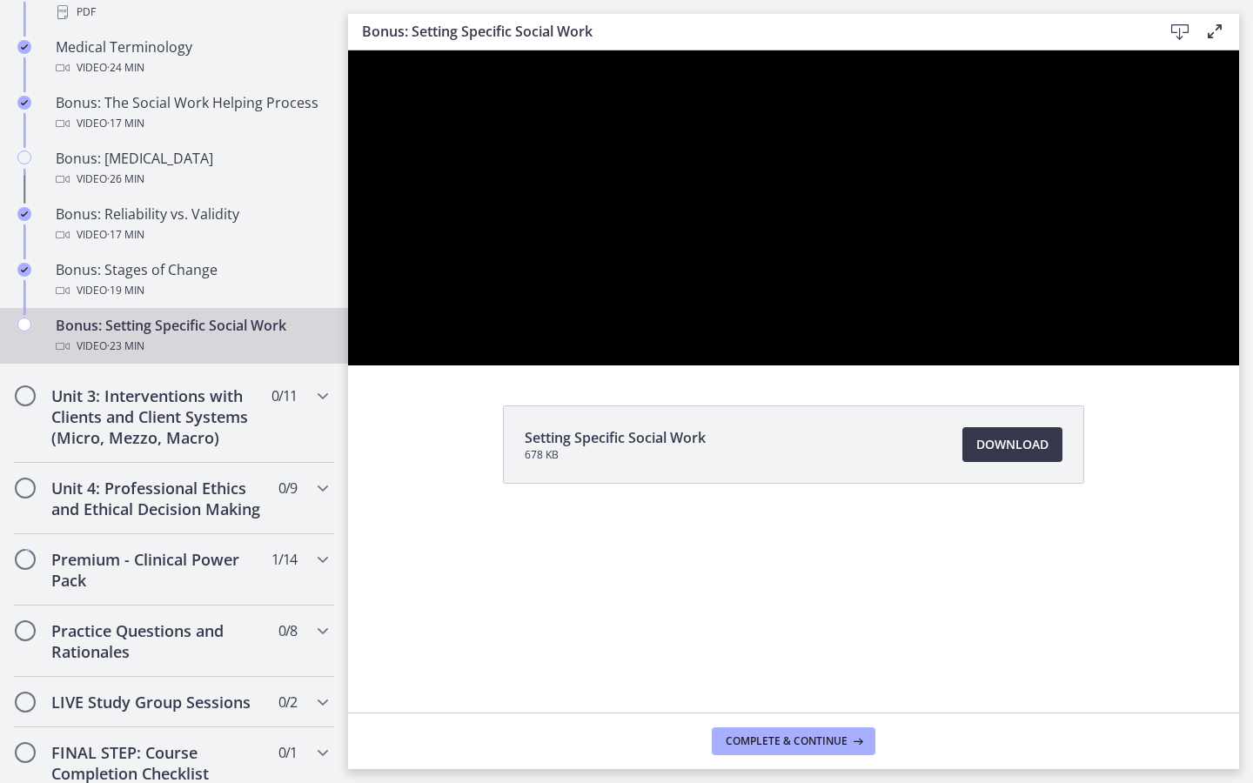
click at [1239, 365] on div at bounding box center [793, 207] width 891 height 315
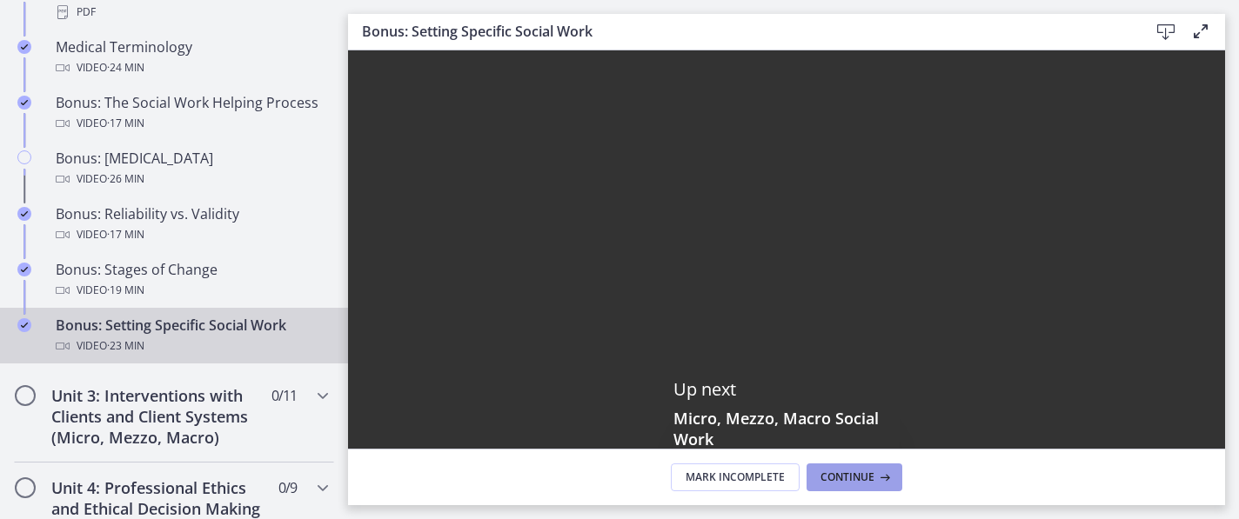
click at [857, 483] on span "Continue" at bounding box center [847, 478] width 54 height 14
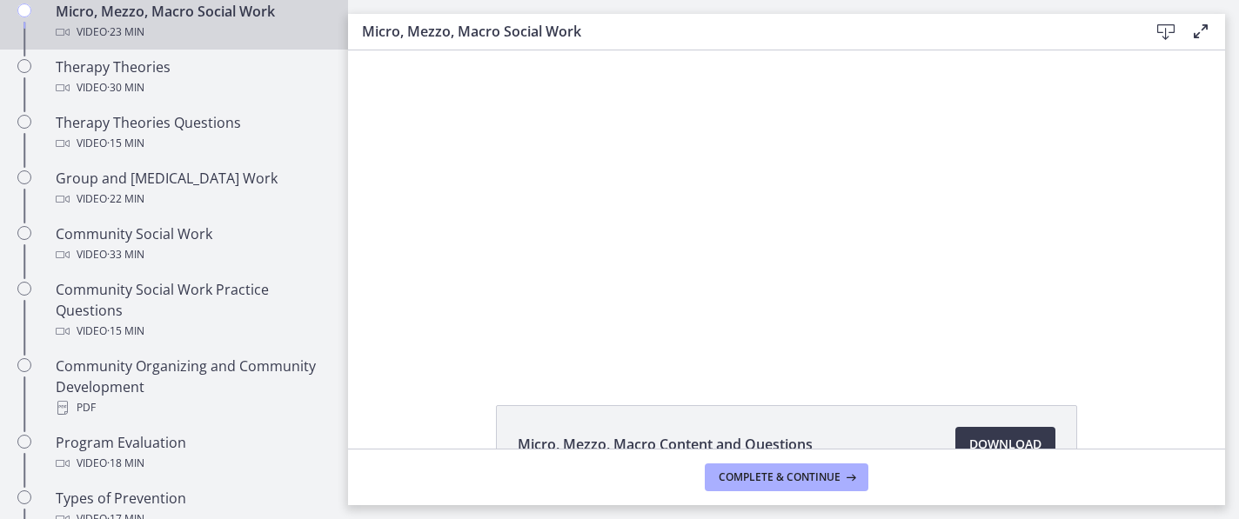
scroll to position [692, 0]
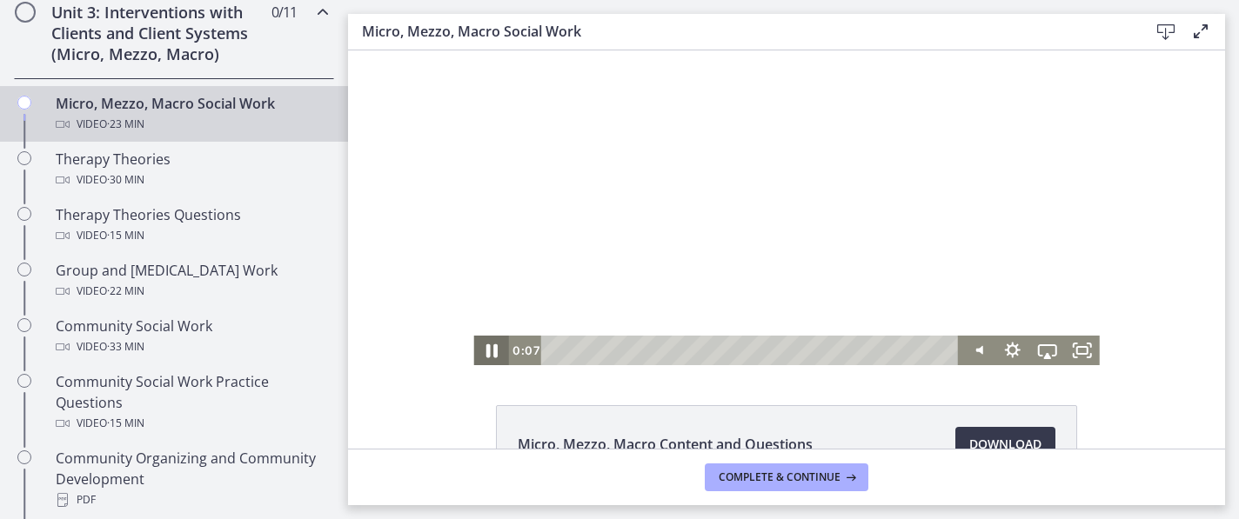
click at [489, 349] on icon "Pause" at bounding box center [490, 351] width 11 height 14
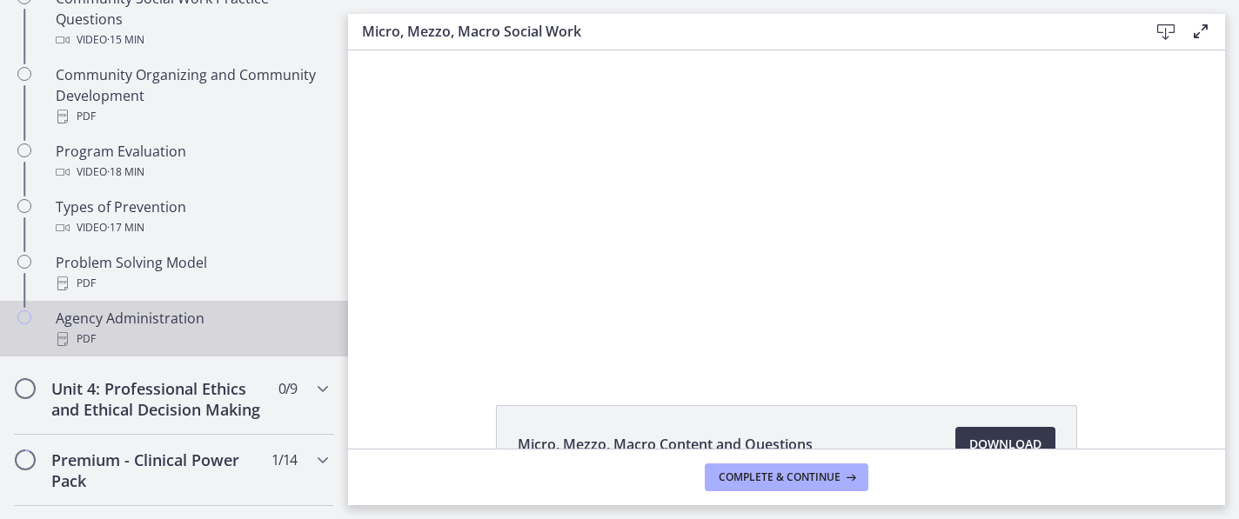
scroll to position [1089, 0]
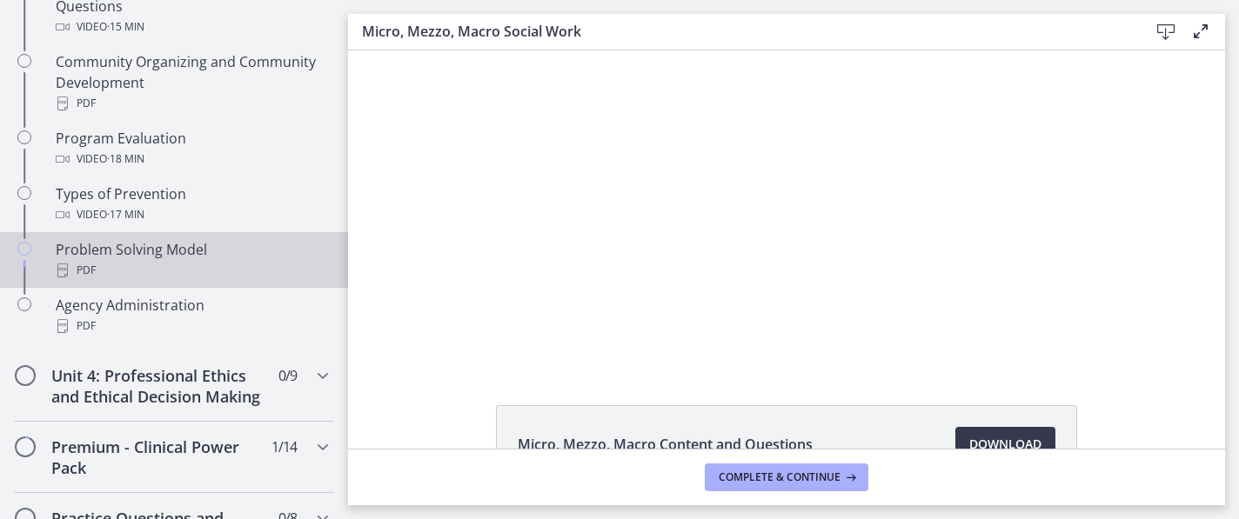
click at [217, 279] on div "PDF" at bounding box center [191, 270] width 271 height 21
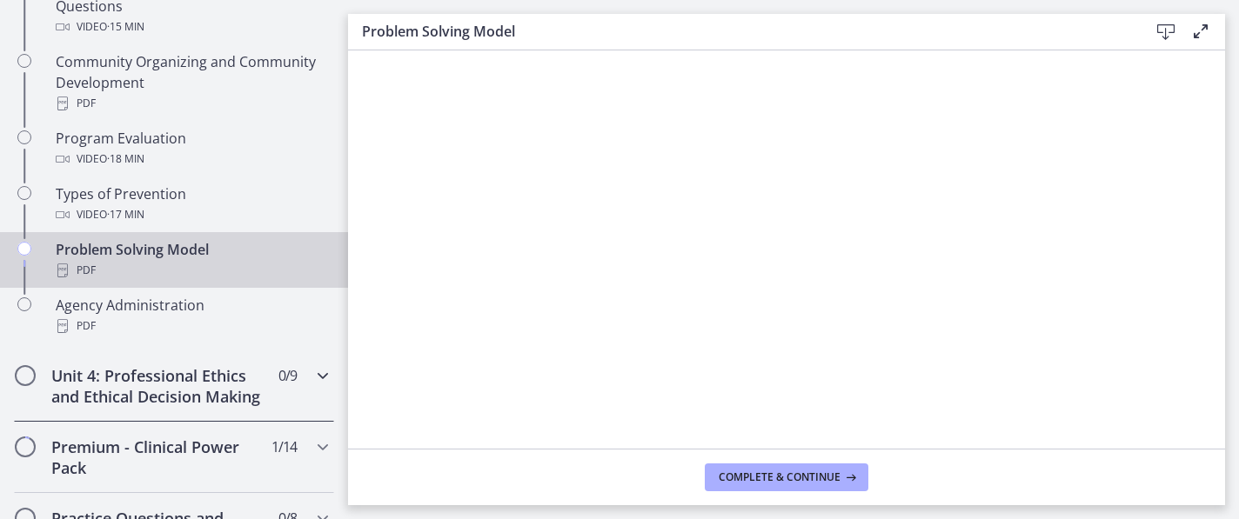
click at [324, 382] on icon "Chapters" at bounding box center [322, 375] width 21 height 21
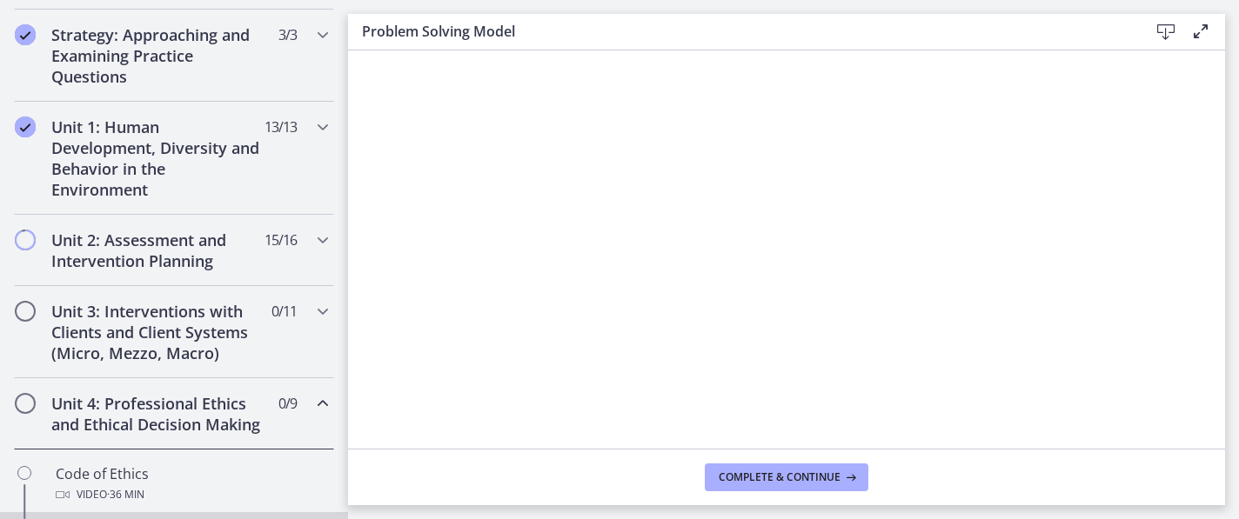
scroll to position [391, 0]
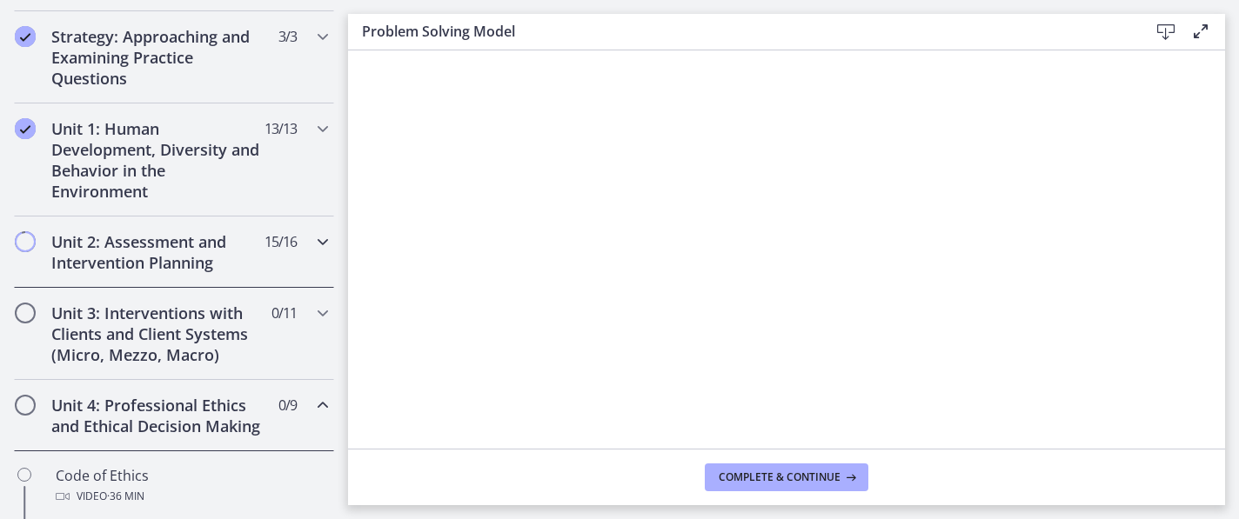
click at [320, 238] on icon "Chapters" at bounding box center [322, 241] width 21 height 21
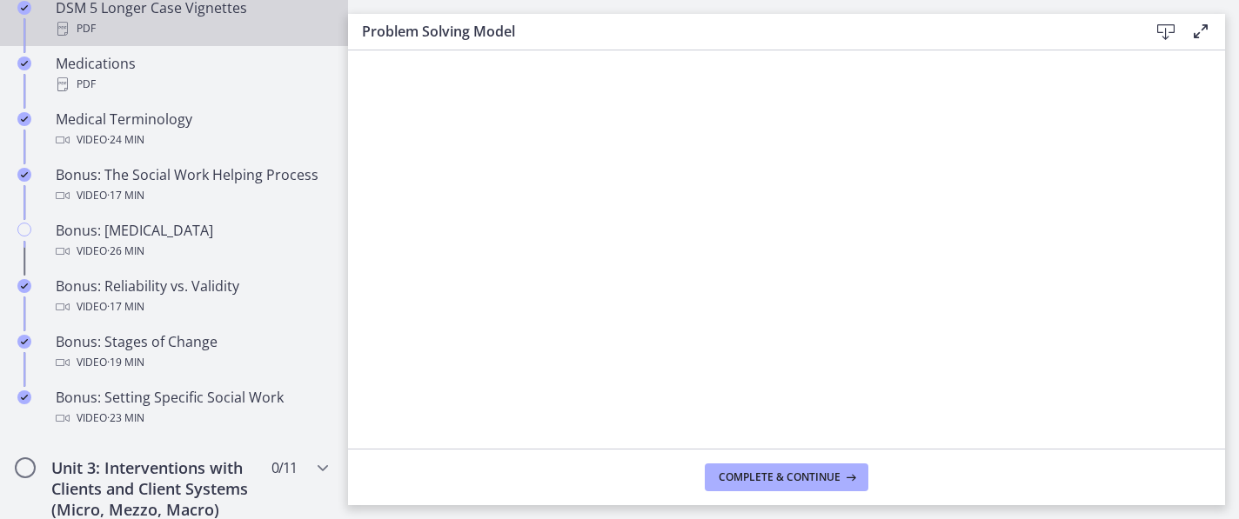
scroll to position [1361, 0]
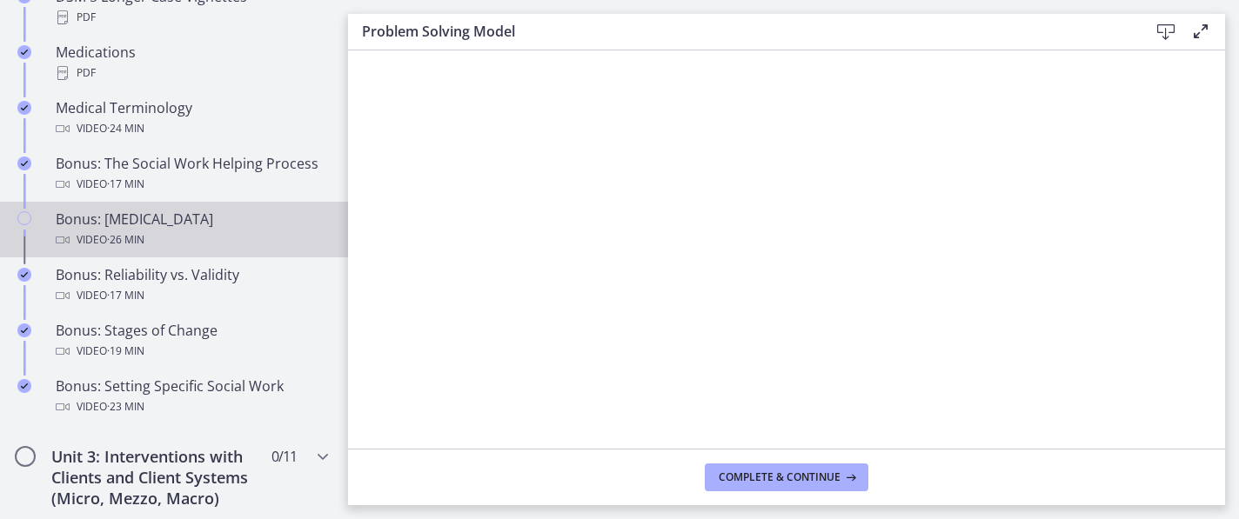
click at [177, 219] on div "Bonus: [MEDICAL_DATA] Video · 26 min" at bounding box center [191, 230] width 271 height 42
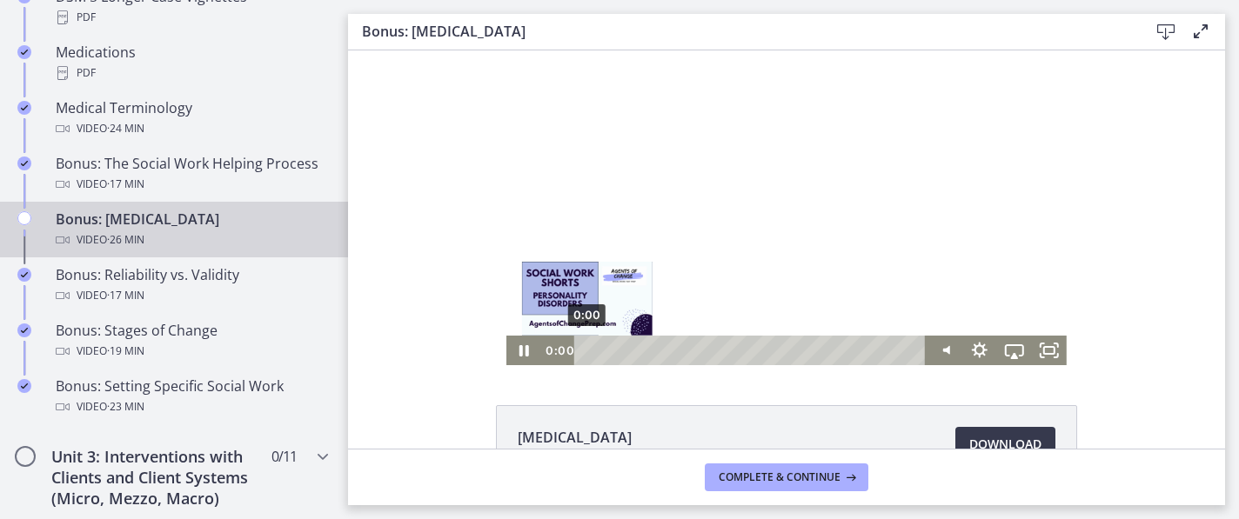
drag, startPoint x: 605, startPoint y: 351, endPoint x: 584, endPoint y: 350, distance: 21.0
click at [584, 350] on div "Playbar" at bounding box center [587, 350] width 10 height 10
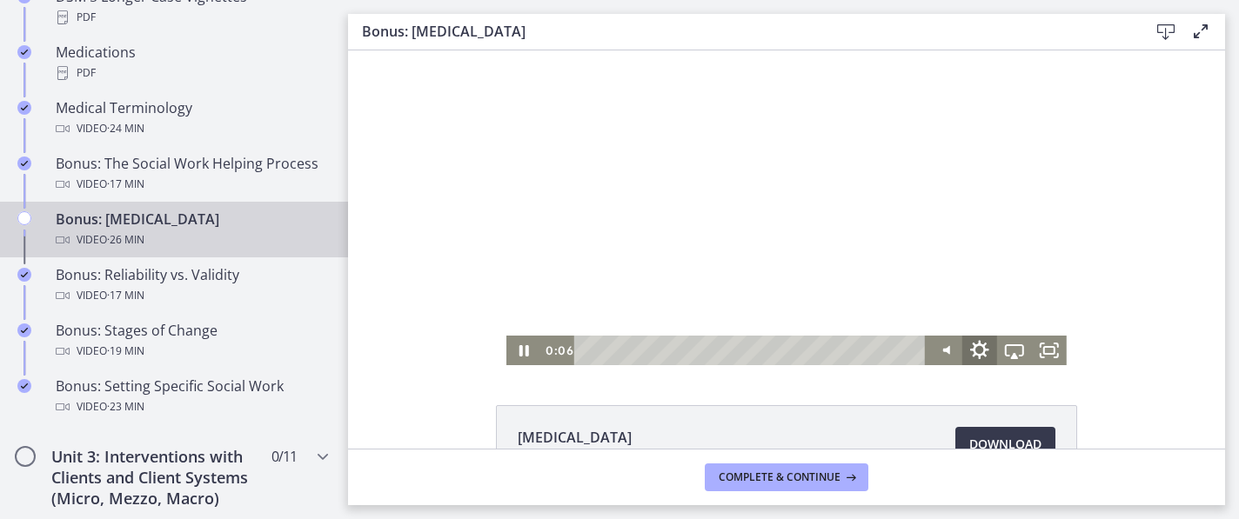
click at [983, 353] on icon "Show settings menu" at bounding box center [979, 349] width 19 height 19
click at [1047, 354] on rect "Fullscreen" at bounding box center [1049, 350] width 12 height 9
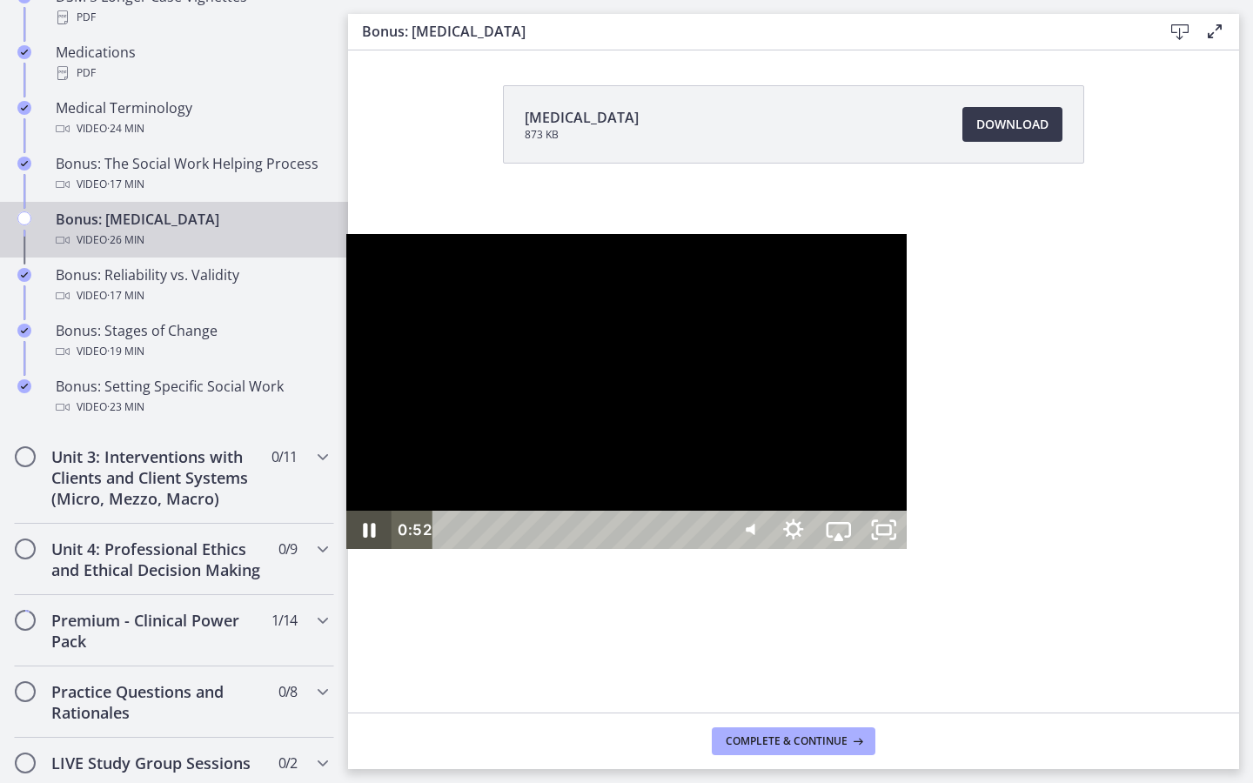
click at [364, 538] on icon "Pause" at bounding box center [370, 530] width 12 height 15
click at [344, 553] on icon "Play Video" at bounding box center [371, 530] width 54 height 46
click at [388, 470] on div at bounding box center [626, 391] width 560 height 315
click at [496, 394] on div at bounding box center [626, 391] width 560 height 315
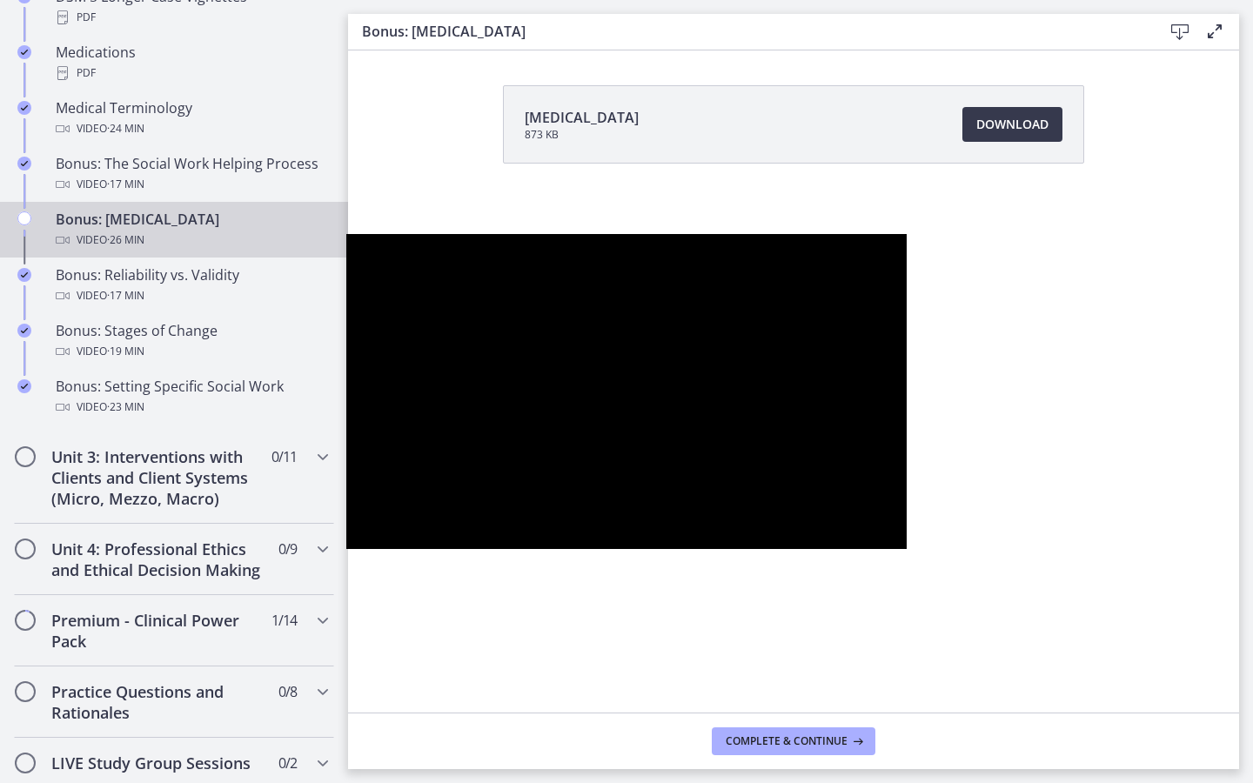
click at [495, 394] on div at bounding box center [626, 391] width 560 height 315
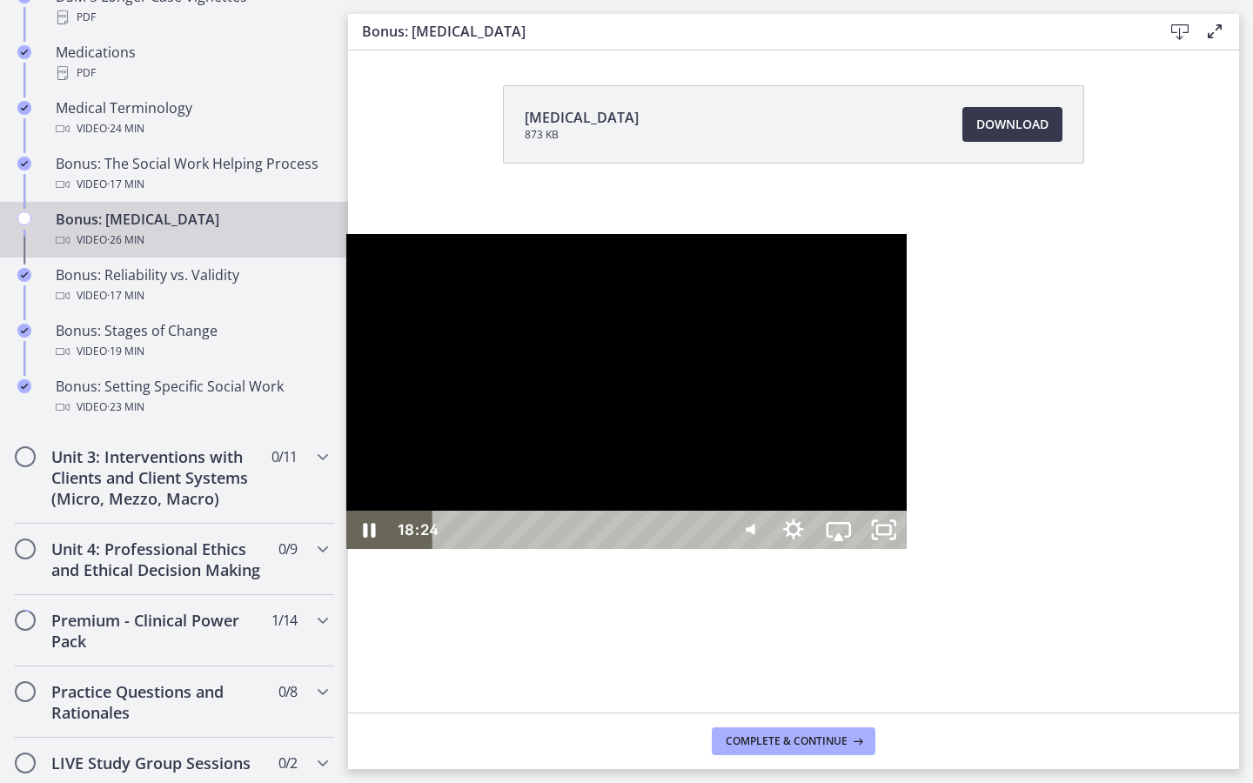
click at [714, 549] on div "18:24" at bounding box center [581, 530] width 265 height 38
click at [714, 549] on div "25:20" at bounding box center [581, 530] width 265 height 38
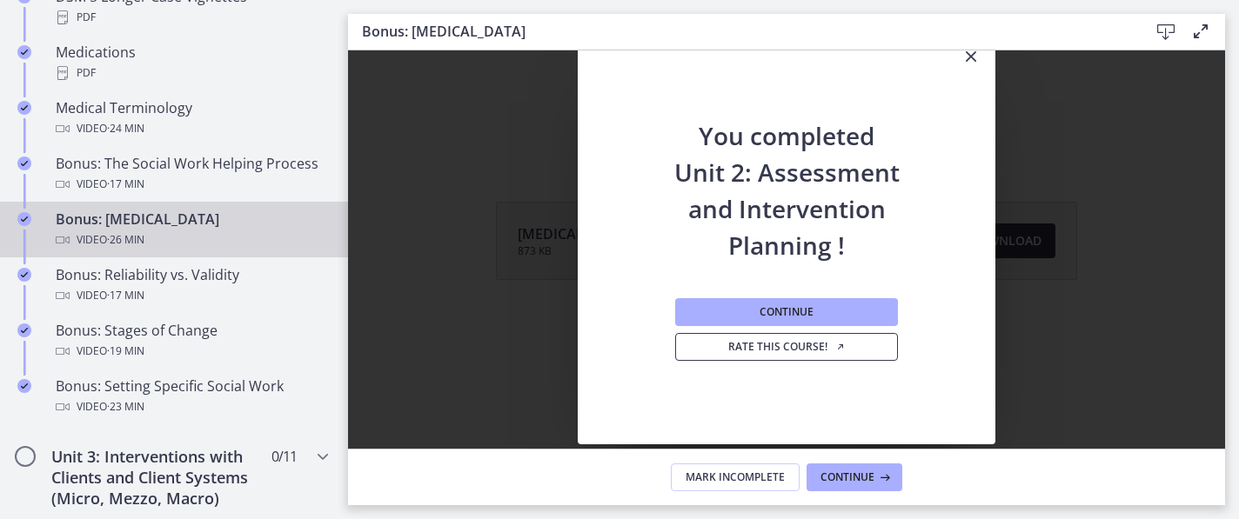
scroll to position [217, 0]
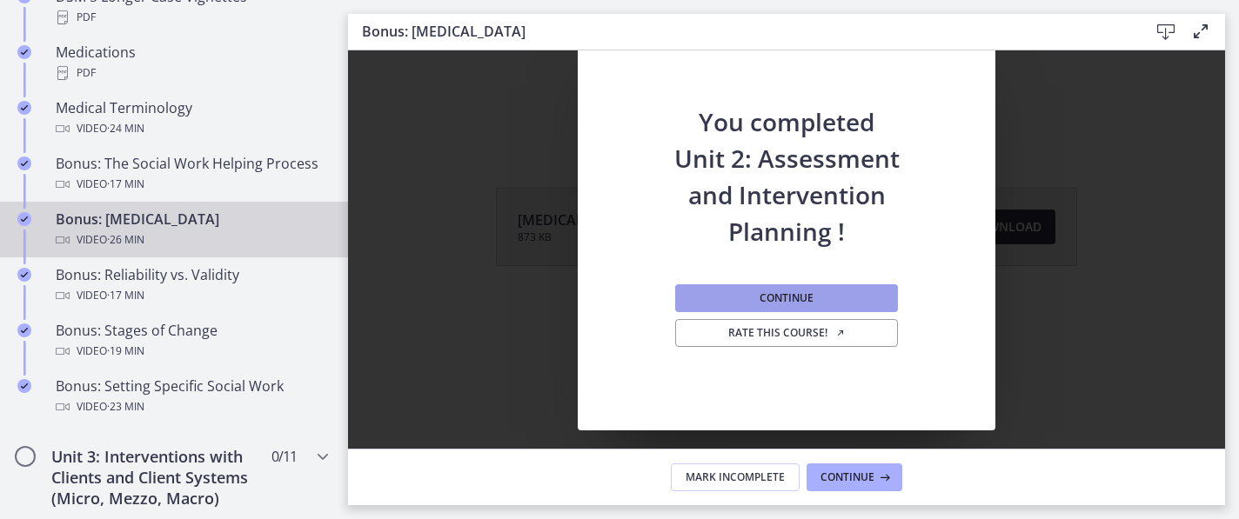
click at [798, 297] on span "Continue" at bounding box center [786, 298] width 54 height 14
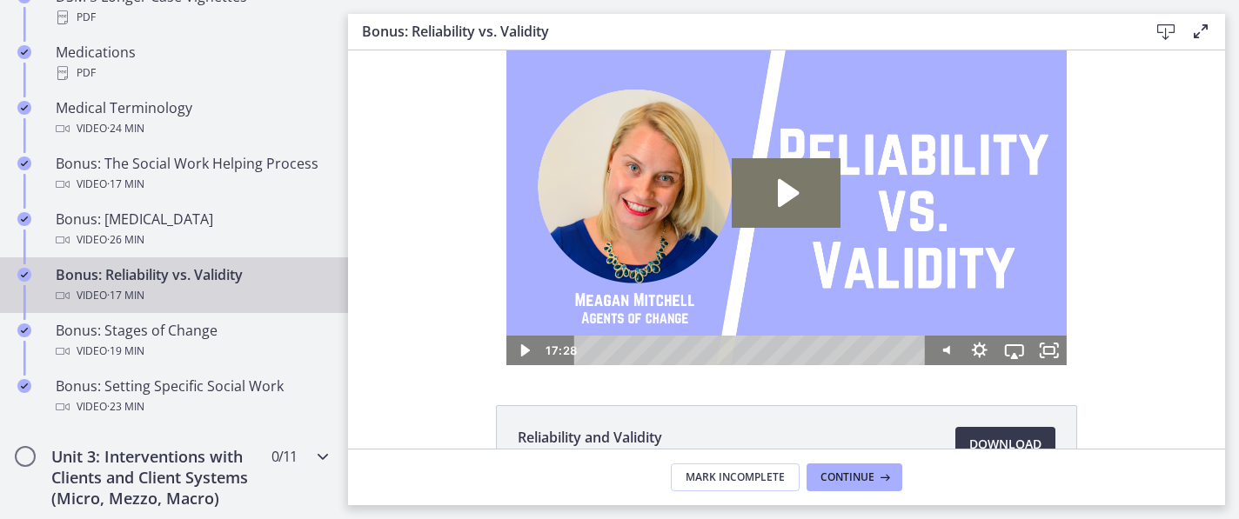
click at [231, 472] on h2 "Unit 3: Interventions with Clients and Client Systems (Micro, Mezzo, Macro)" at bounding box center [157, 477] width 212 height 63
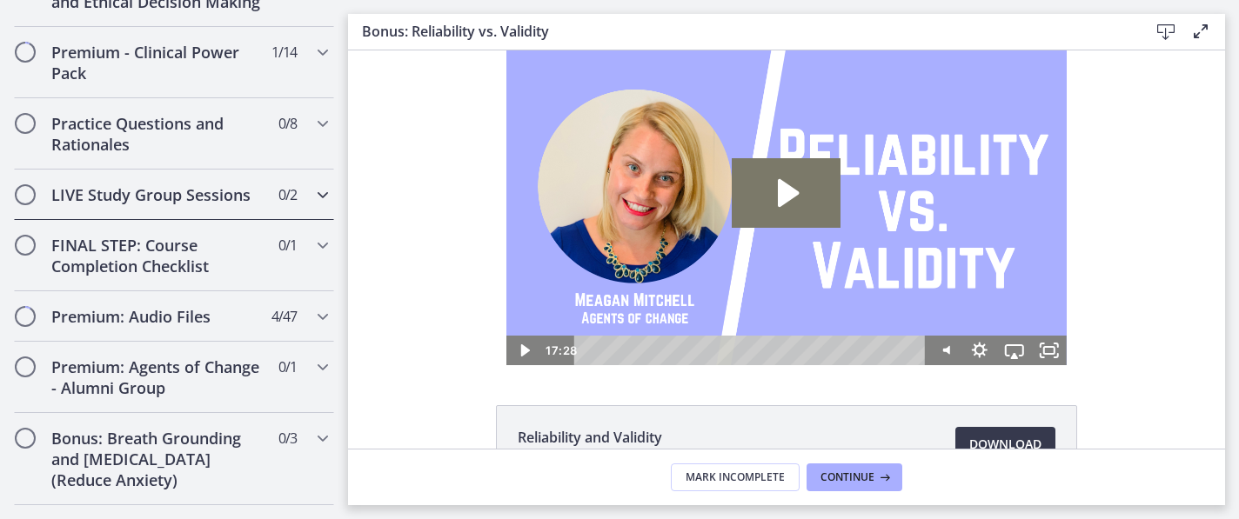
click at [322, 197] on icon "Chapters" at bounding box center [322, 194] width 21 height 21
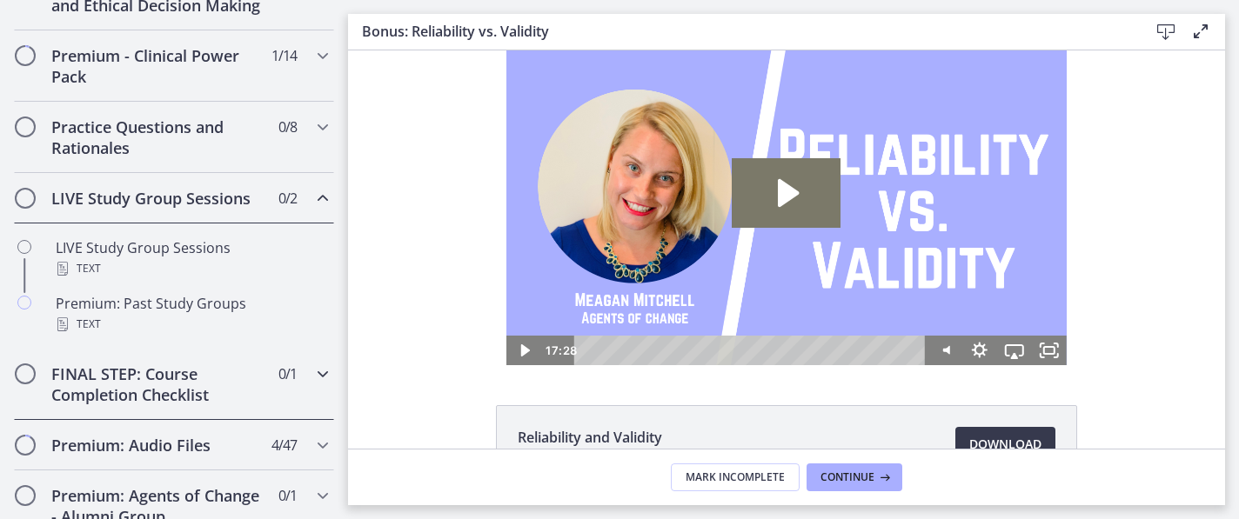
scroll to position [800, 0]
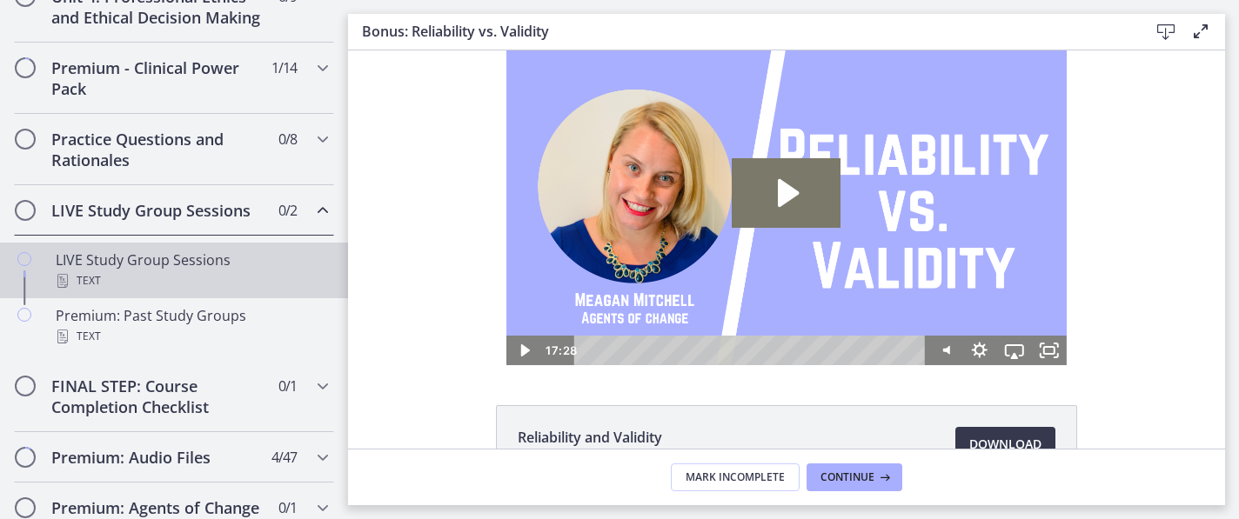
click at [131, 265] on div "LIVE Study Group Sessions Text" at bounding box center [191, 271] width 271 height 42
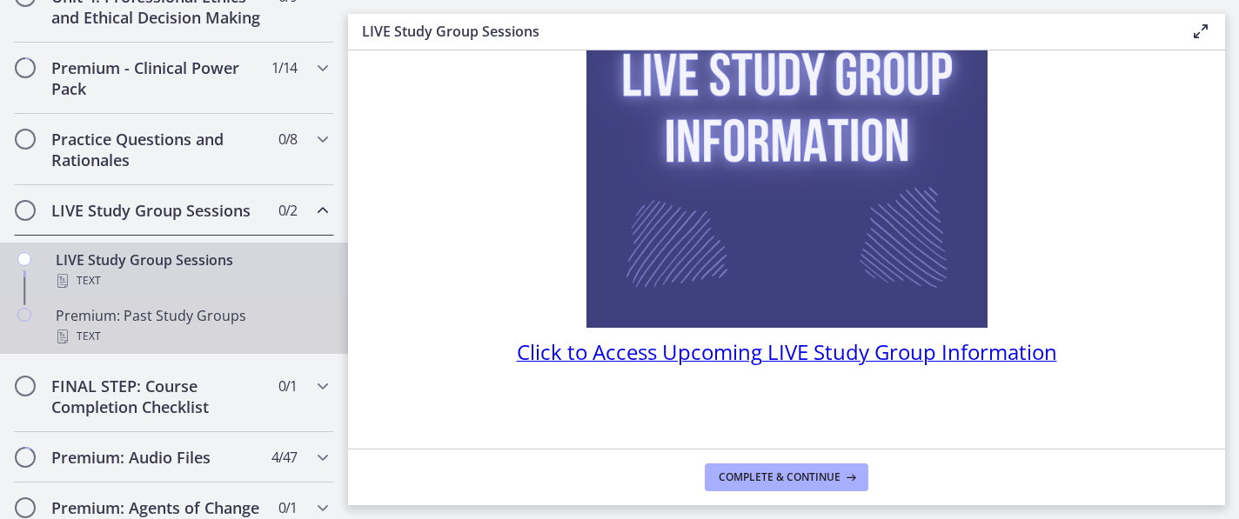
click at [197, 330] on div "Text" at bounding box center [191, 336] width 271 height 21
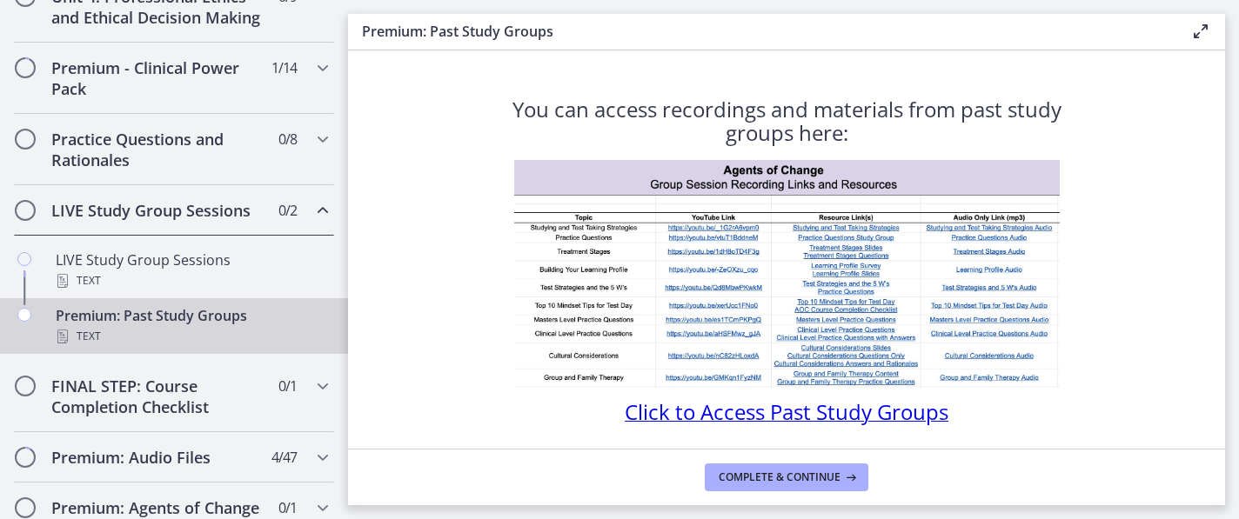
click at [786, 409] on span "Click to Access Past Study Groups" at bounding box center [787, 412] width 324 height 29
click at [238, 398] on h2 "FINAL STEP: Course Completion Checklist" at bounding box center [157, 397] width 212 height 42
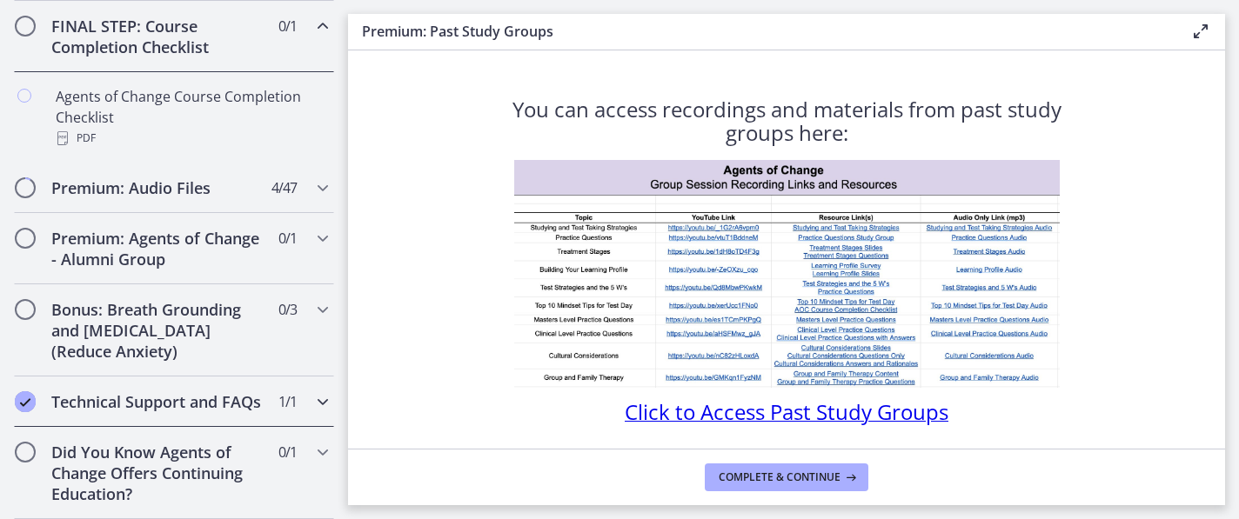
scroll to position [1035, 0]
click at [190, 318] on h2 "Bonus: Breath Grounding and [MEDICAL_DATA] (Reduce Anxiety)" at bounding box center [157, 330] width 212 height 63
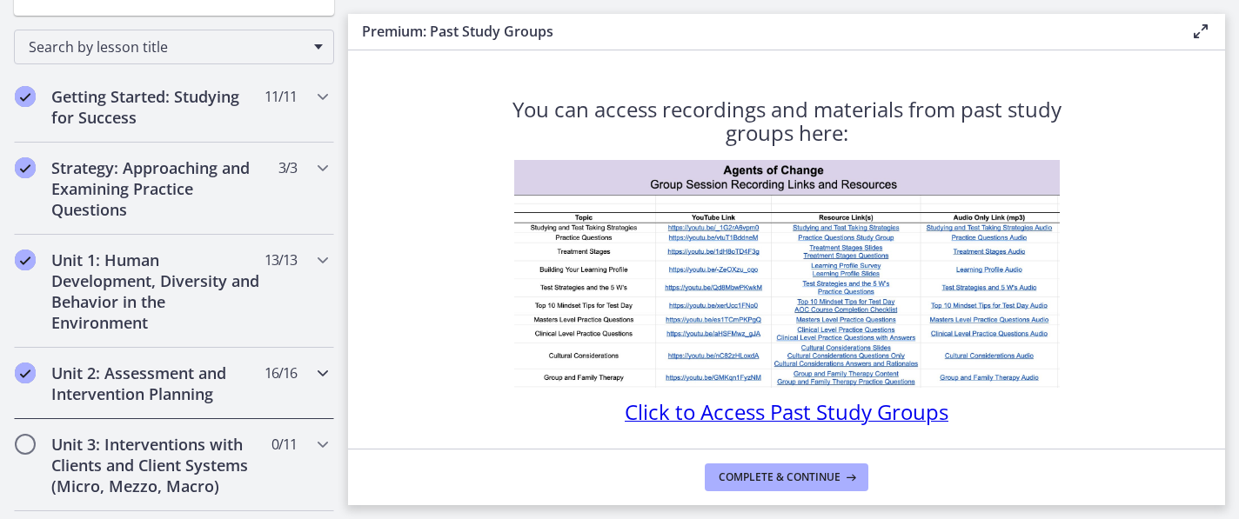
scroll to position [261, 0]
